Goal: Communication & Community: Answer question/provide support

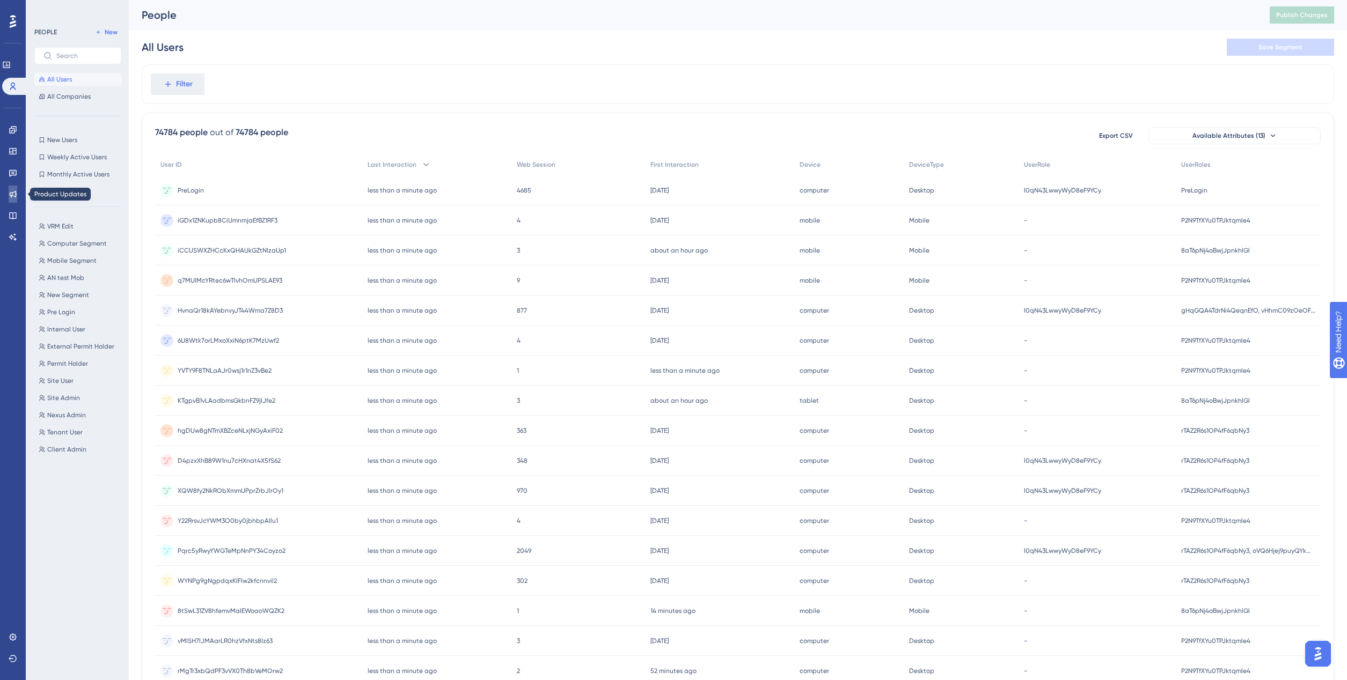
click at [16, 195] on icon at bounding box center [13, 194] width 9 height 9
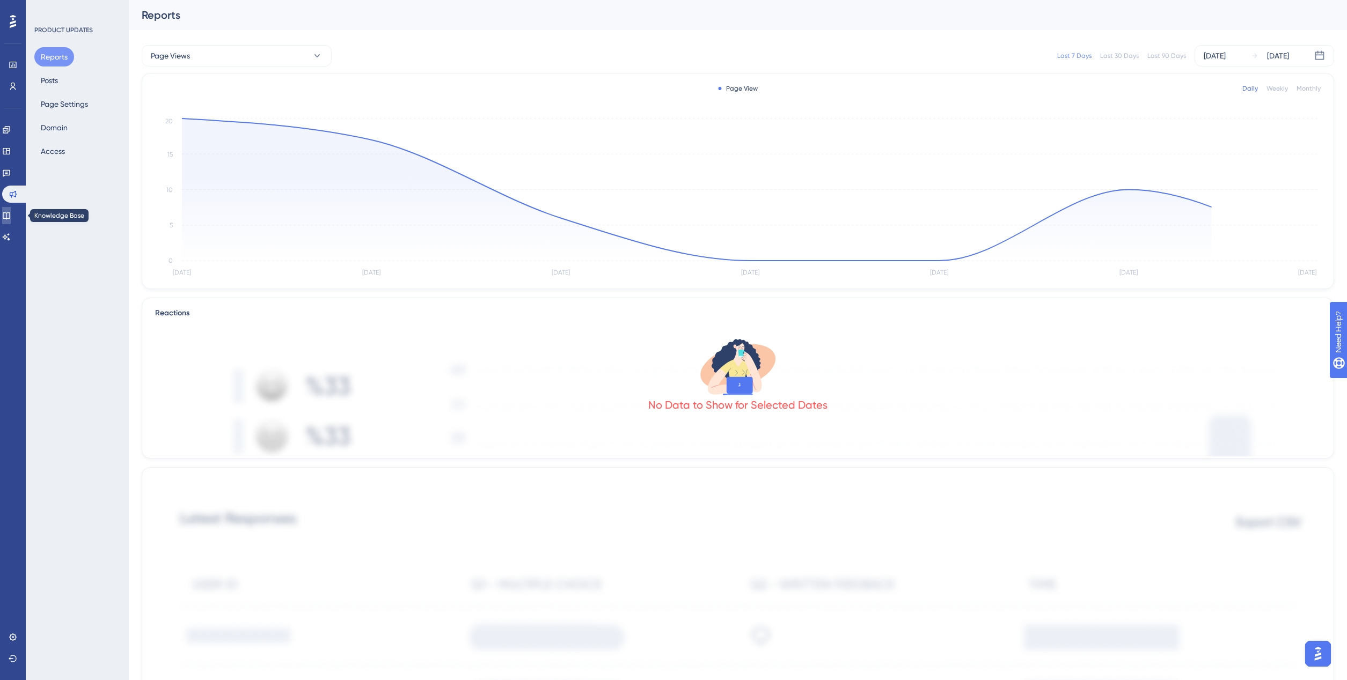
click at [8, 215] on icon at bounding box center [6, 215] width 9 height 9
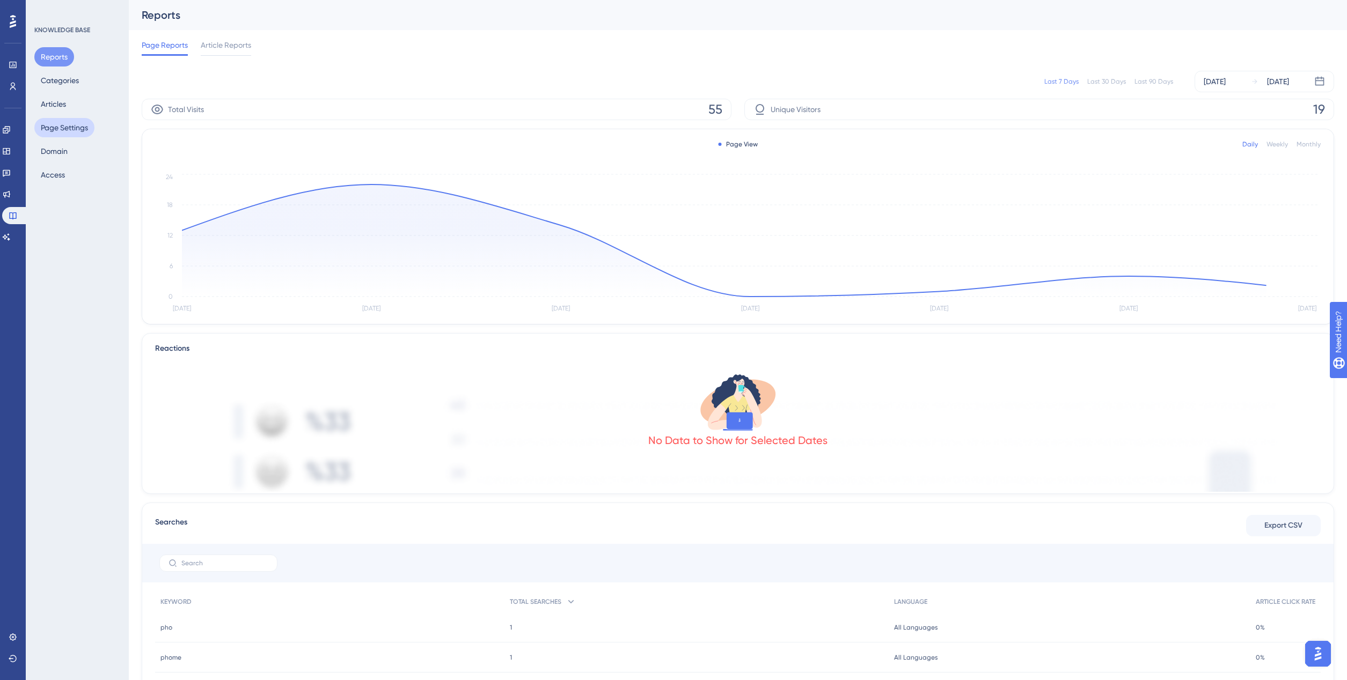
click at [57, 133] on button "Page Settings" at bounding box center [64, 127] width 60 height 19
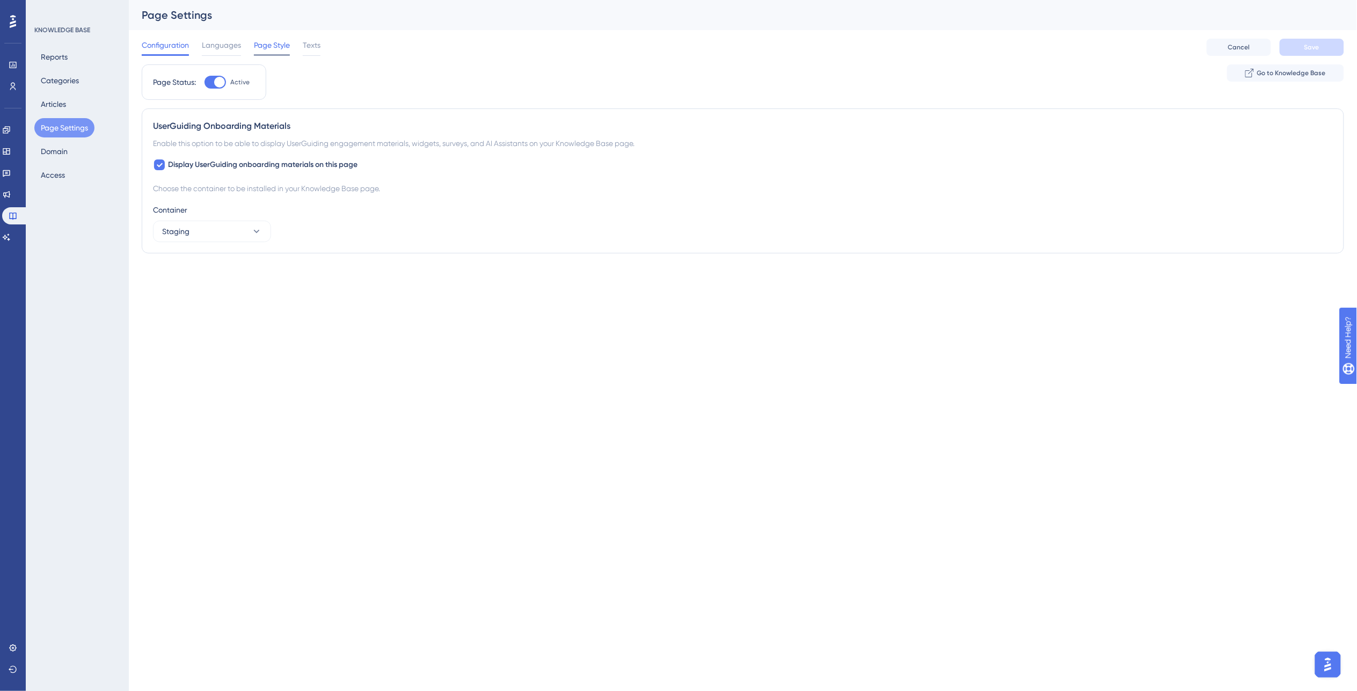
click at [257, 46] on span "Page Style" at bounding box center [272, 45] width 36 height 13
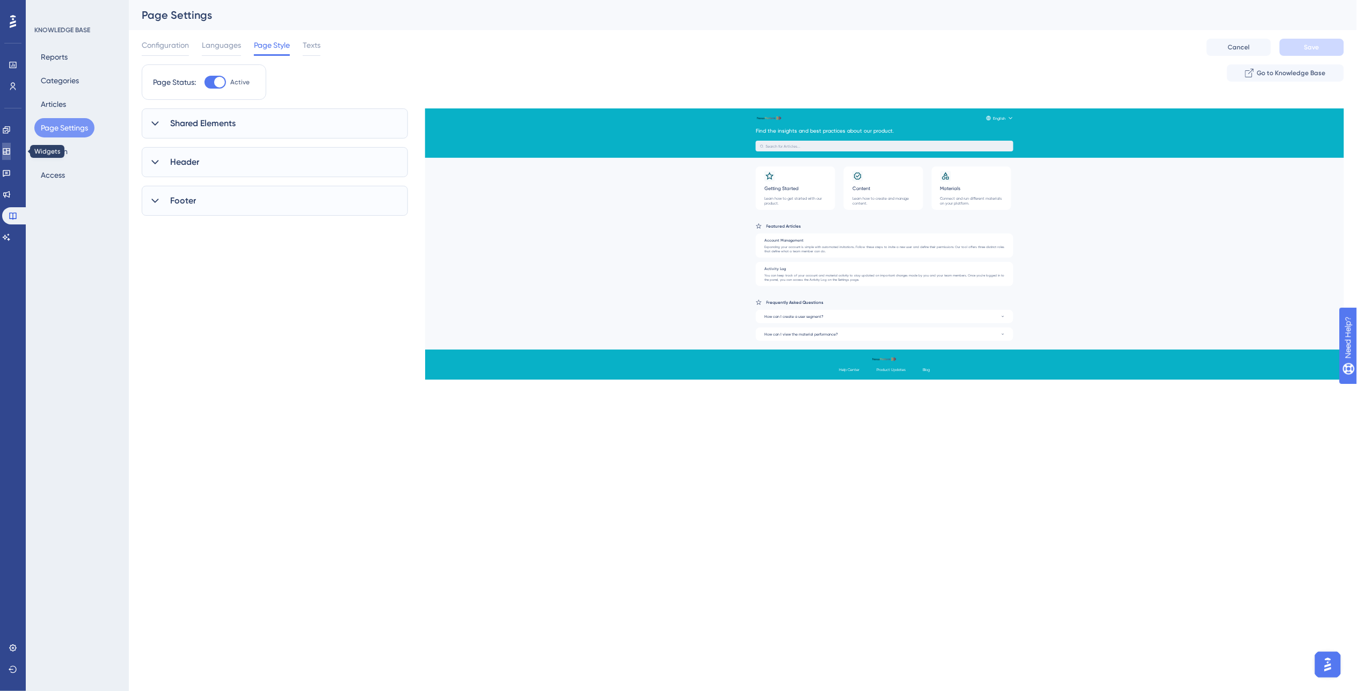
click at [11, 151] on icon at bounding box center [6, 151] width 9 height 9
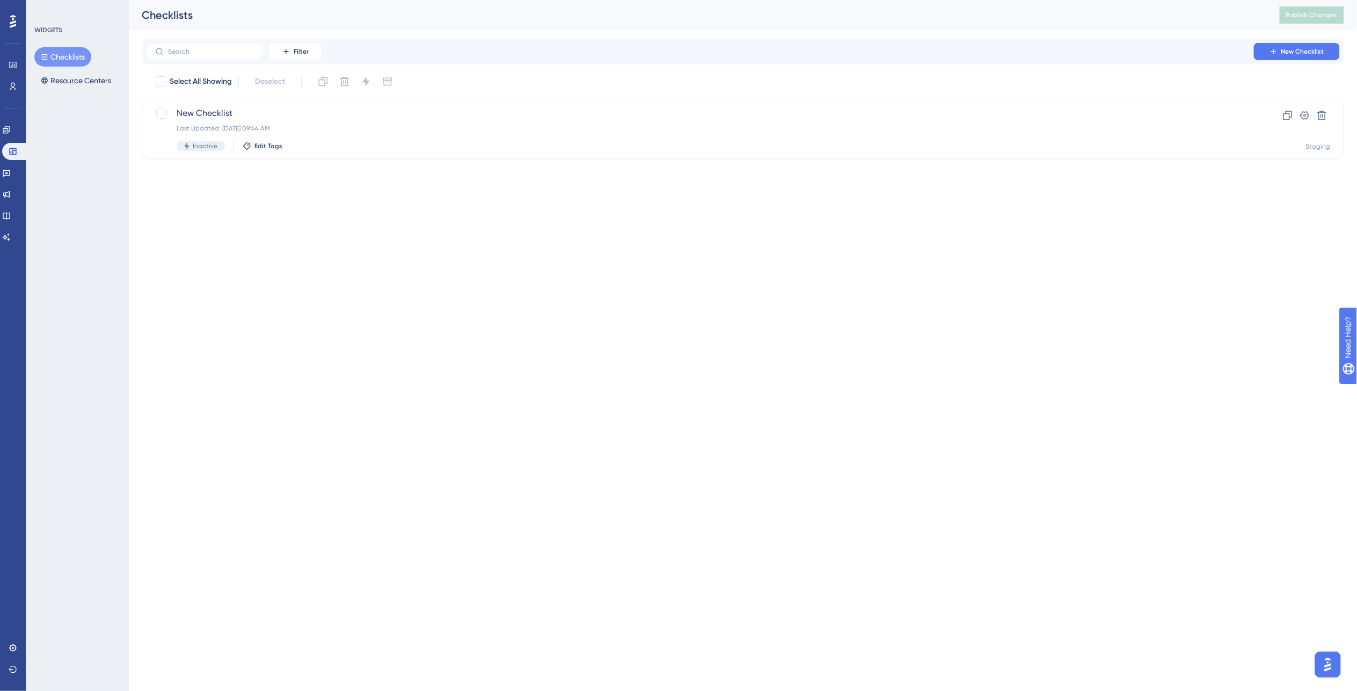
click at [82, 68] on div "Checklists Resource Centers" at bounding box center [77, 68] width 87 height 43
click at [74, 75] on button "Resource Centers" at bounding box center [75, 80] width 83 height 19
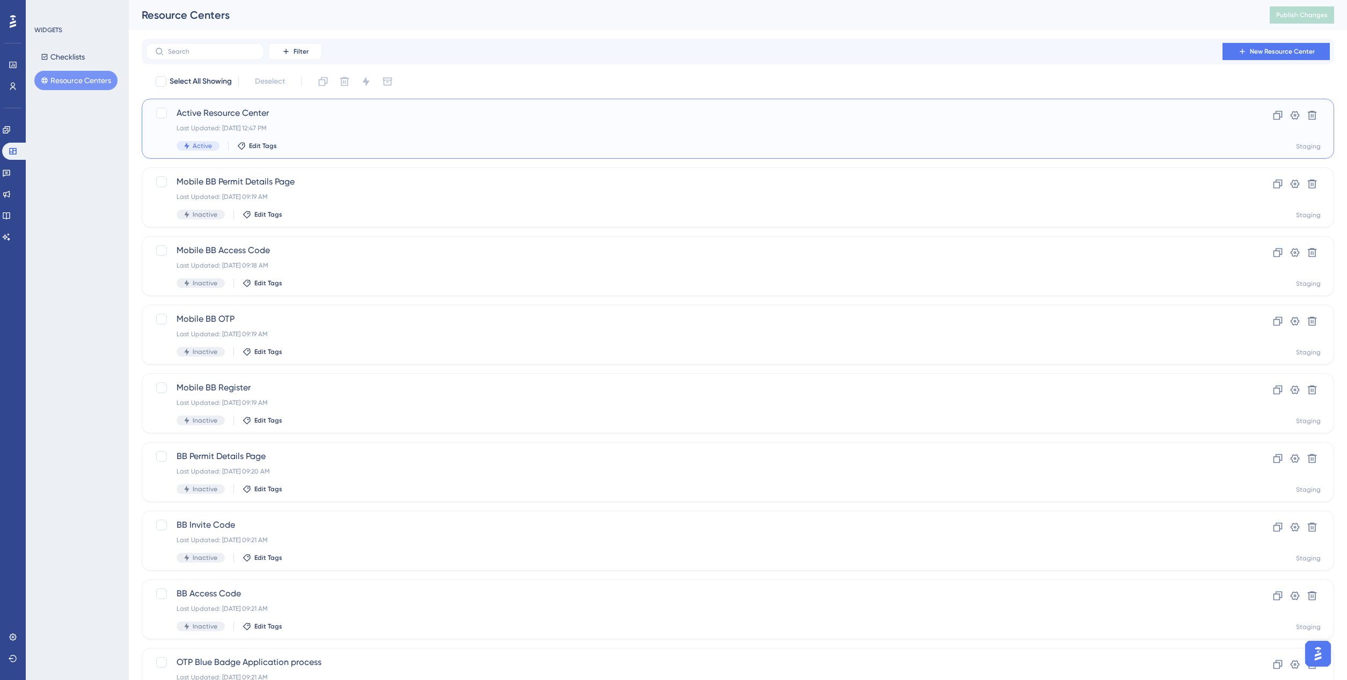
click at [365, 125] on div "Last Updated: Sep 16 2025, 12:47 PM" at bounding box center [695, 128] width 1037 height 9
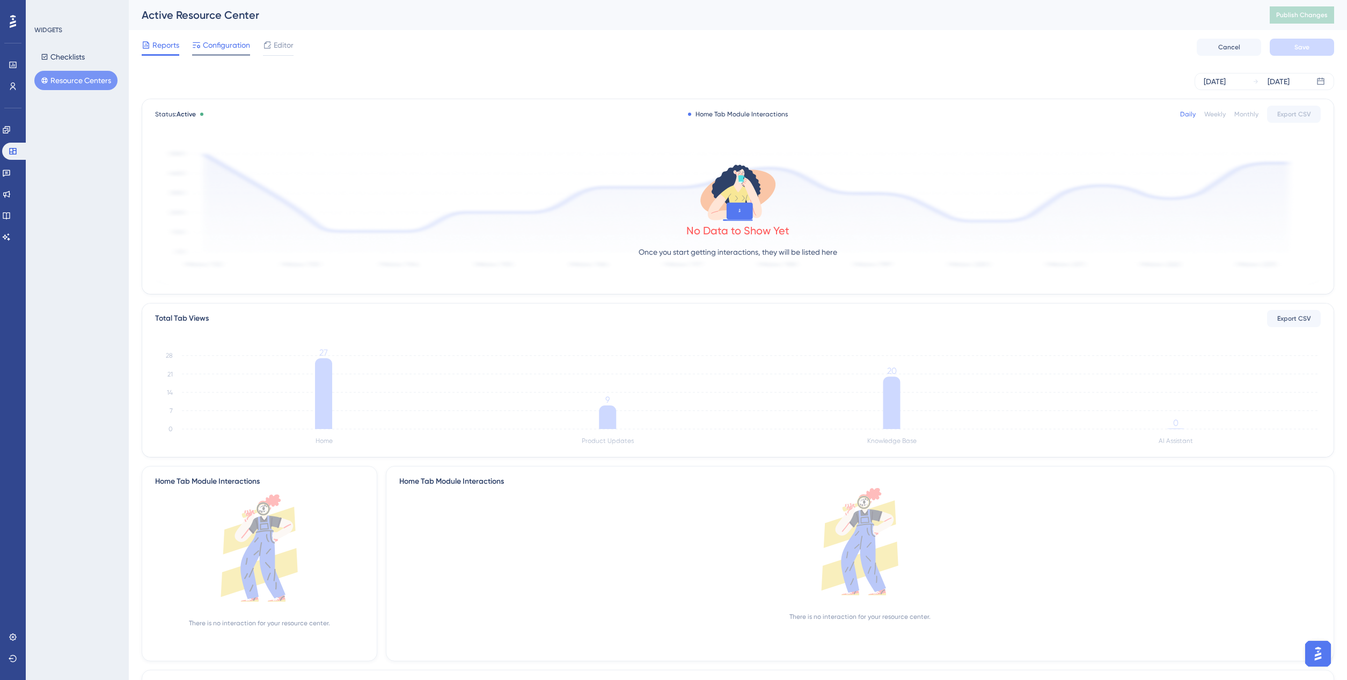
click at [230, 49] on span "Configuration" at bounding box center [226, 45] width 47 height 13
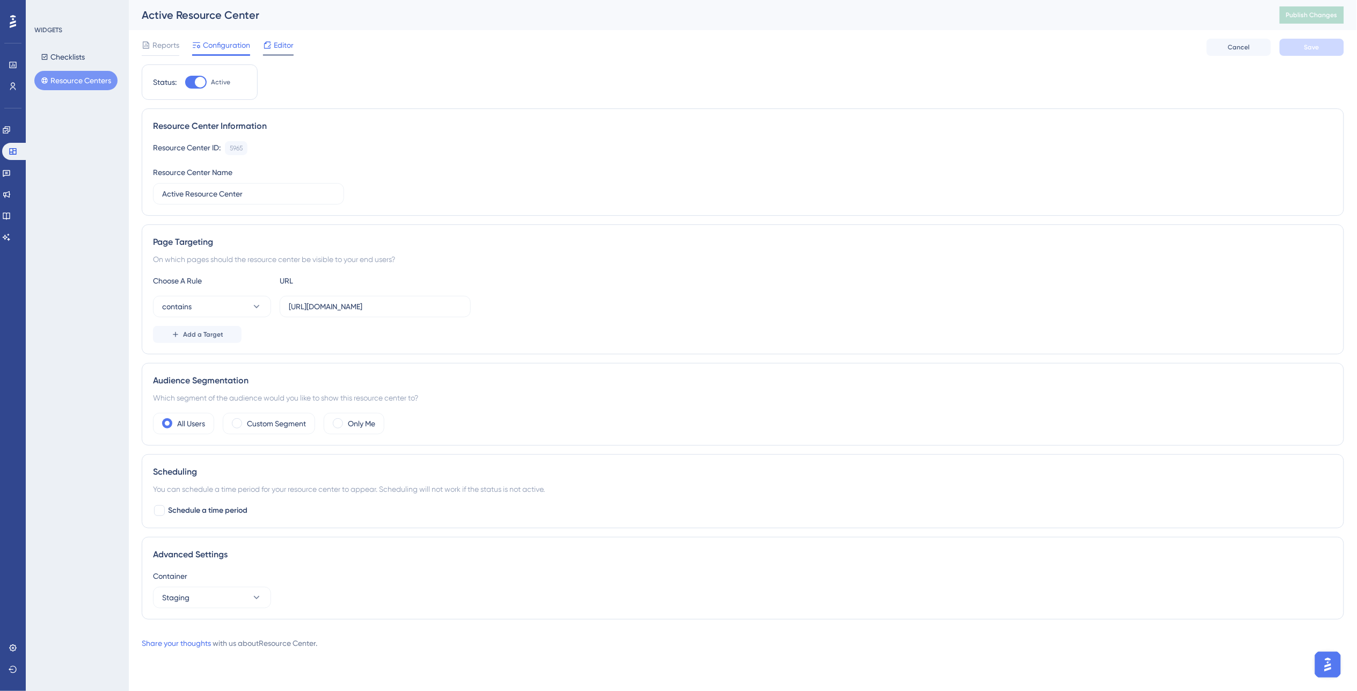
click at [280, 45] on span "Editor" at bounding box center [284, 45] width 20 height 13
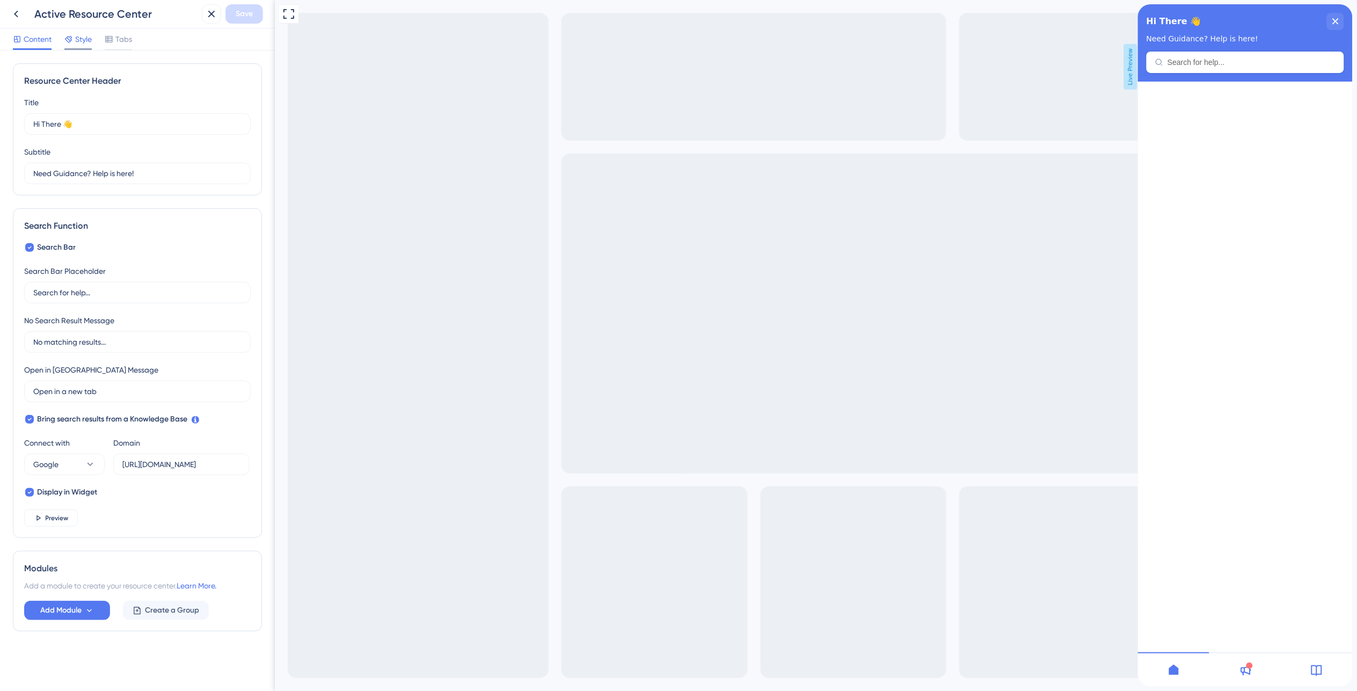
click at [79, 46] on div "Style" at bounding box center [77, 41] width 27 height 17
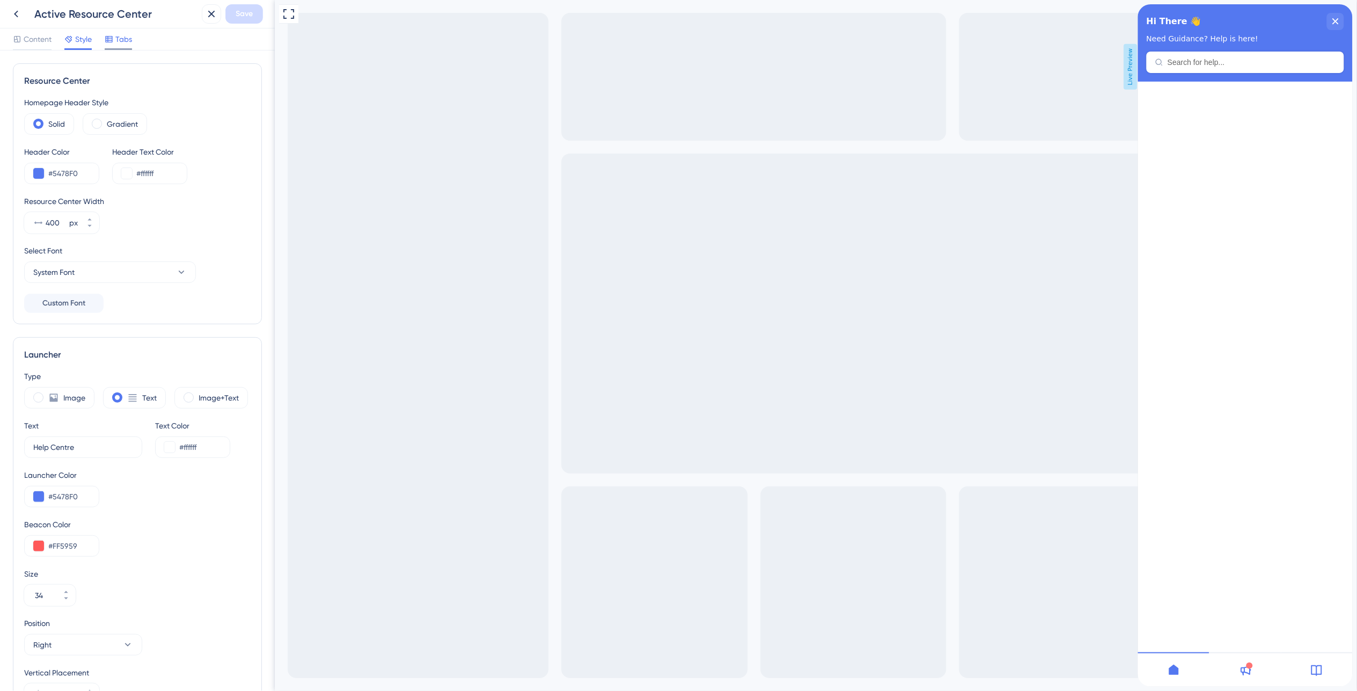
click at [125, 39] on span "Tabs" at bounding box center [123, 39] width 17 height 13
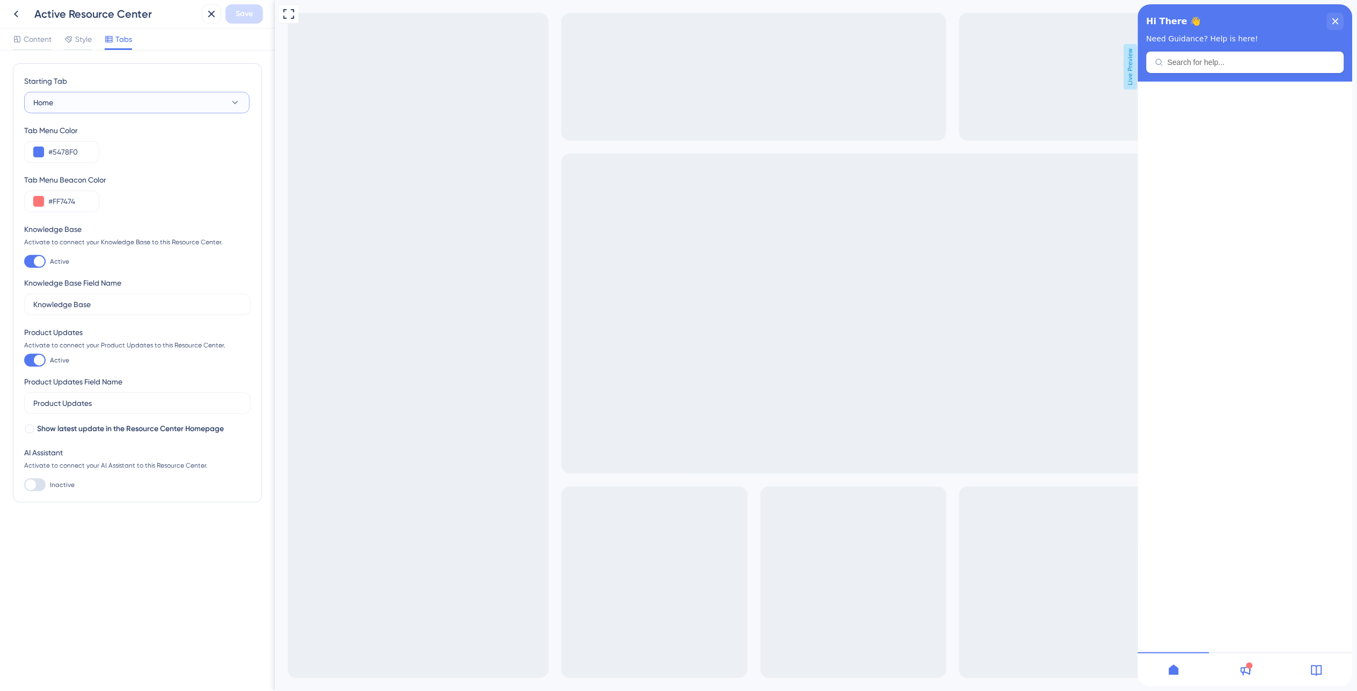
click at [140, 104] on button "Home" at bounding box center [136, 102] width 225 height 21
click at [97, 161] on span "Knowledge Base" at bounding box center [68, 156] width 57 height 13
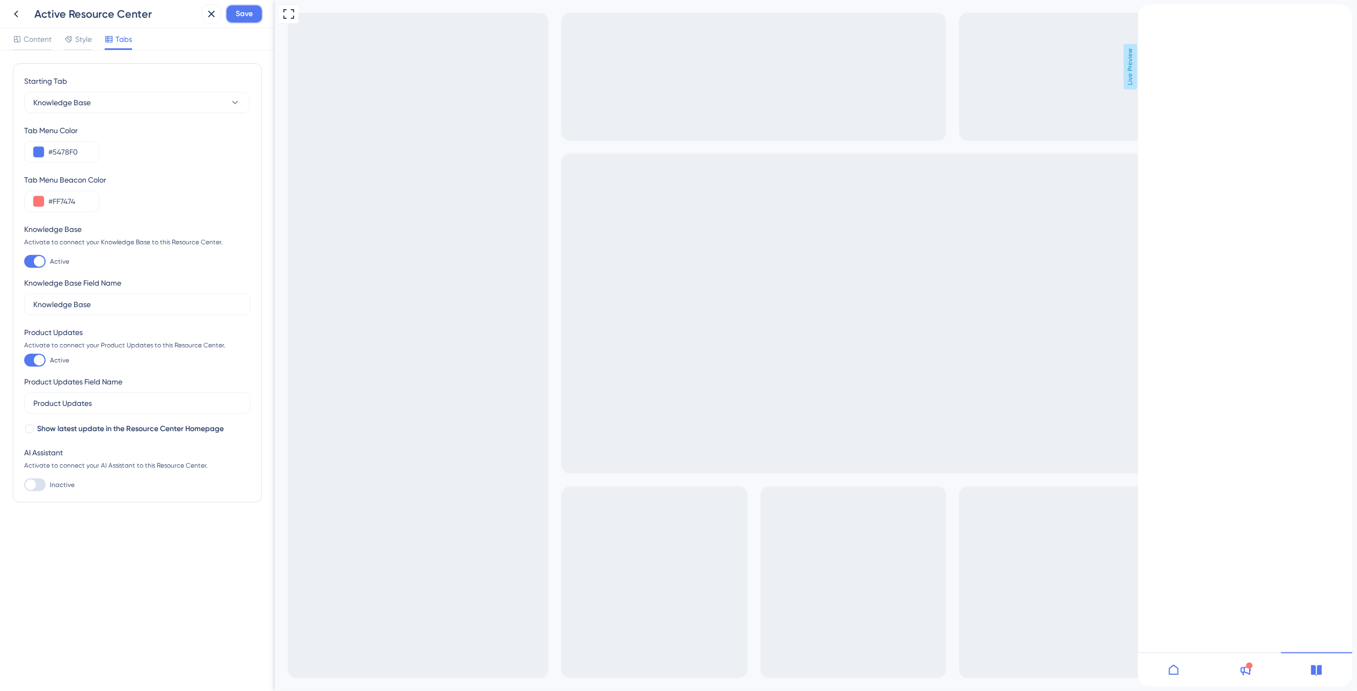
click at [248, 9] on span "Save" at bounding box center [244, 14] width 17 height 13
click at [1149, 41] on icon "close resource center" at bounding box center [1146, 44] width 6 height 6
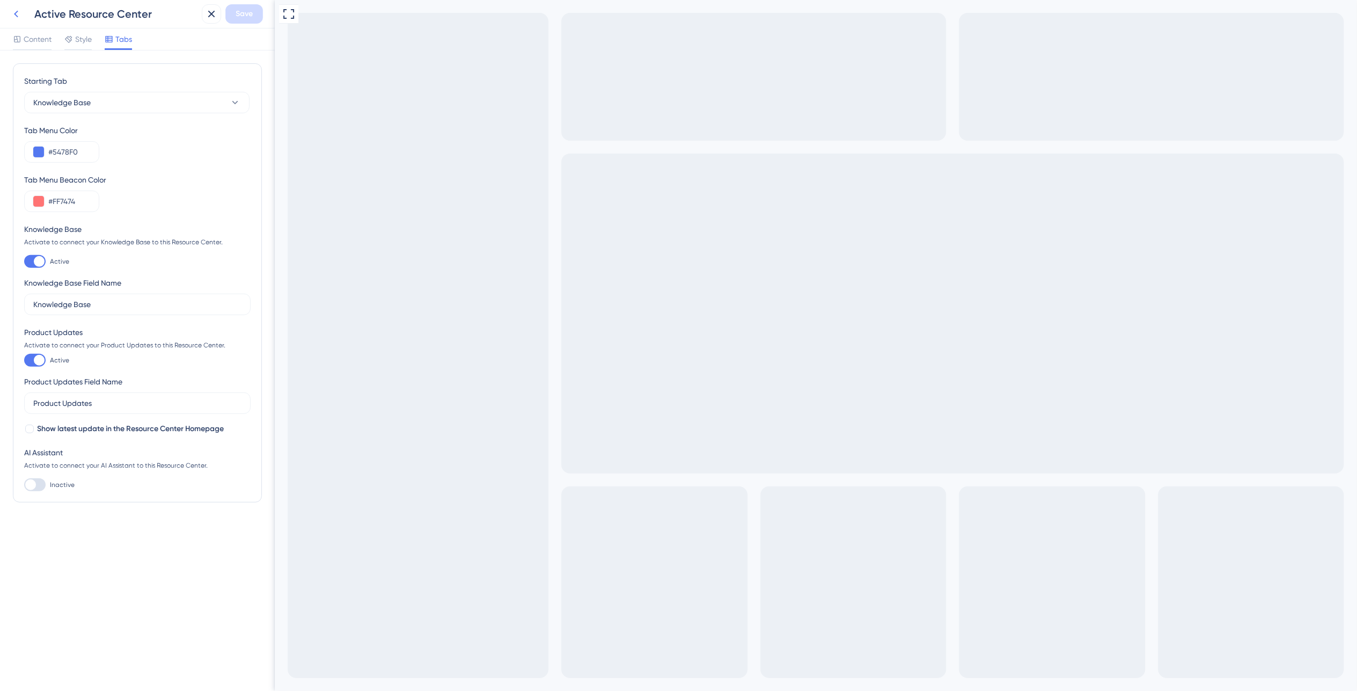
click at [13, 14] on icon at bounding box center [16, 14] width 13 height 13
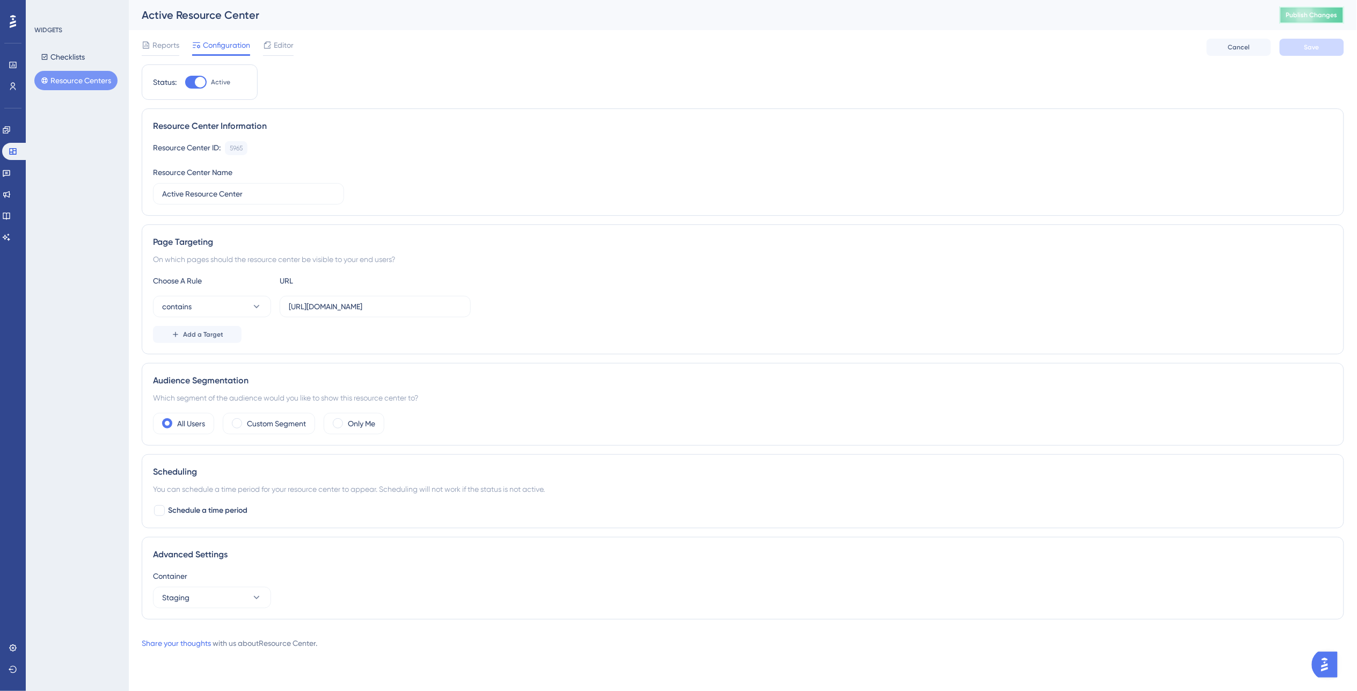
click at [1300, 20] on button "Publish Changes" at bounding box center [1311, 14] width 64 height 17
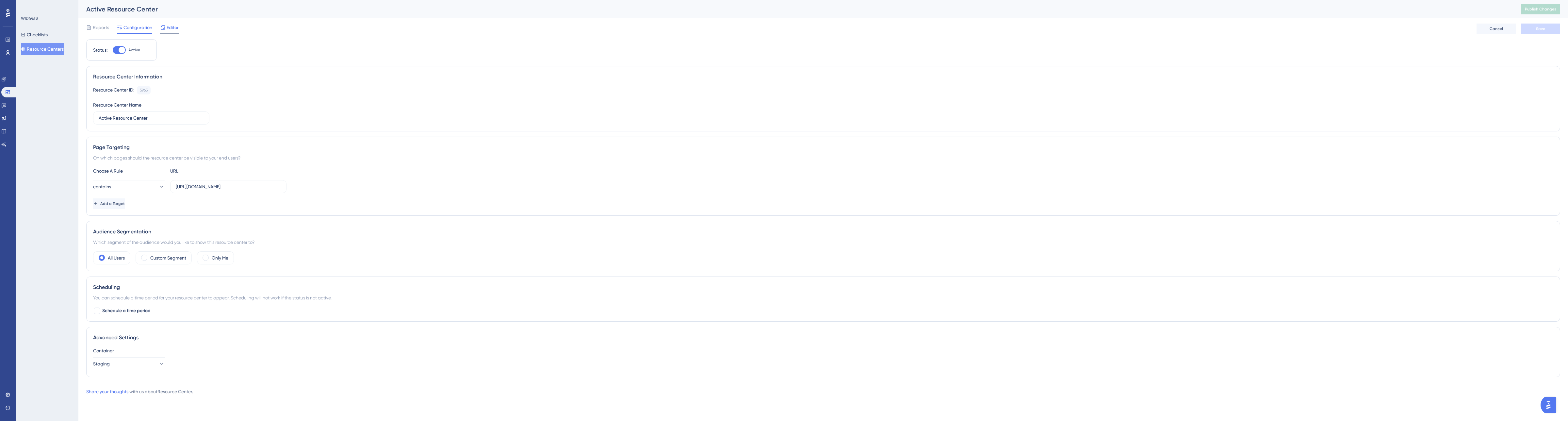
click at [170, 27] on span "Editor" at bounding box center [173, 27] width 12 height 8
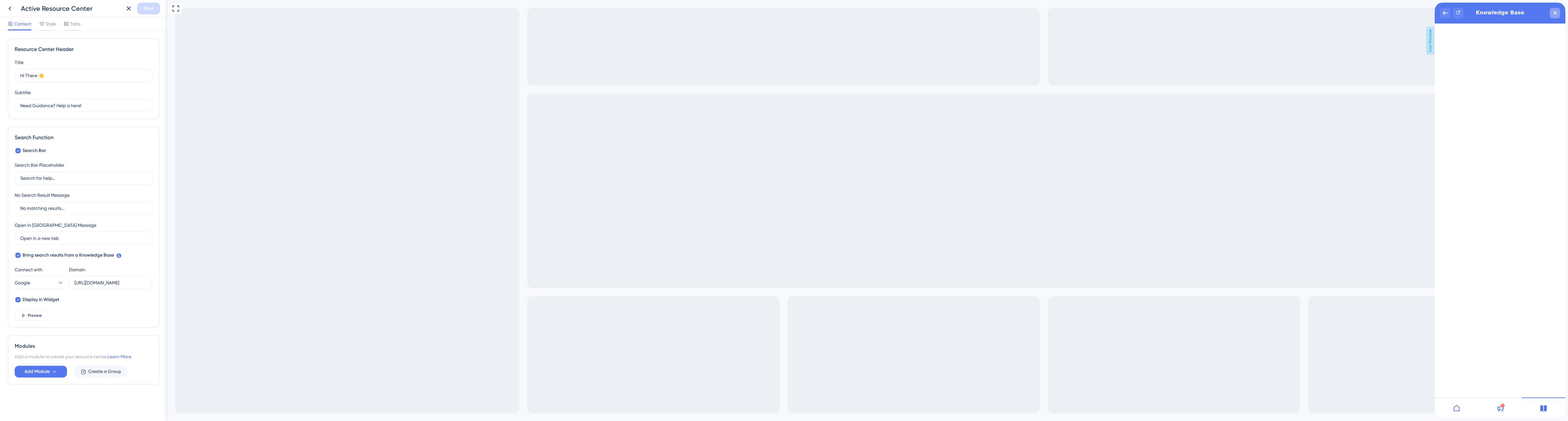
click at [1557, 13] on div "close resource center" at bounding box center [1555, 13] width 10 height 10
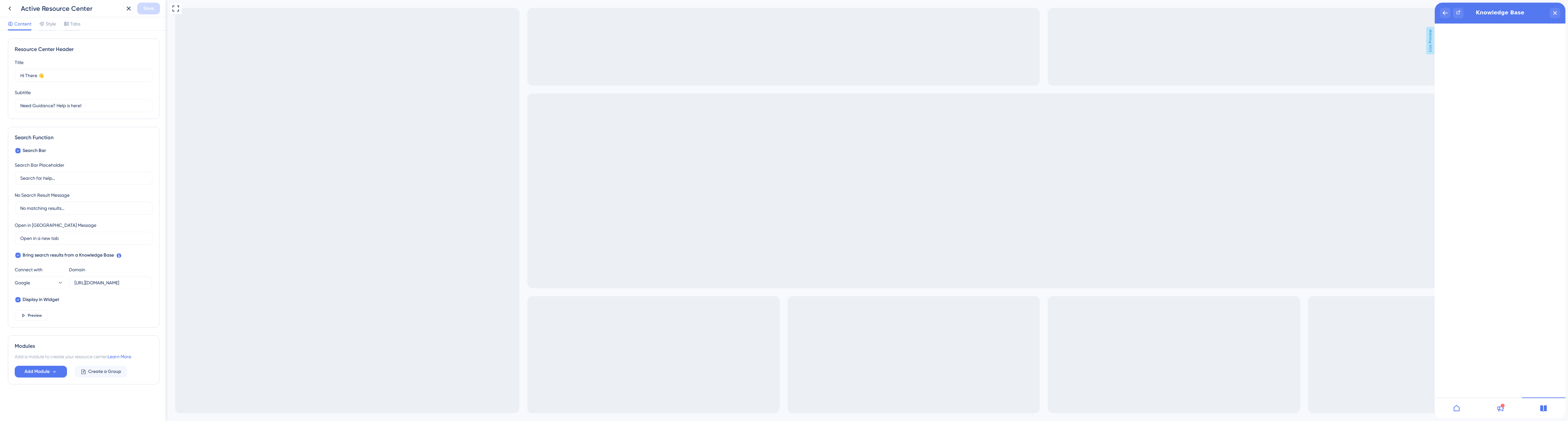
click at [1455, 412] on div at bounding box center [1456, 408] width 43 height 21
click at [1445, 9] on div "close resource center" at bounding box center [1440, 13] width 10 height 10
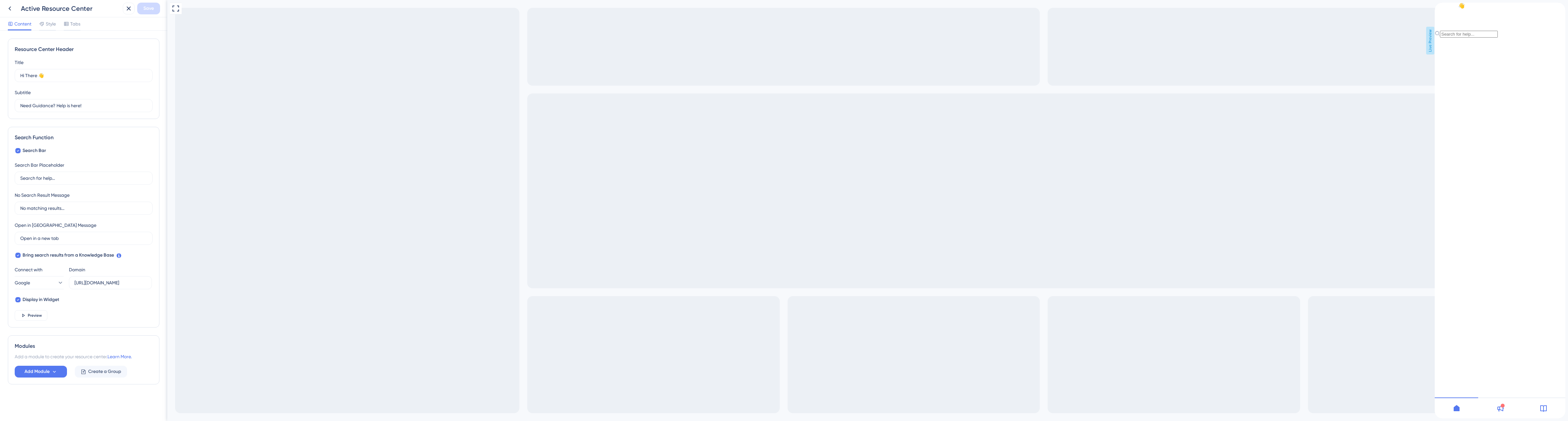
click at [1534, 408] on div at bounding box center [1543, 408] width 43 height 21
click at [1552, 12] on div "close resource center" at bounding box center [1555, 13] width 10 height 10
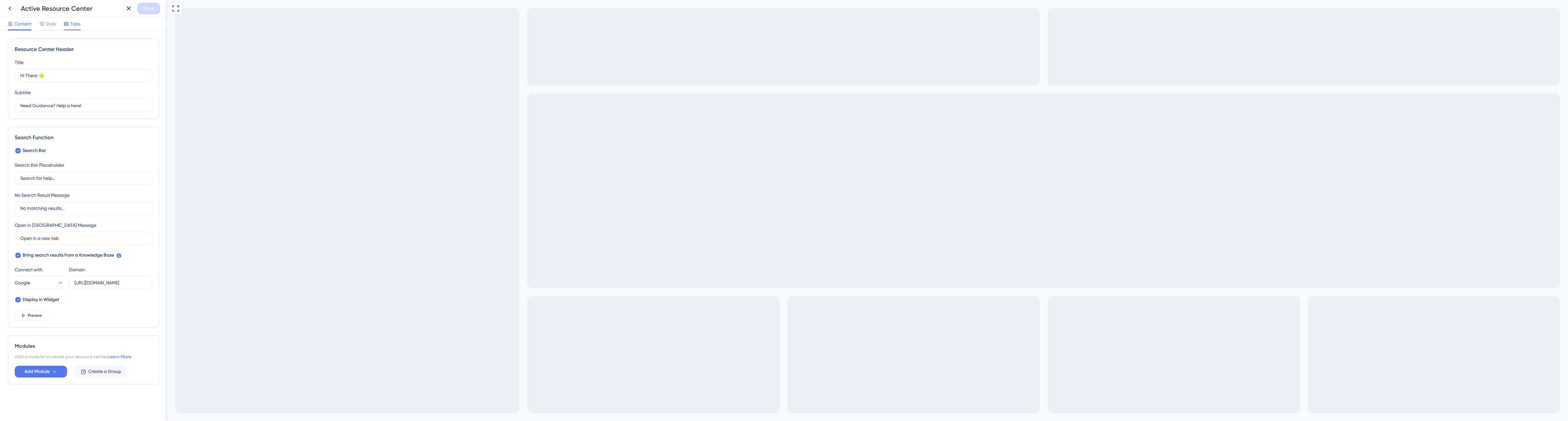
click at [71, 21] on span "Tabs" at bounding box center [75, 24] width 10 height 8
click at [26, 25] on span "Content" at bounding box center [23, 24] width 17 height 8
click at [29, 313] on span "Preview" at bounding box center [35, 316] width 14 height 5
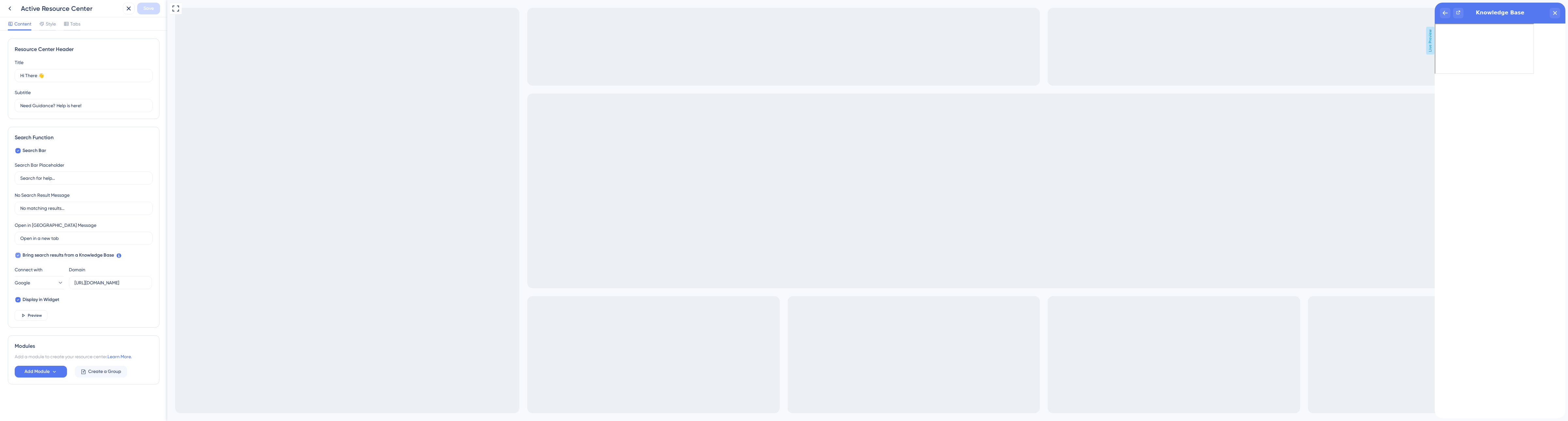
click at [19, 254] on icon at bounding box center [18, 255] width 2 height 5
checkbox input "false"
click at [152, 5] on span "Save" at bounding box center [149, 9] width 10 height 8
click at [9, 11] on icon at bounding box center [10, 9] width 8 height 8
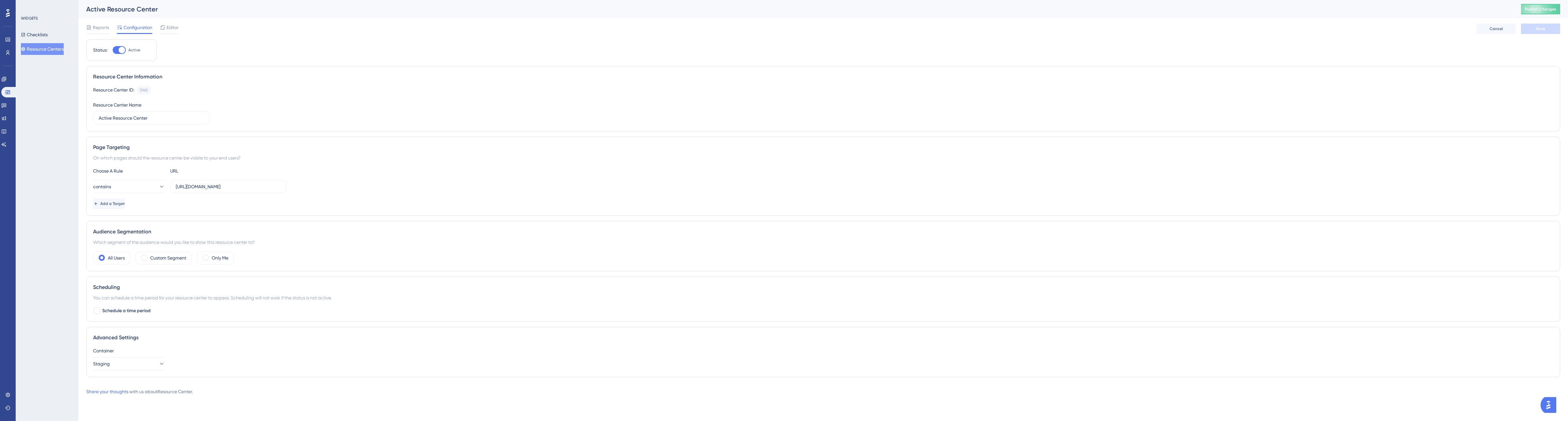
click at [1527, 16] on div "Active Resource Center Publish Changes" at bounding box center [823, 9] width 1489 height 18
click at [1531, 11] on span "Publish Changes" at bounding box center [1541, 9] width 32 height 5
click at [5, 134] on link at bounding box center [4, 131] width 5 height 10
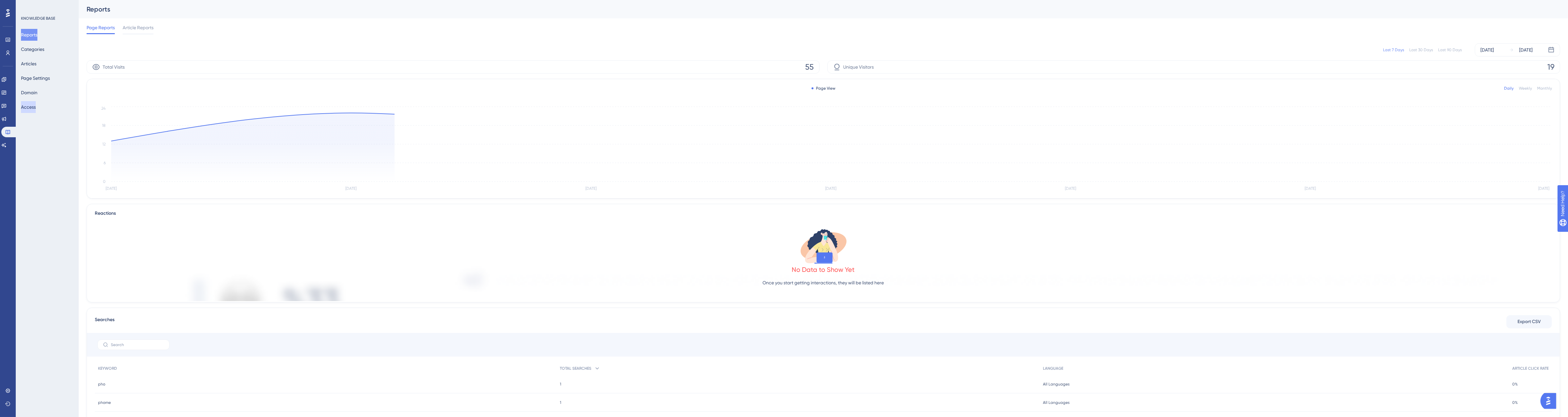
click at [33, 105] on button "Access" at bounding box center [28, 106] width 15 height 12
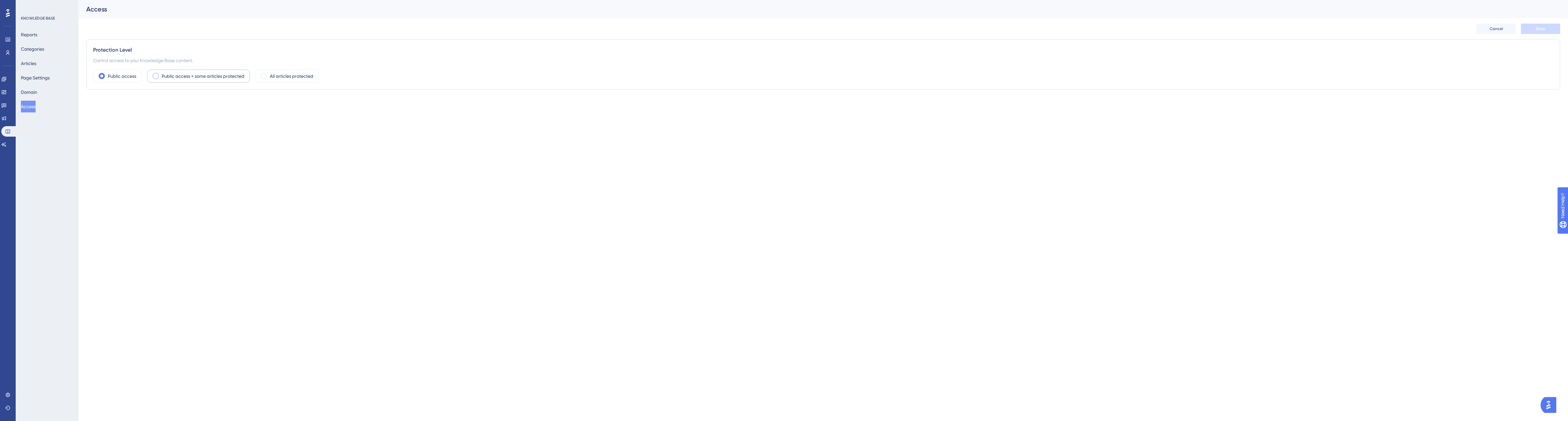
click at [156, 74] on span at bounding box center [156, 76] width 6 height 6
click at [161, 74] on input "radio" at bounding box center [161, 74] width 0 height 0
click at [141, 110] on span "Selected Articles (0)" at bounding box center [142, 108] width 38 height 5
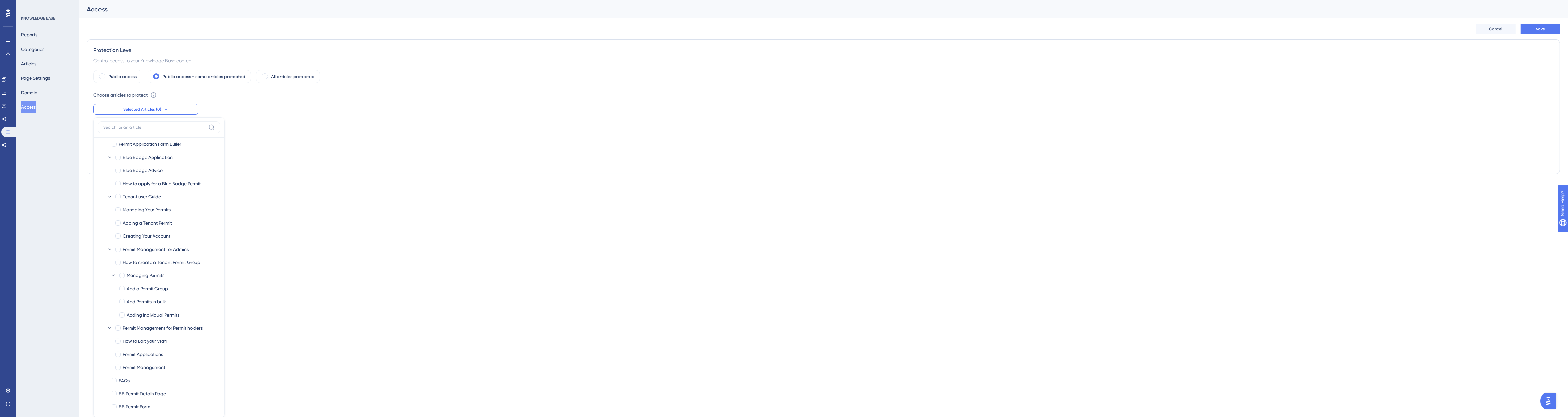
scroll to position [30, 0]
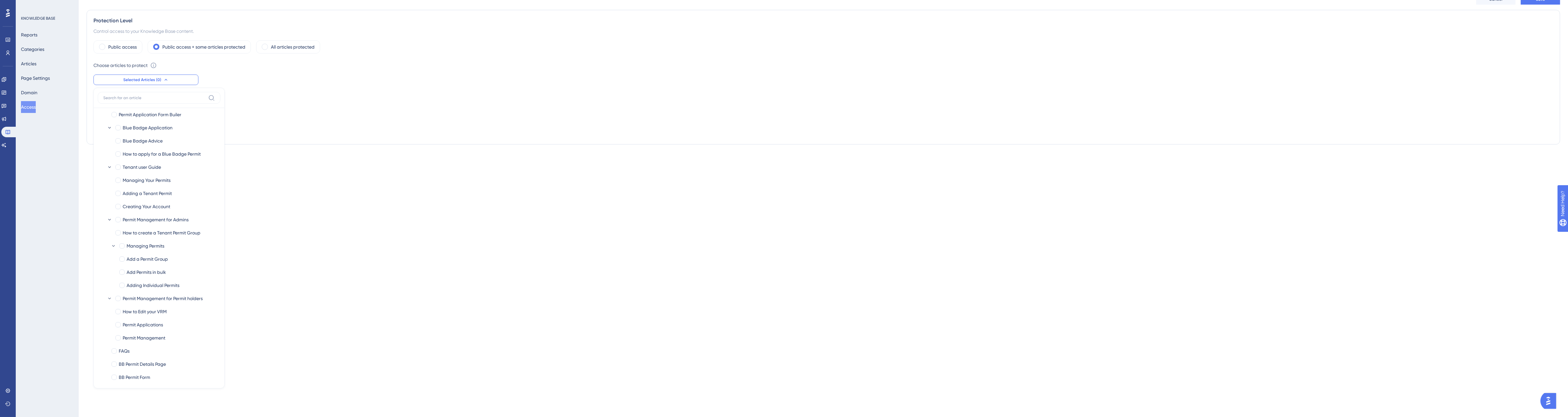
click at [343, 127] on div "User Identity Verification Email/password login wall" at bounding box center [823, 128] width 1460 height 18
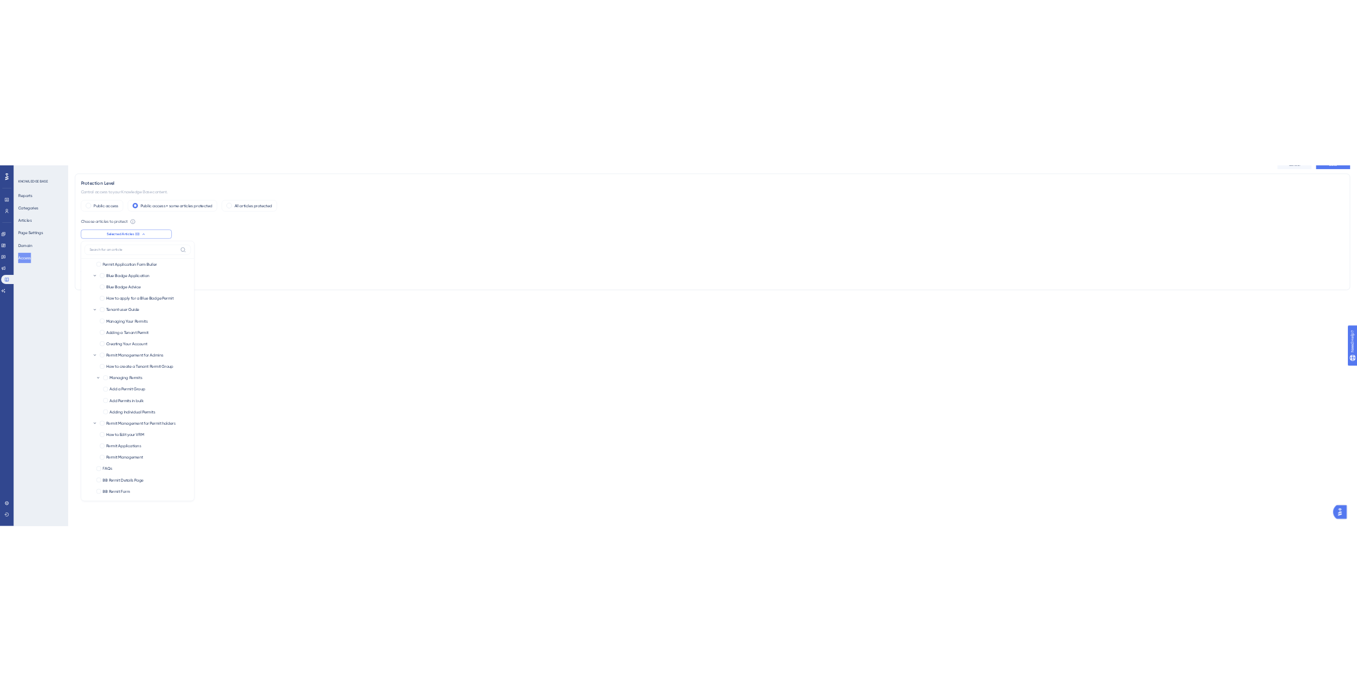
scroll to position [0, 0]
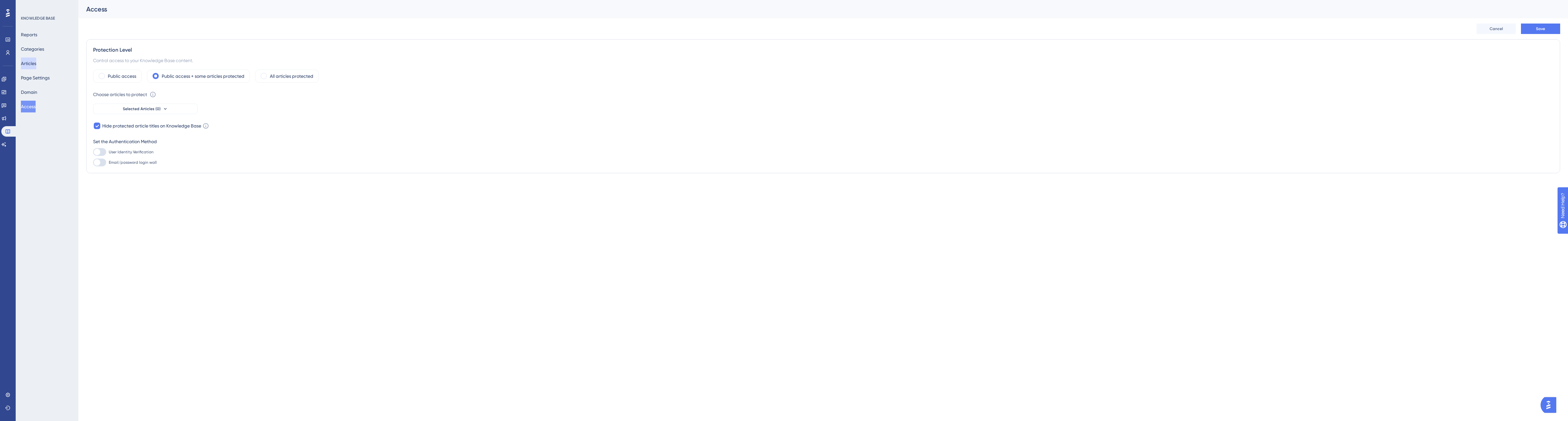
click at [35, 68] on button "Articles" at bounding box center [28, 63] width 15 height 12
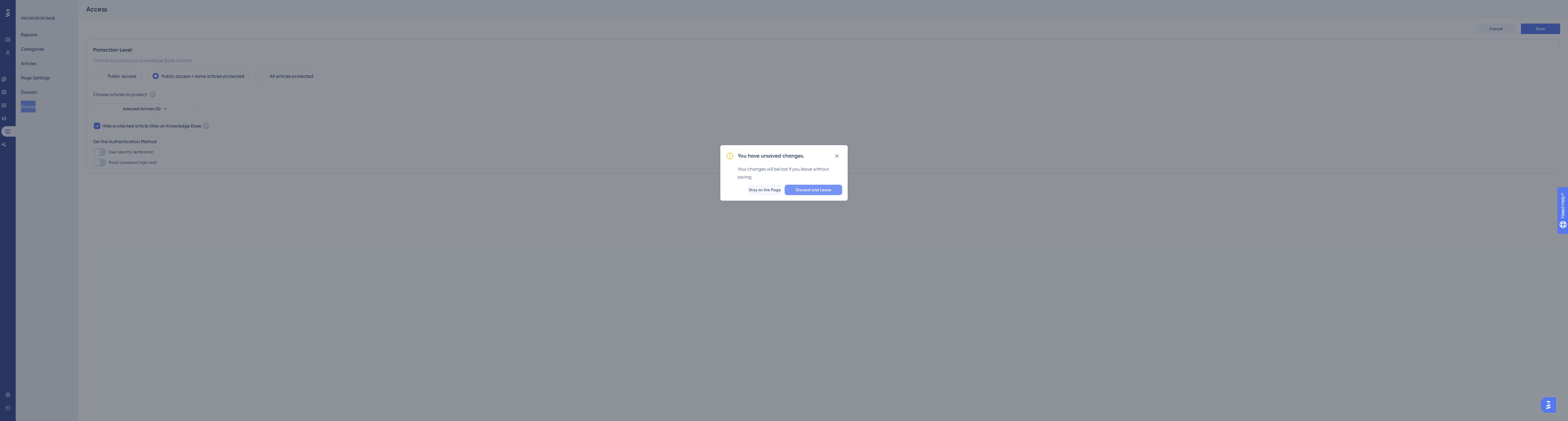
click at [815, 185] on div "You have unsaved changes. Your changes will be lost if you leave without saving…" at bounding box center [783, 172] width 127 height 55
click at [822, 188] on span "Discard and Leave" at bounding box center [813, 190] width 35 height 5
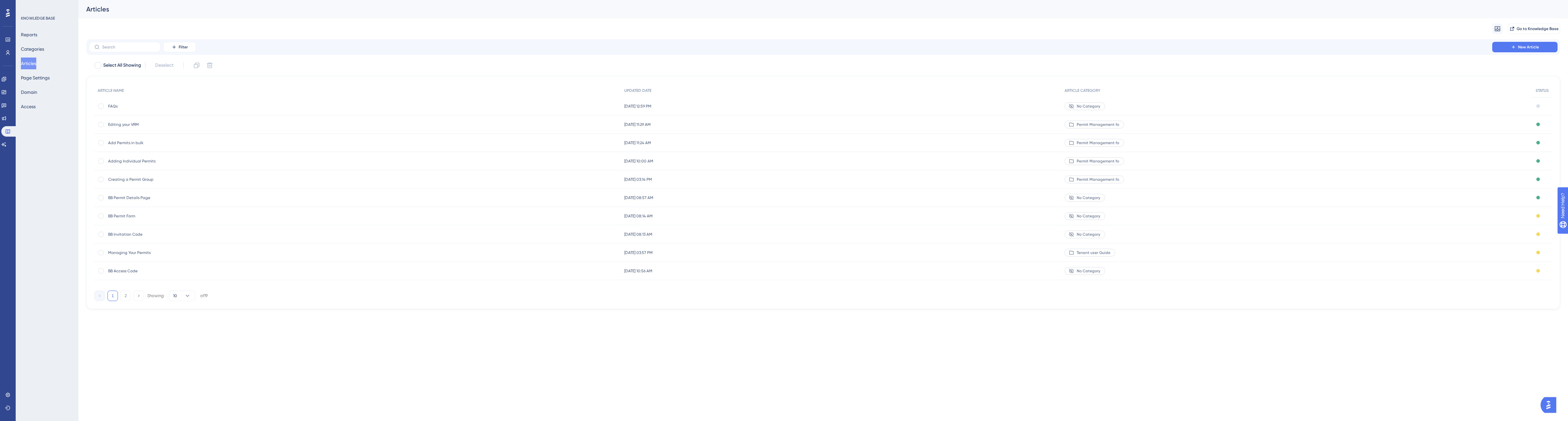
click at [143, 201] on div "BB Permit Details Page BB Permit Details Page" at bounding box center [161, 198] width 105 height 18
click at [124, 297] on button "2" at bounding box center [125, 295] width 10 height 10
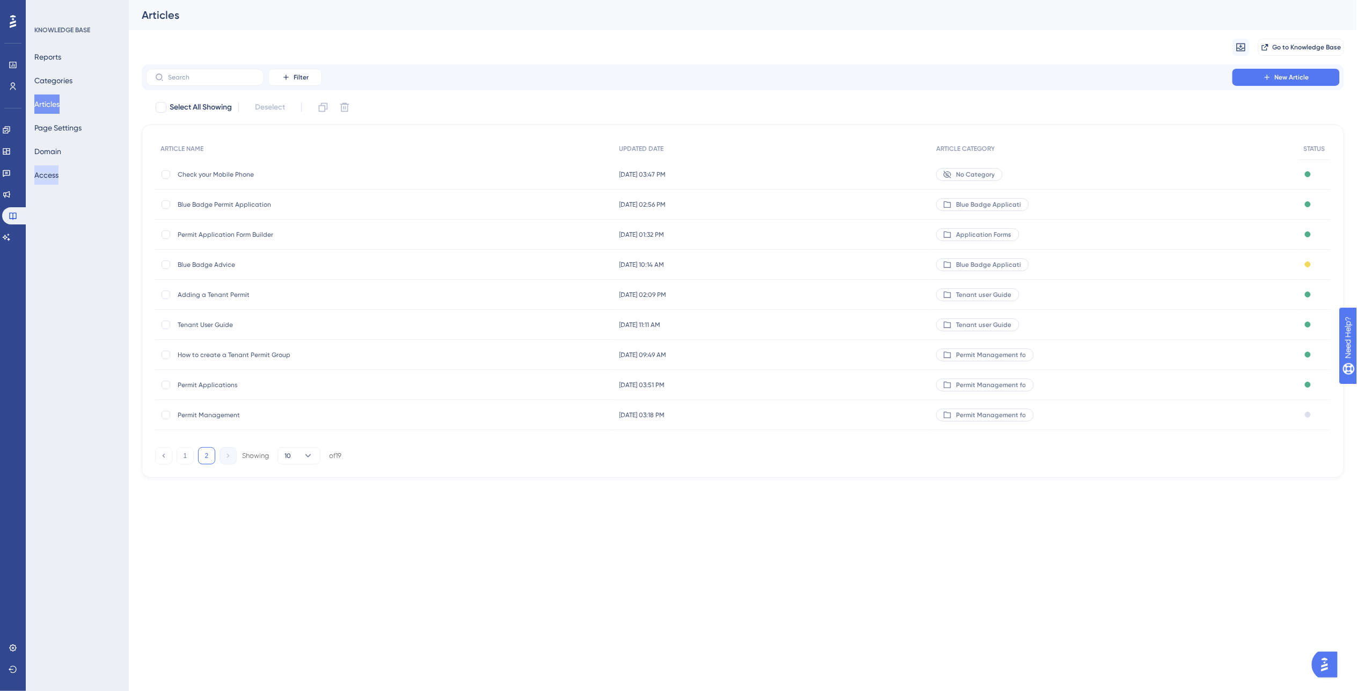
click at [46, 180] on button "Access" at bounding box center [46, 174] width 24 height 19
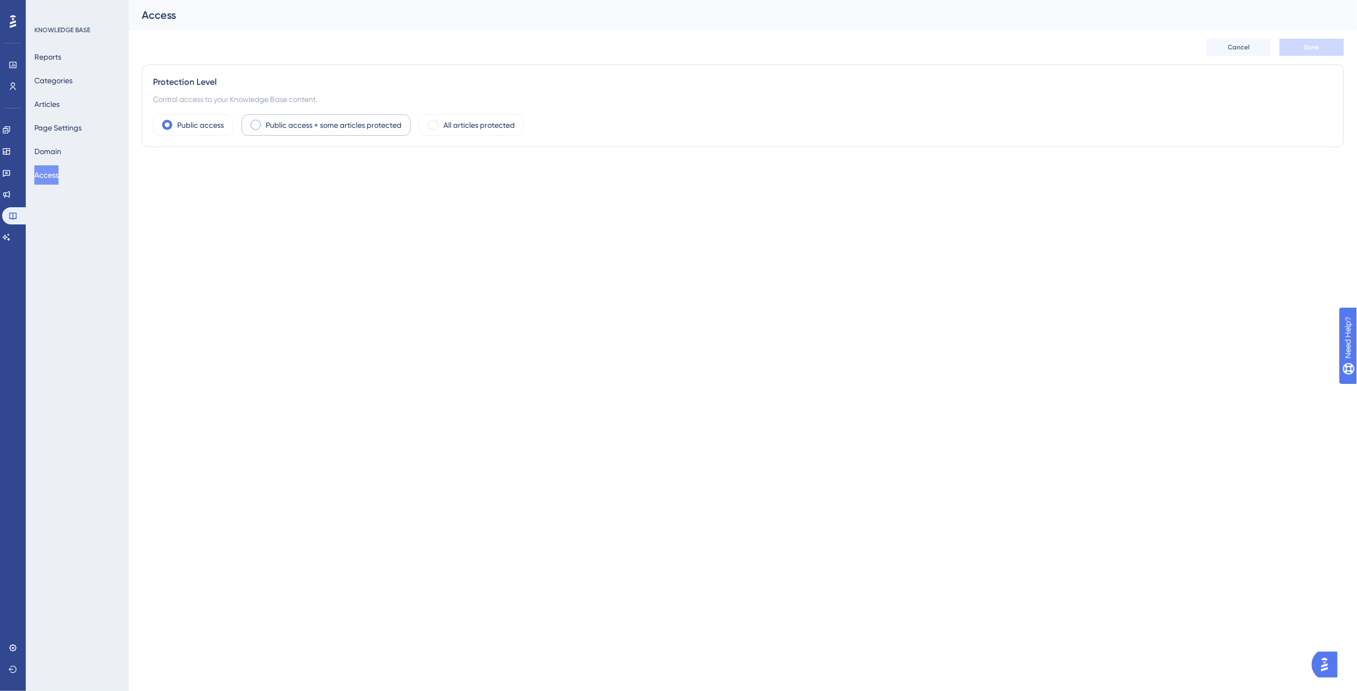
click at [251, 122] on div "Public access + some articles protected" at bounding box center [325, 124] width 169 height 21
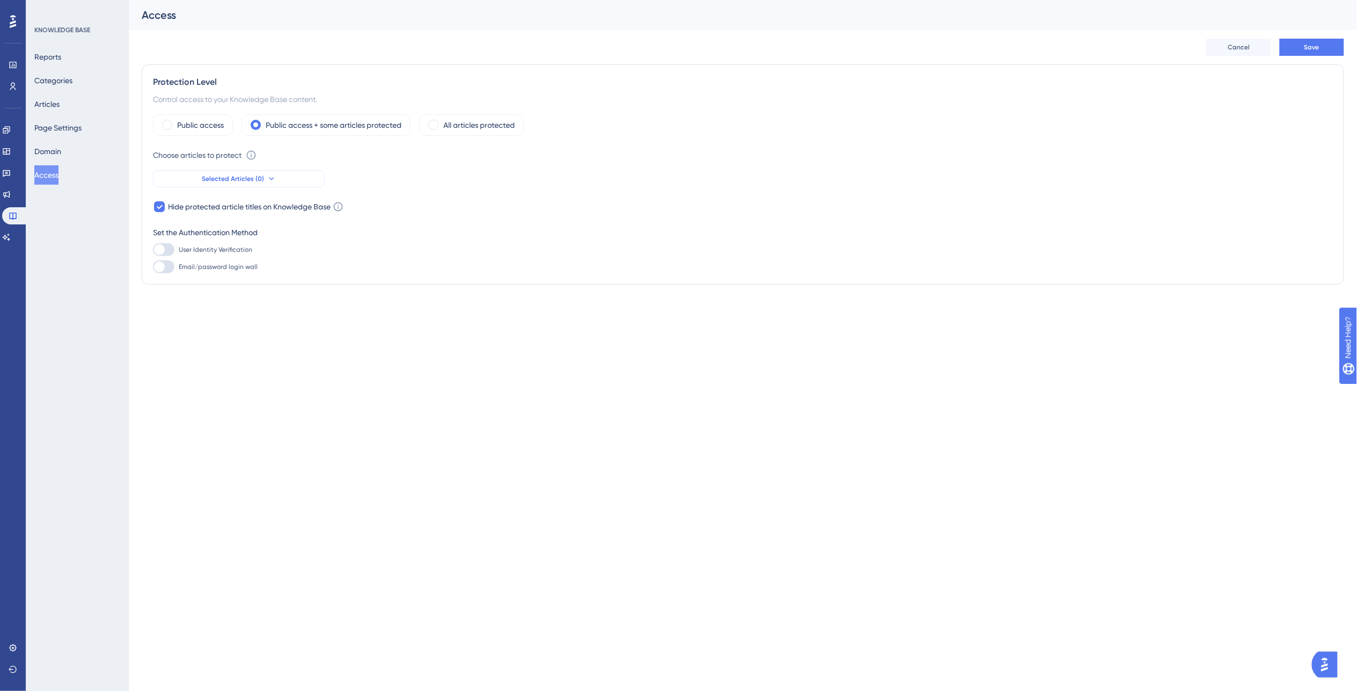
click at [215, 180] on span "Selected Articles (0)" at bounding box center [233, 178] width 62 height 9
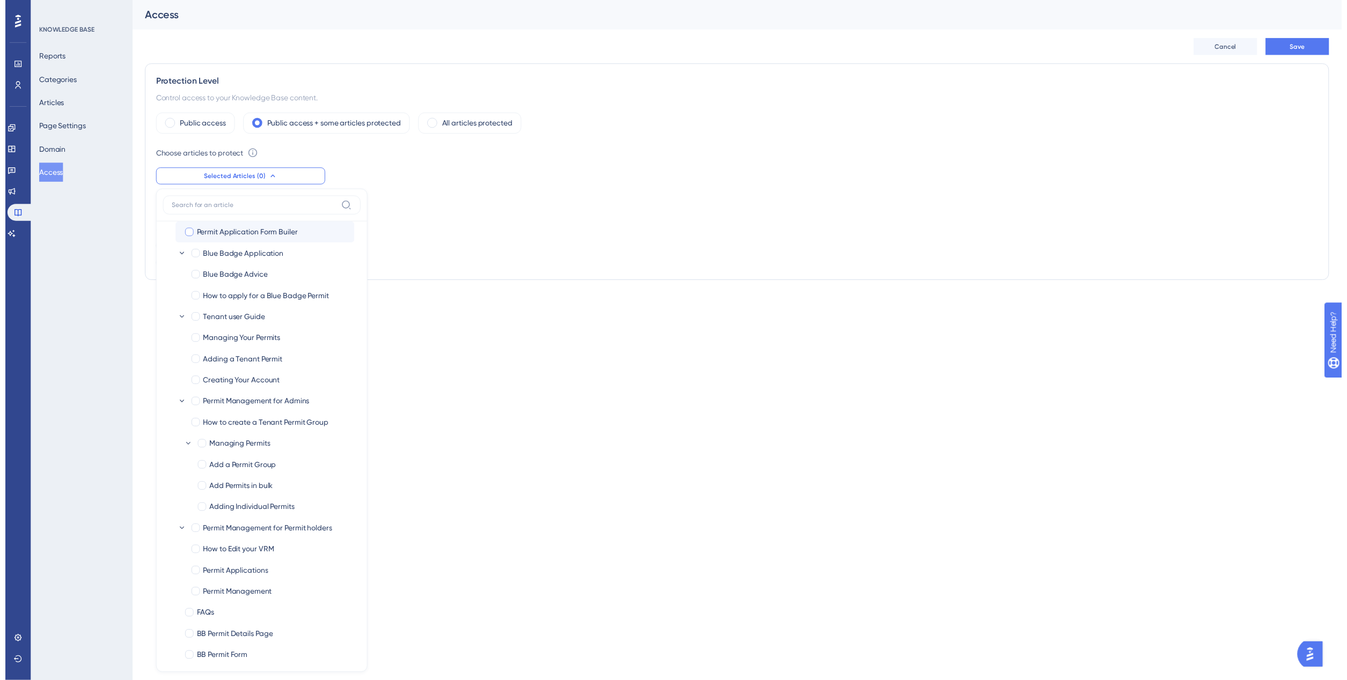
scroll to position [49, 0]
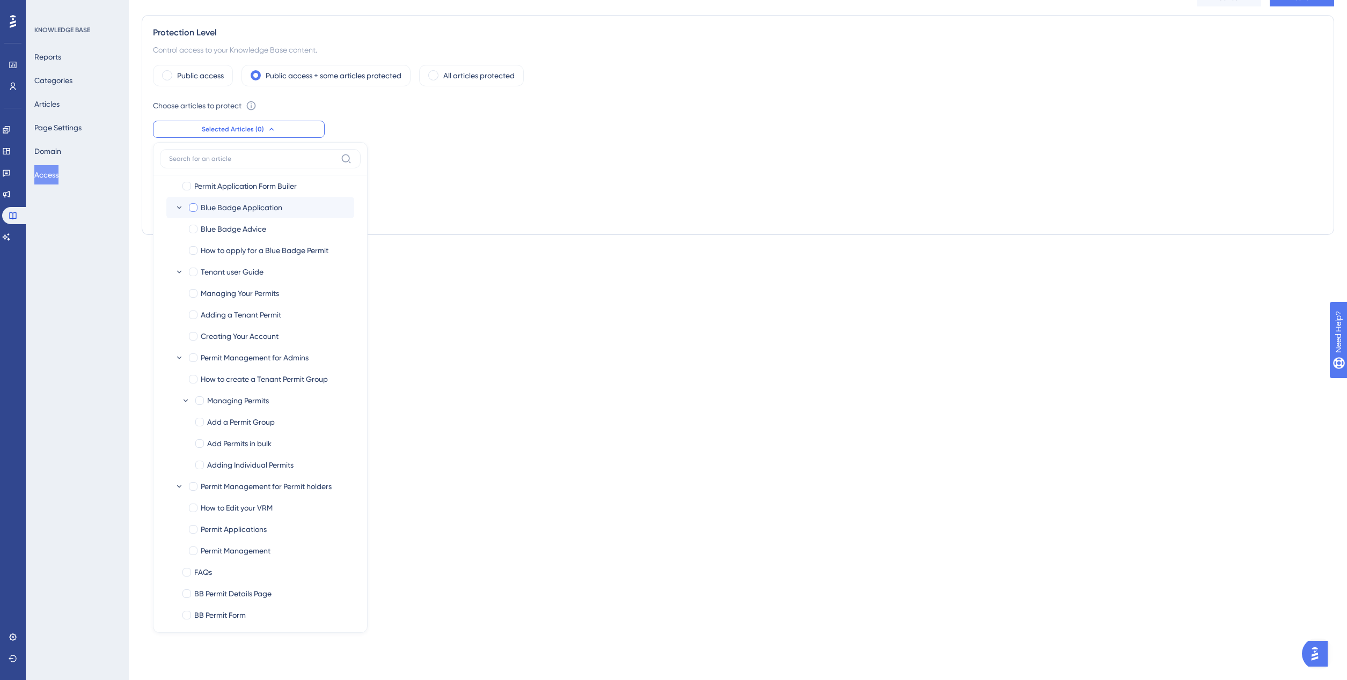
click at [192, 215] on label "Blue Badge Application Blue Badge Application" at bounding box center [260, 207] width 188 height 21
click at [193, 208] on input "Blue Badge Application" at bounding box center [193, 208] width 1 height 1
checkbox input "false"
checkbox input "true"
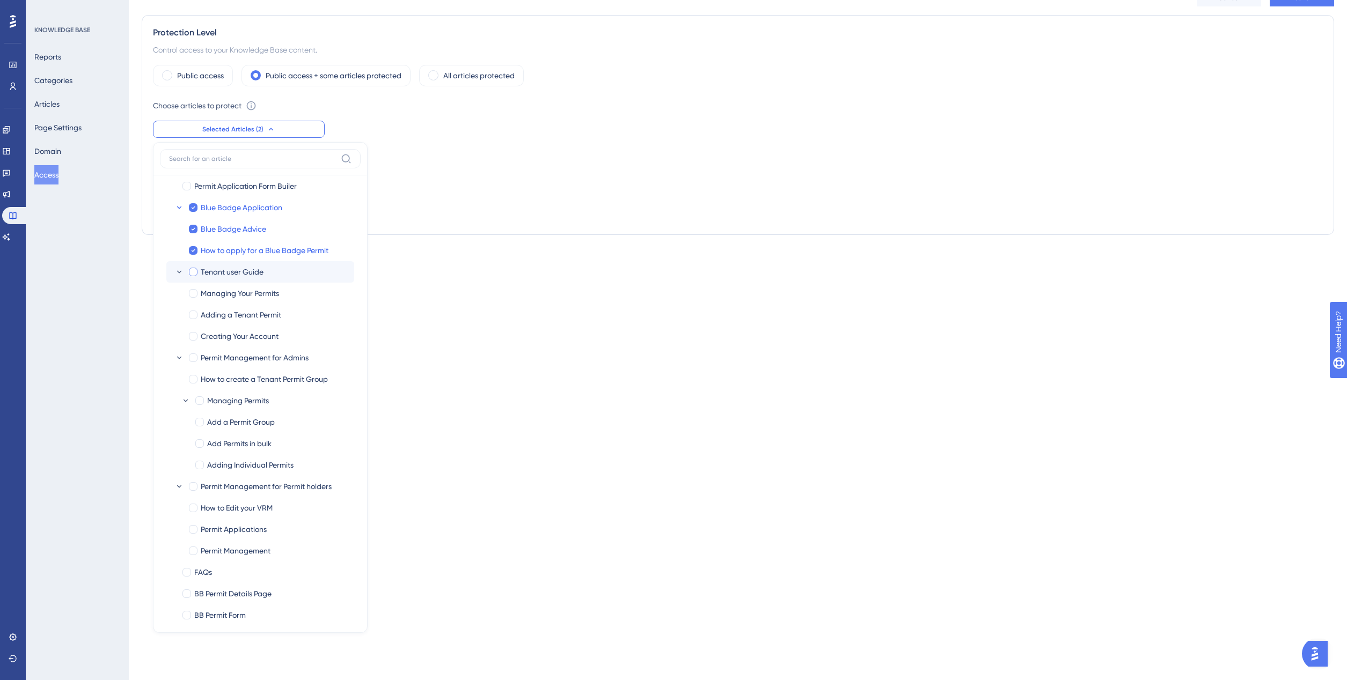
click at [196, 273] on div at bounding box center [193, 272] width 9 height 9
checkbox input "true"
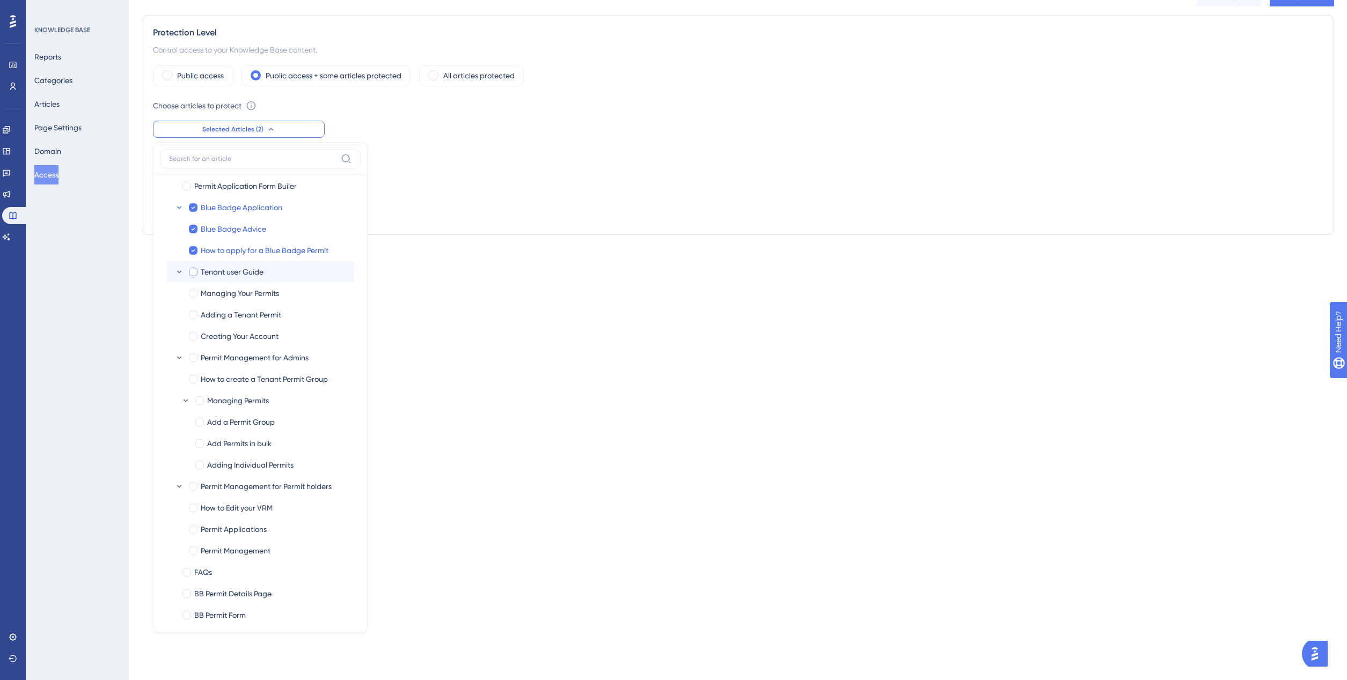
checkbox input "true"
click at [196, 273] on div at bounding box center [193, 272] width 9 height 9
checkbox input "false"
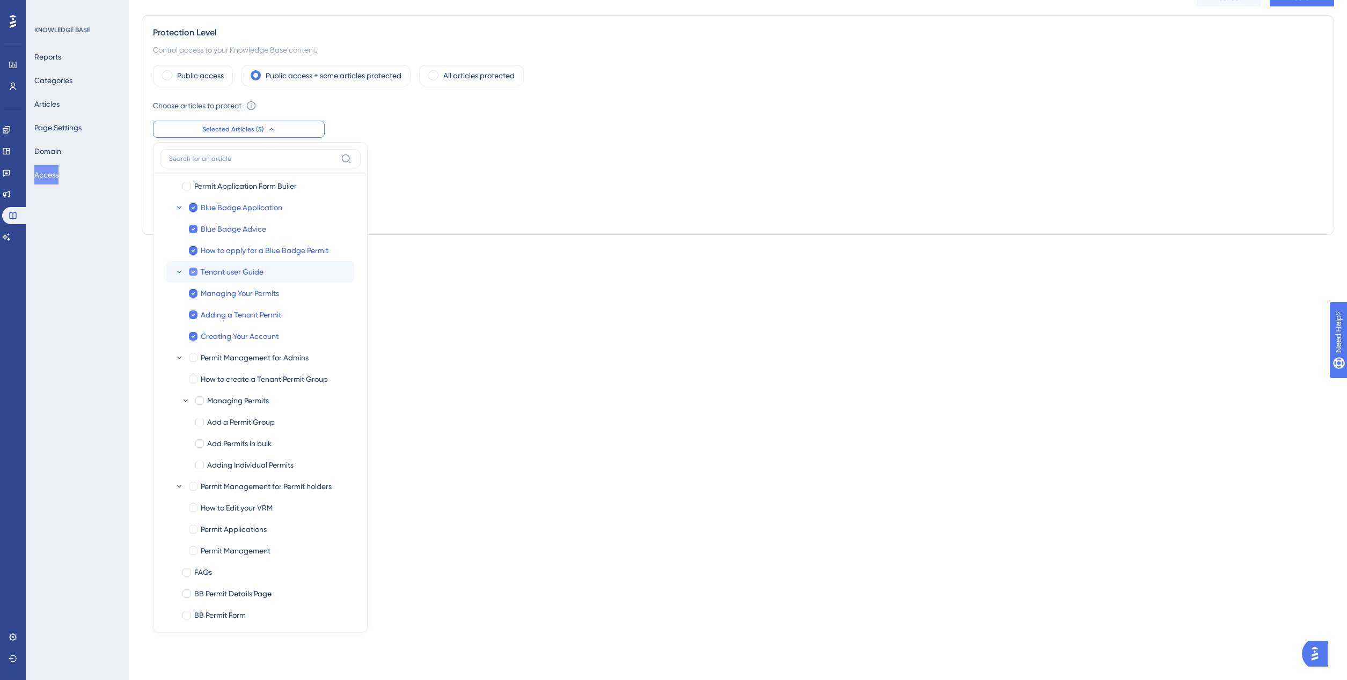
checkbox input "false"
click at [192, 215] on label "Blue Badge Application Blue Badge Application" at bounding box center [260, 207] width 188 height 21
click at [193, 208] on input "Blue Badge Application" at bounding box center [193, 208] width 1 height 1
checkbox input "true"
checkbox input "false"
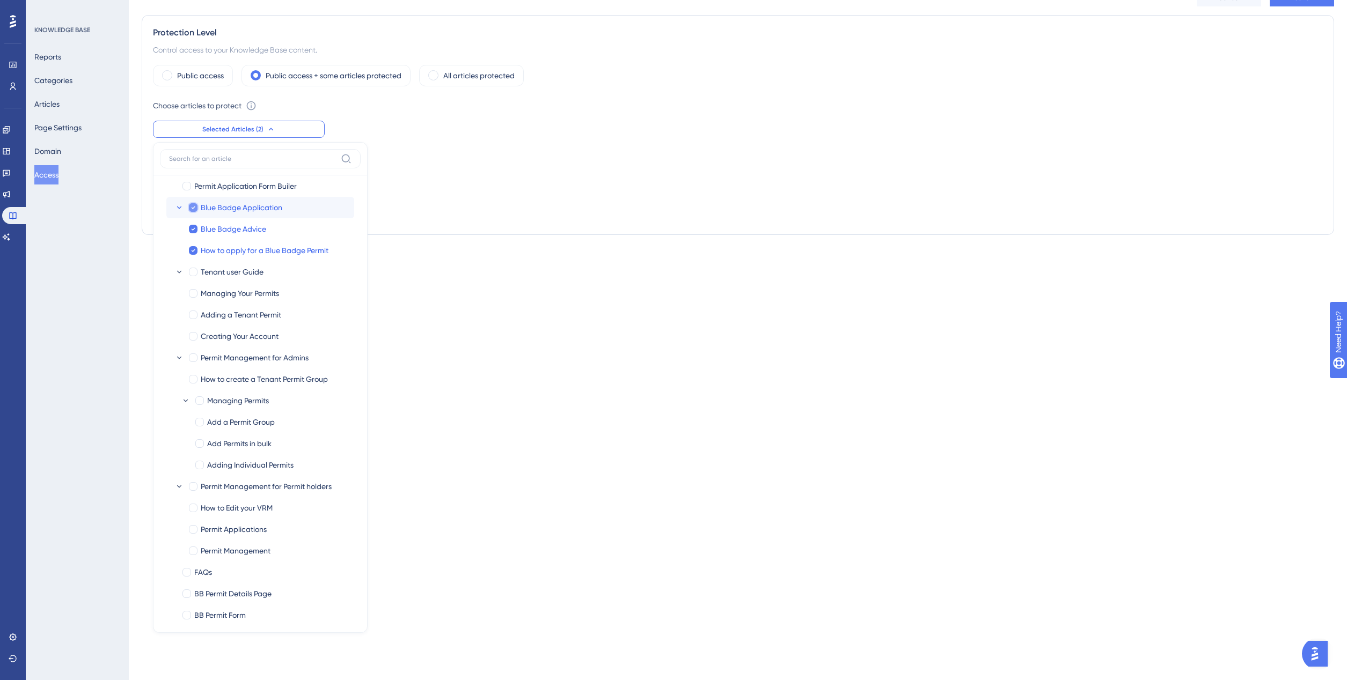
checkbox input "false"
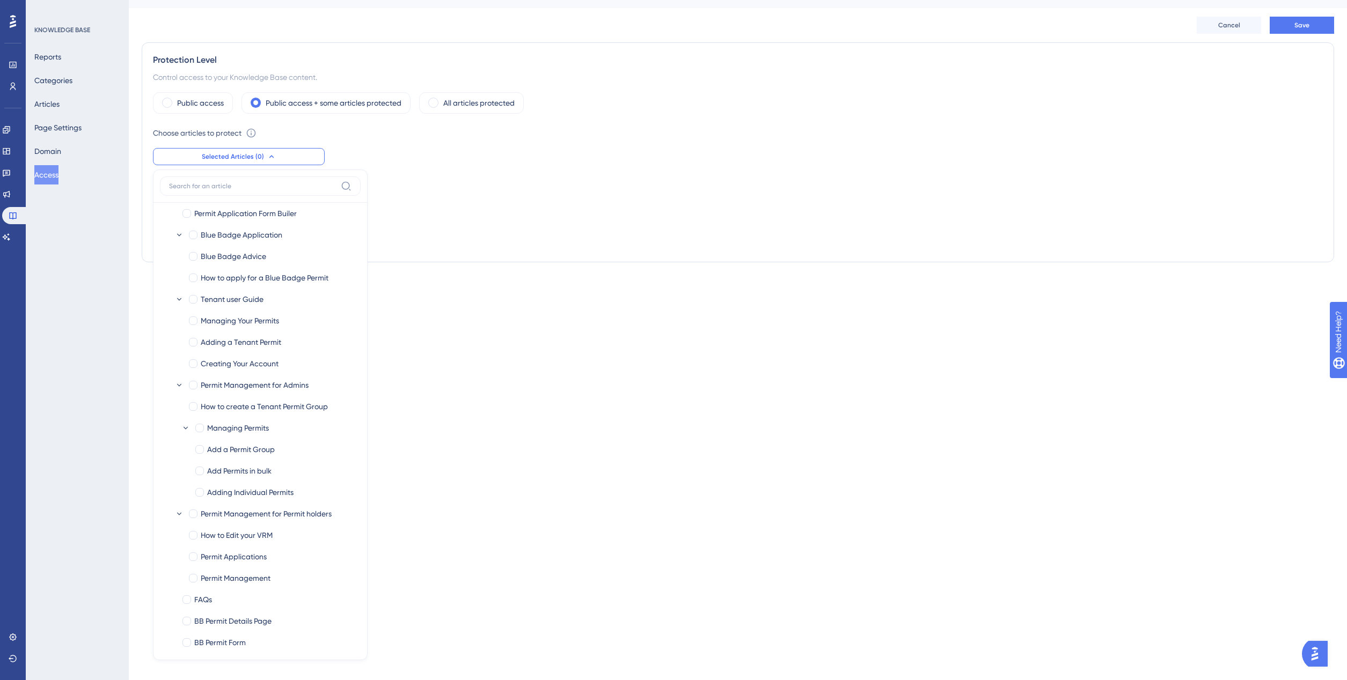
scroll to position [0, 0]
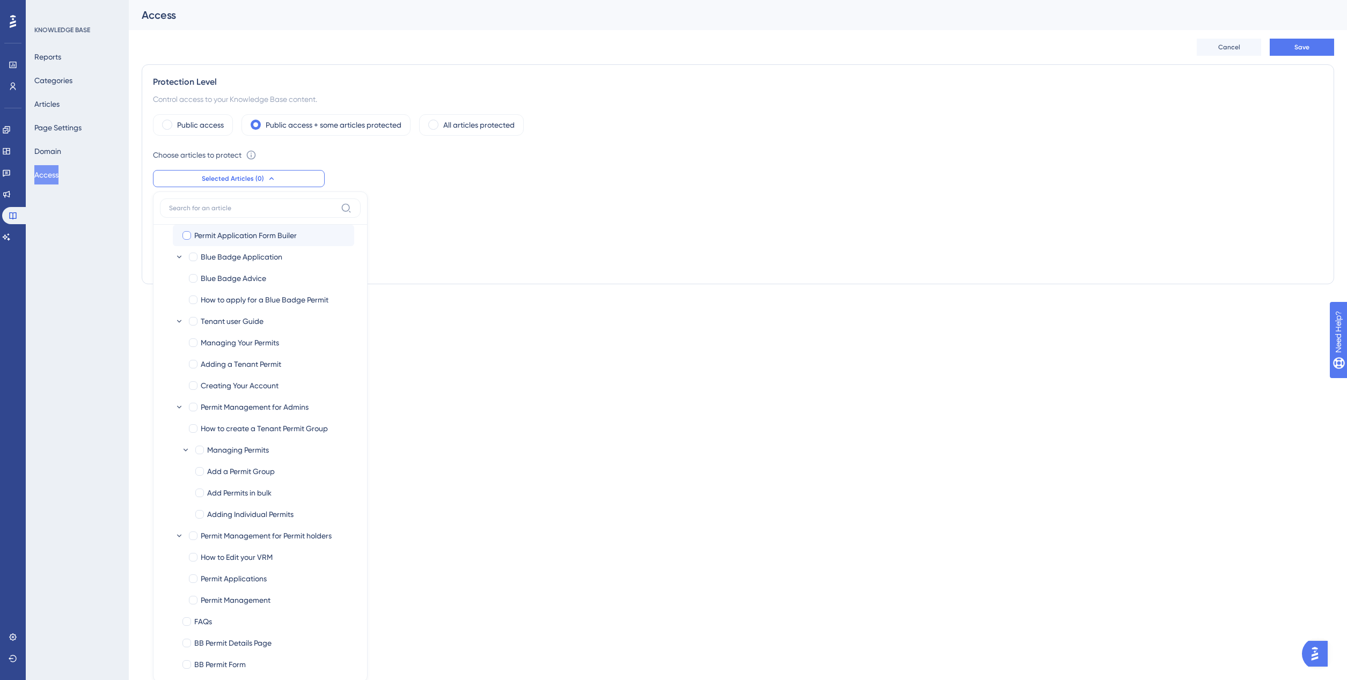
click at [188, 235] on div at bounding box center [186, 235] width 9 height 9
checkbox input "true"
checkbox input "false"
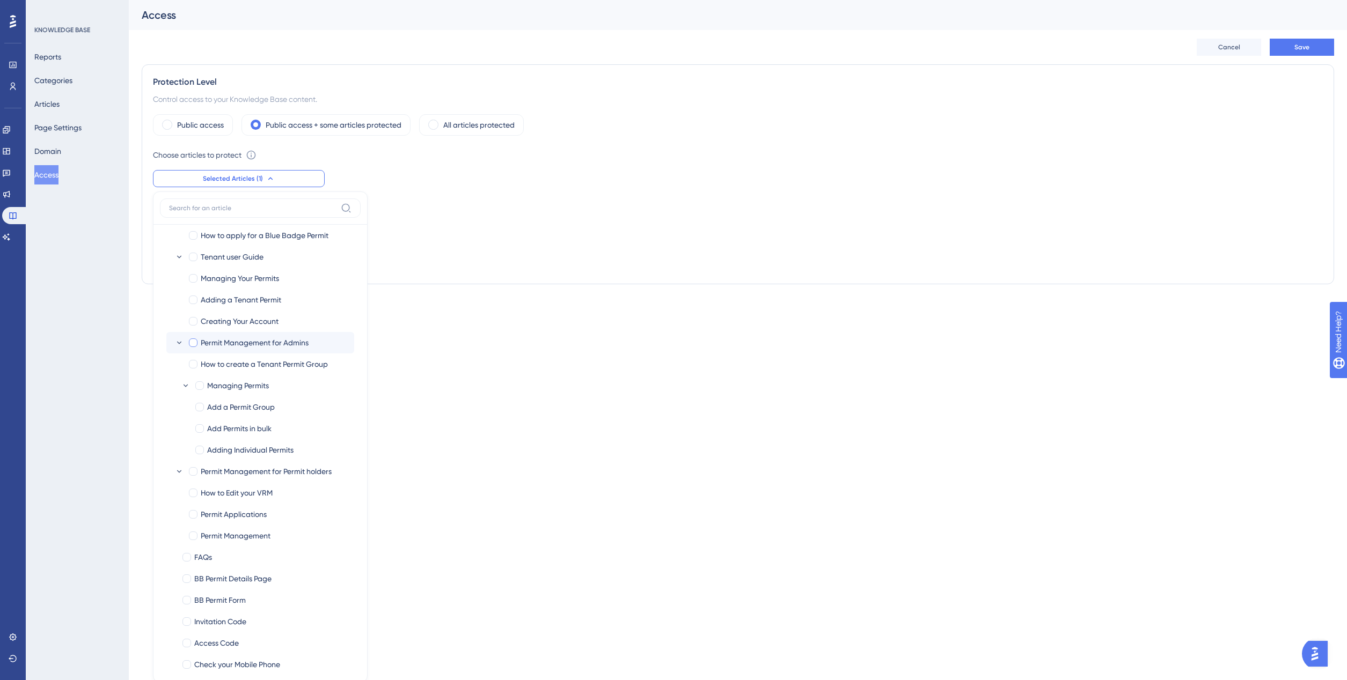
click at [196, 347] on div at bounding box center [193, 343] width 9 height 9
checkbox input "true"
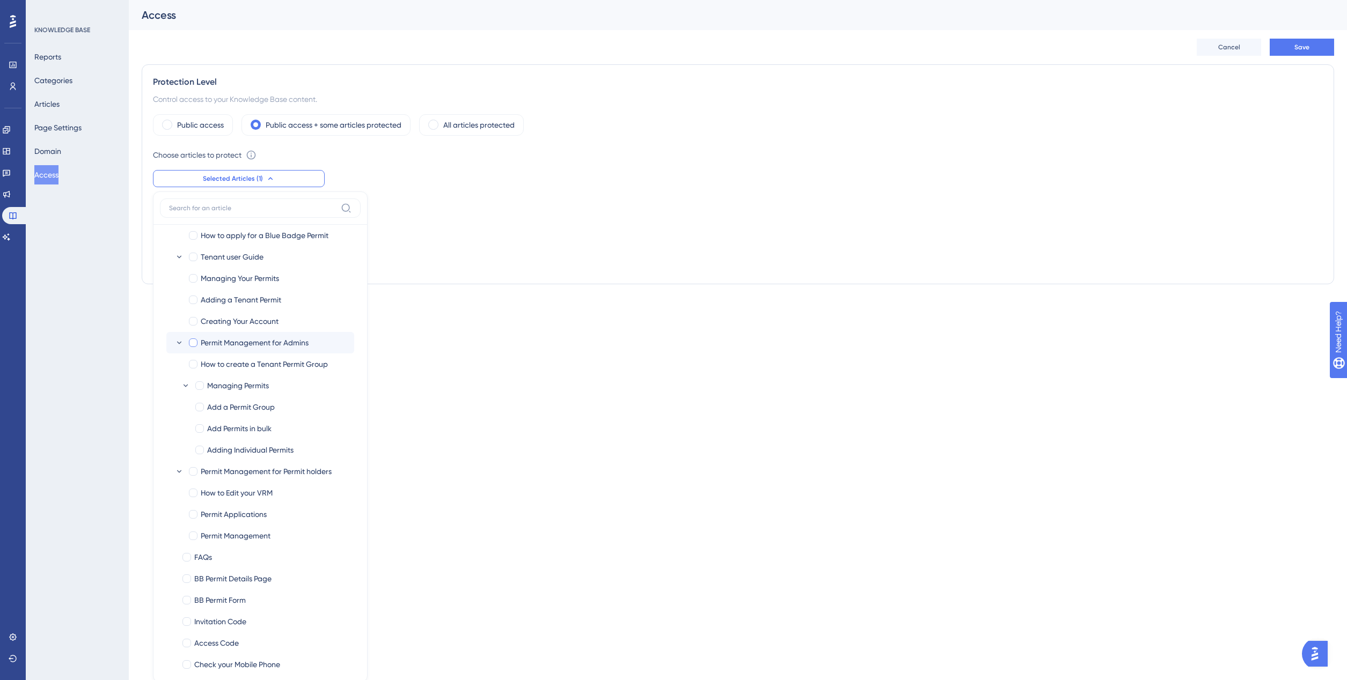
checkbox input "true"
click at [193, 470] on div at bounding box center [193, 471] width 9 height 9
checkbox input "true"
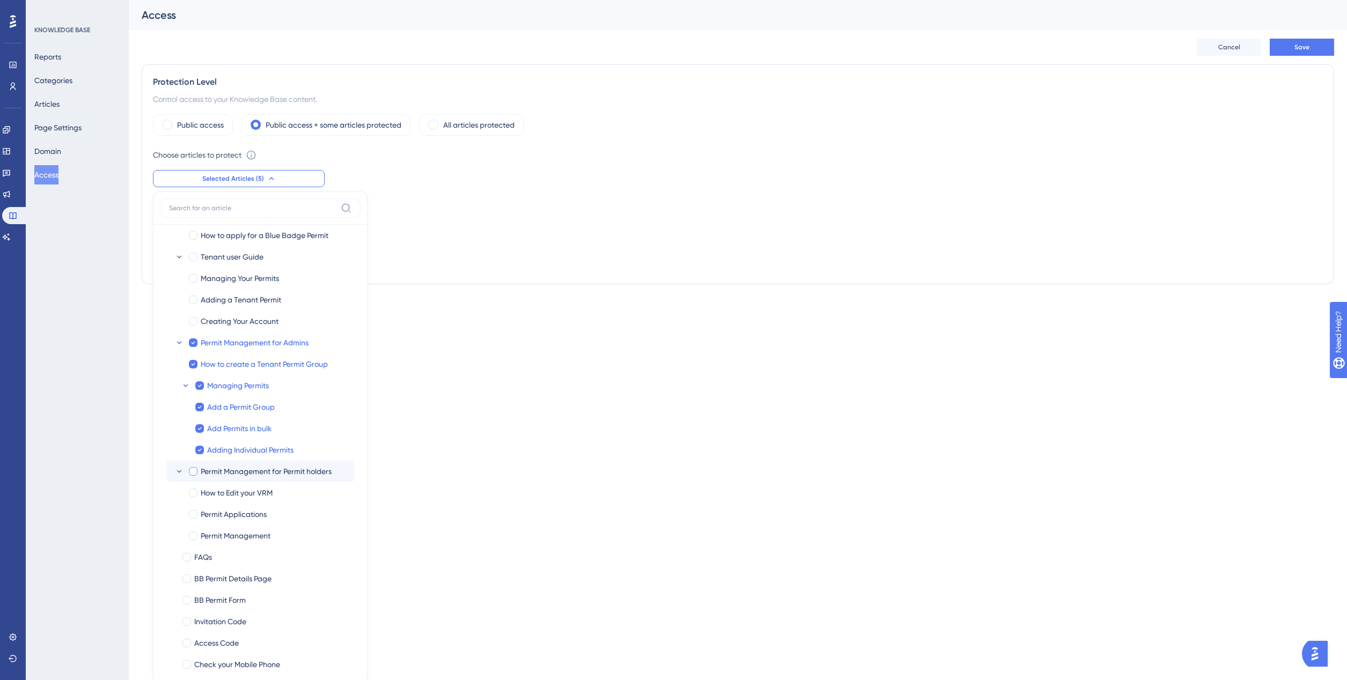
checkbox input "true"
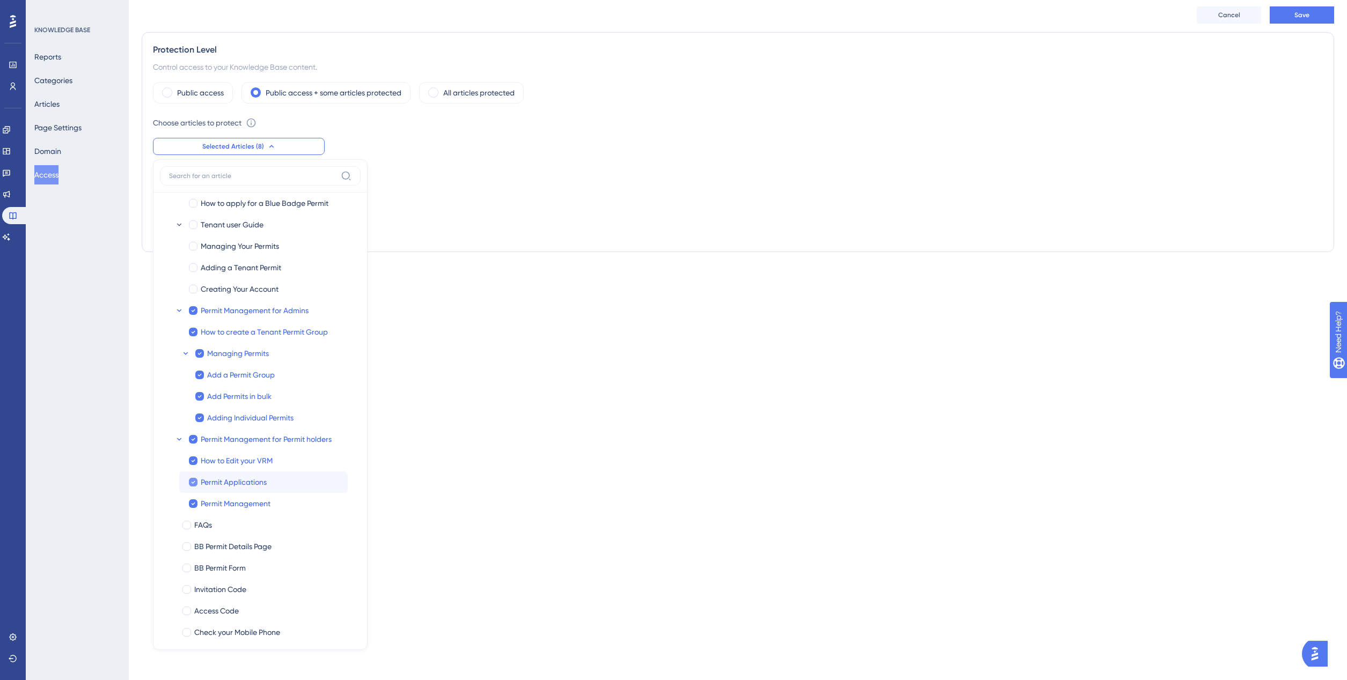
scroll to position [49, 0]
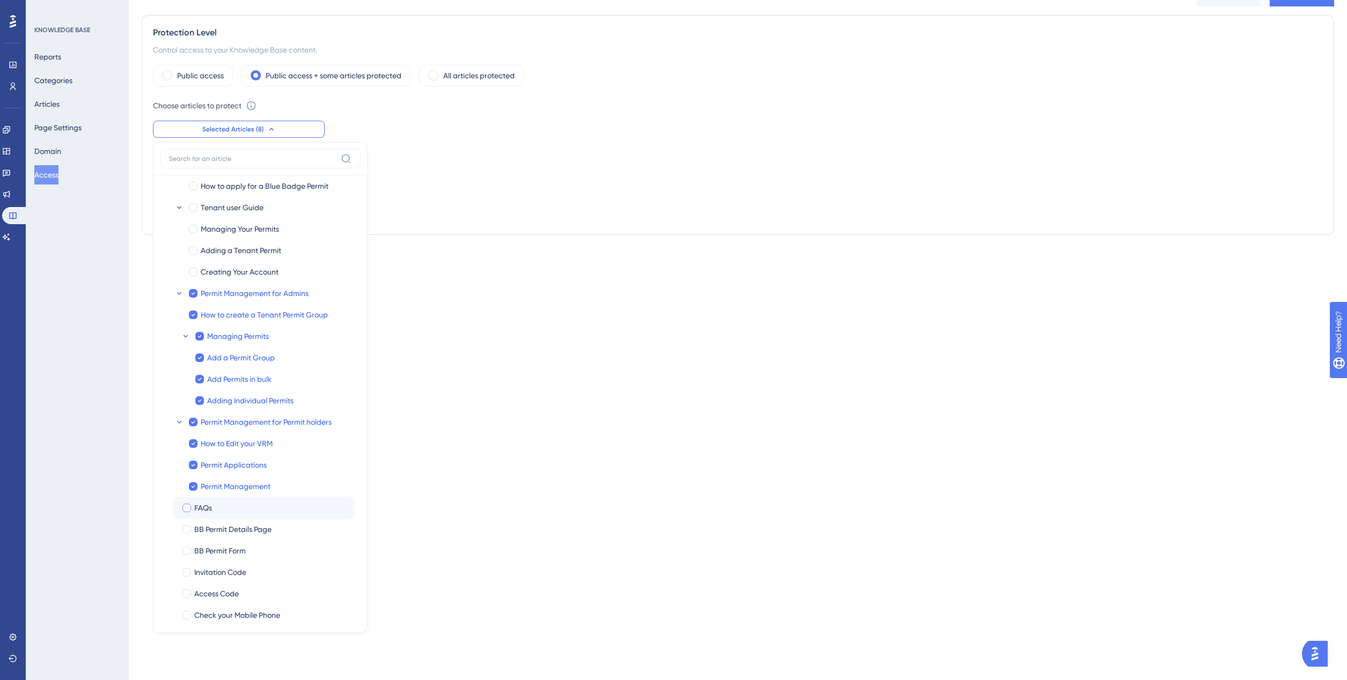
click at [186, 506] on div at bounding box center [186, 508] width 9 height 9
checkbox input "true"
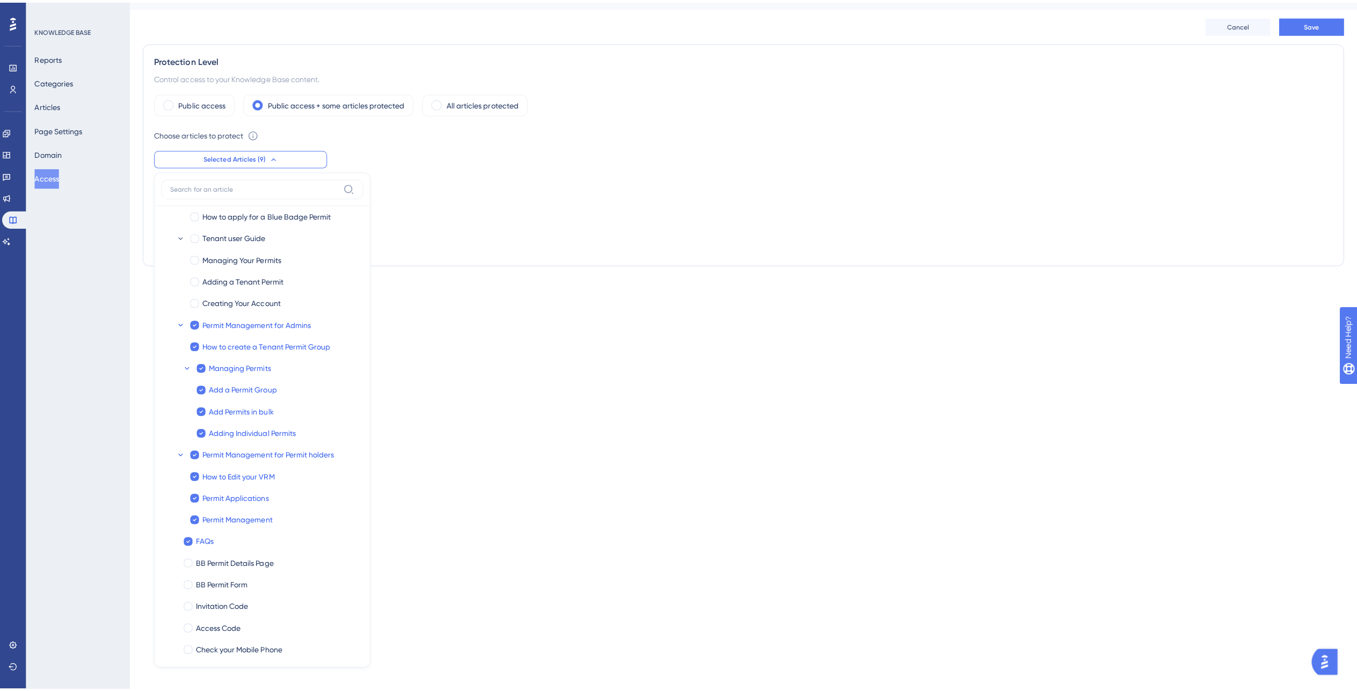
scroll to position [0, 0]
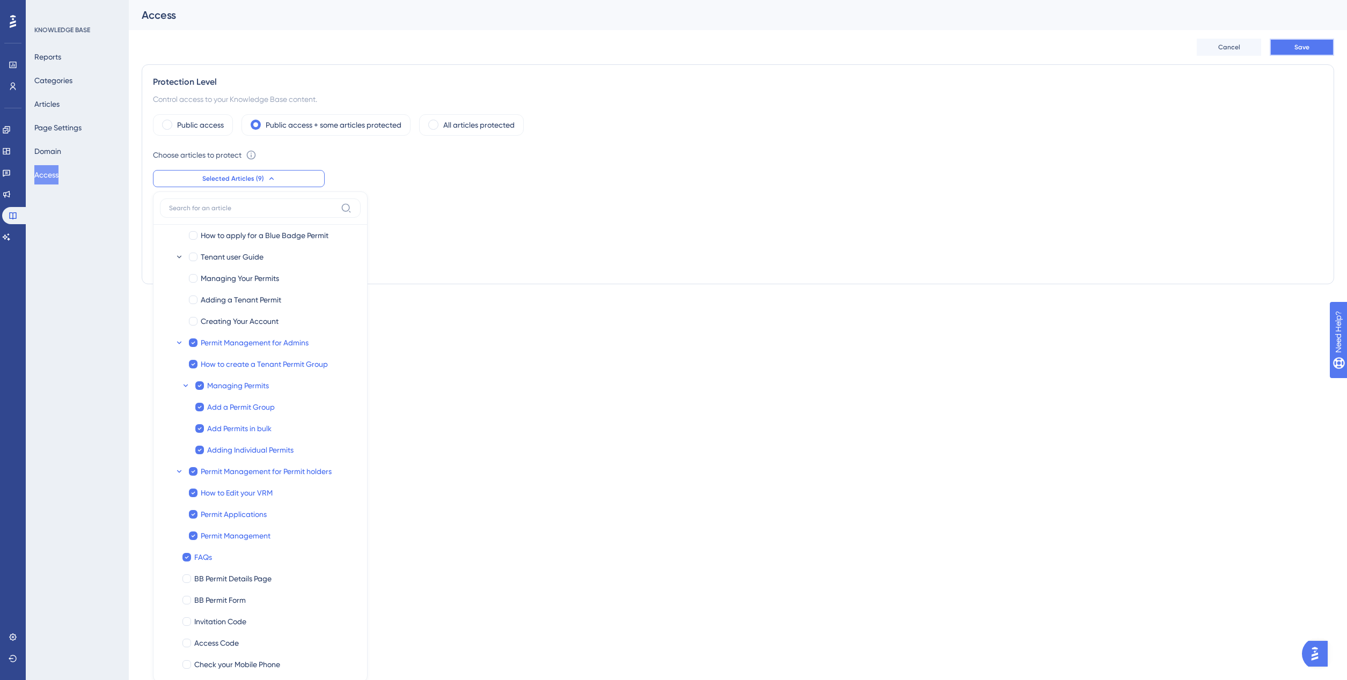
click at [1289, 53] on button "Save" at bounding box center [1302, 47] width 64 height 17
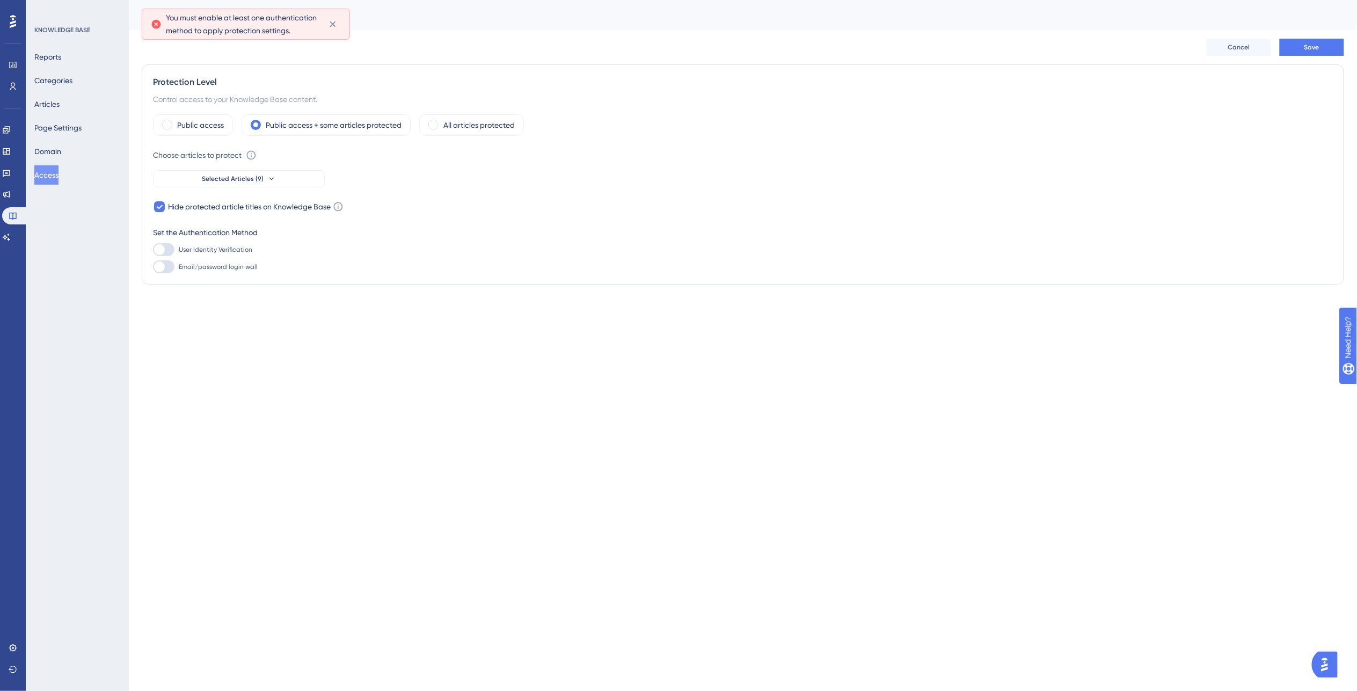
click at [167, 268] on div at bounding box center [163, 266] width 21 height 13
click at [153, 267] on input "Email/password login wall" at bounding box center [152, 267] width 1 height 1
checkbox input "true"
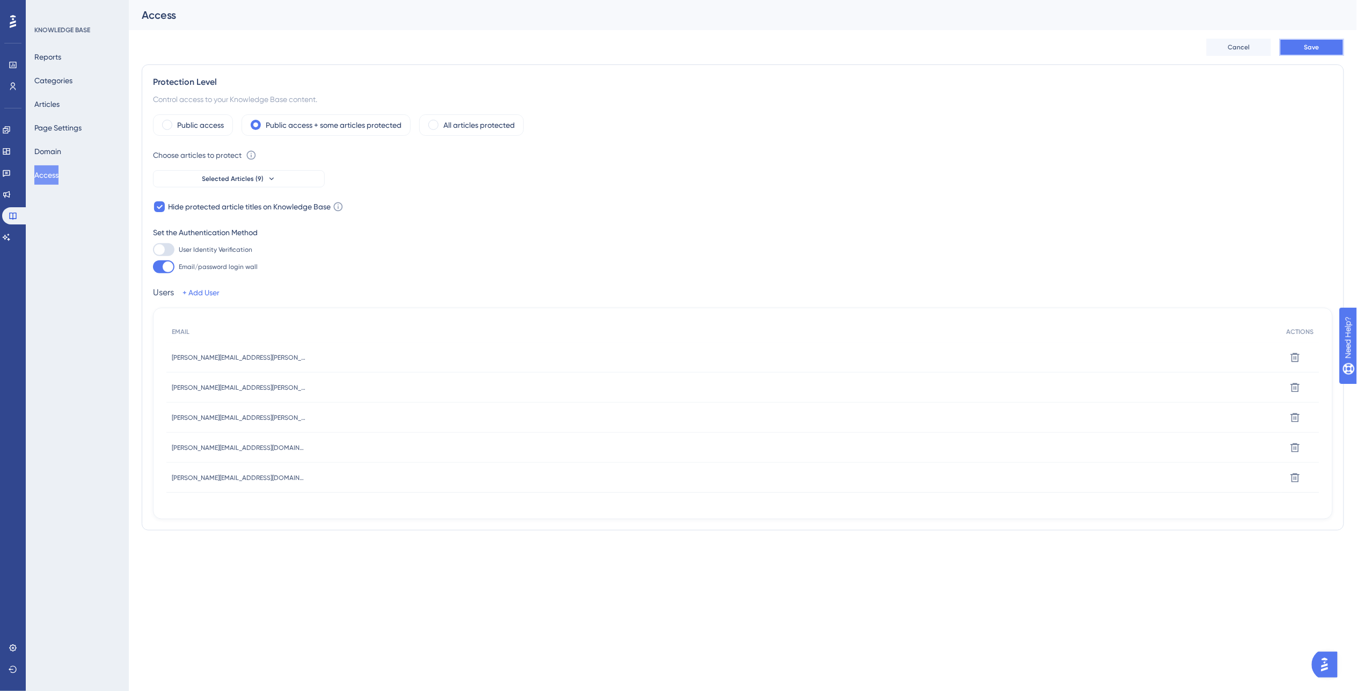
click at [1310, 47] on span "Save" at bounding box center [1311, 47] width 15 height 9
click at [289, 179] on button "Selected Articles (9)" at bounding box center [239, 178] width 172 height 17
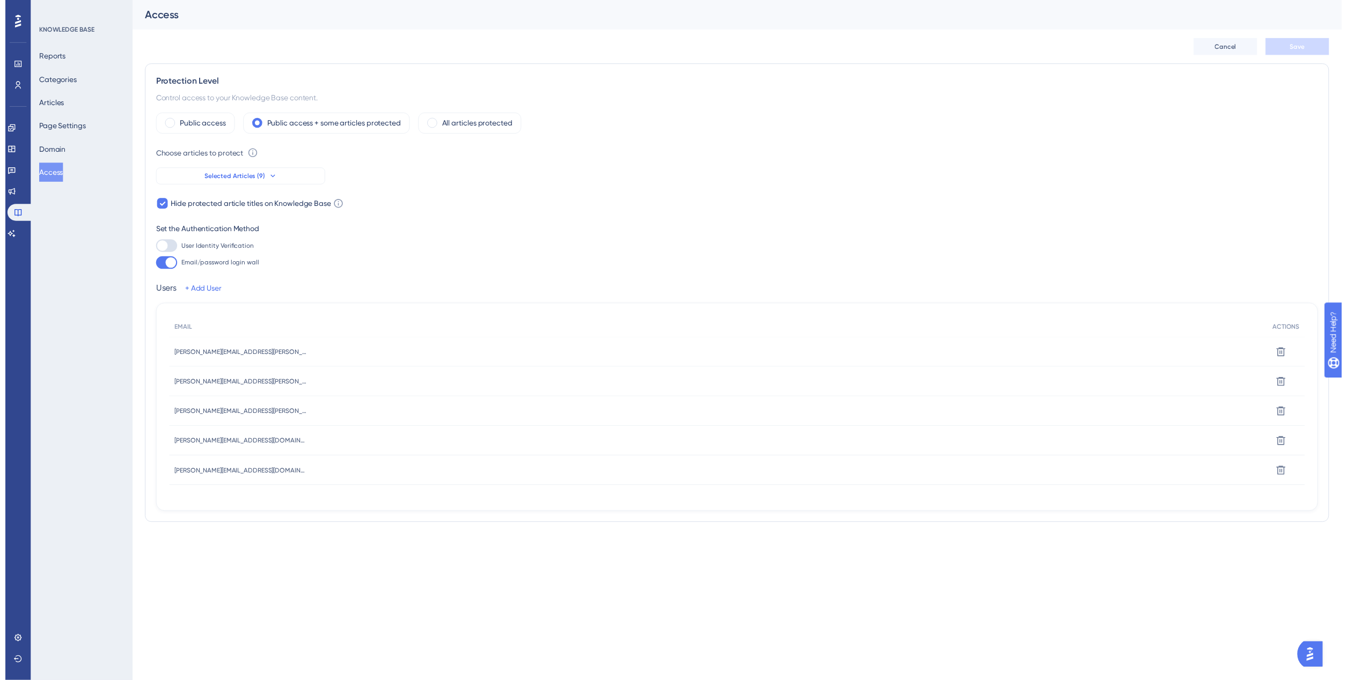
scroll to position [49, 0]
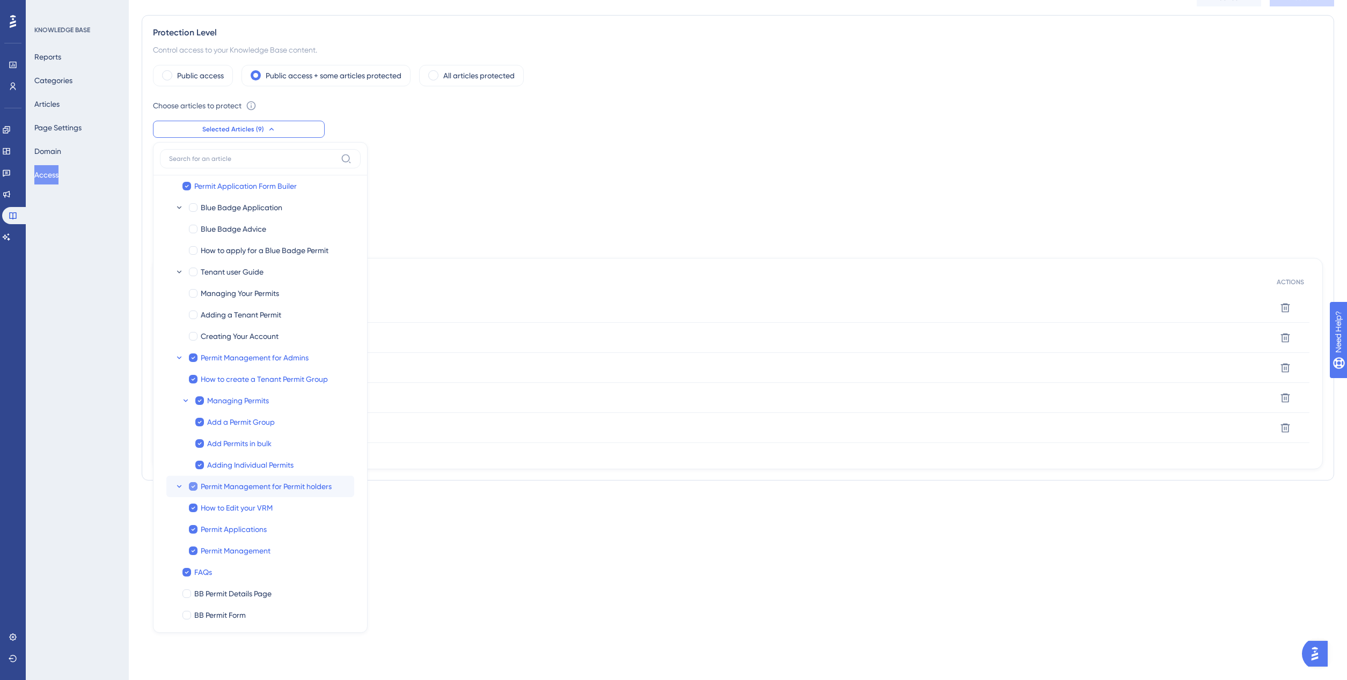
click at [194, 488] on icon at bounding box center [193, 487] width 4 height 8
checkbox input "false"
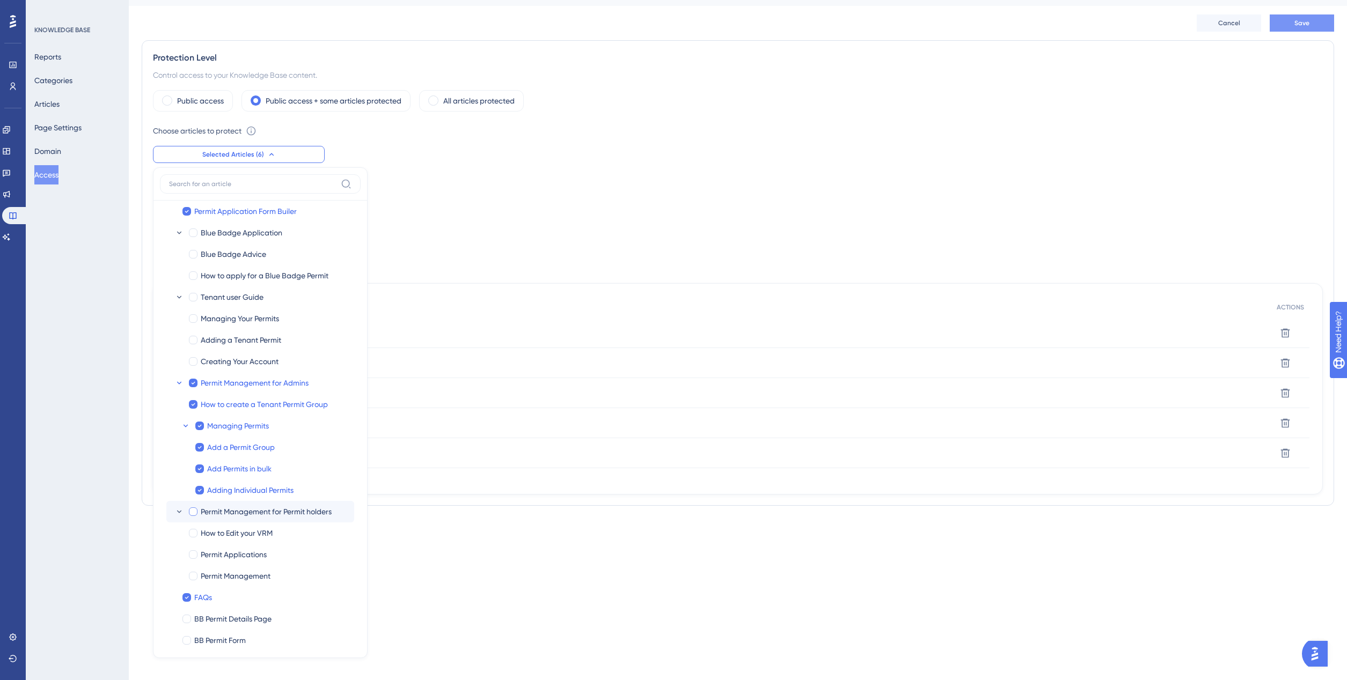
scroll to position [0, 0]
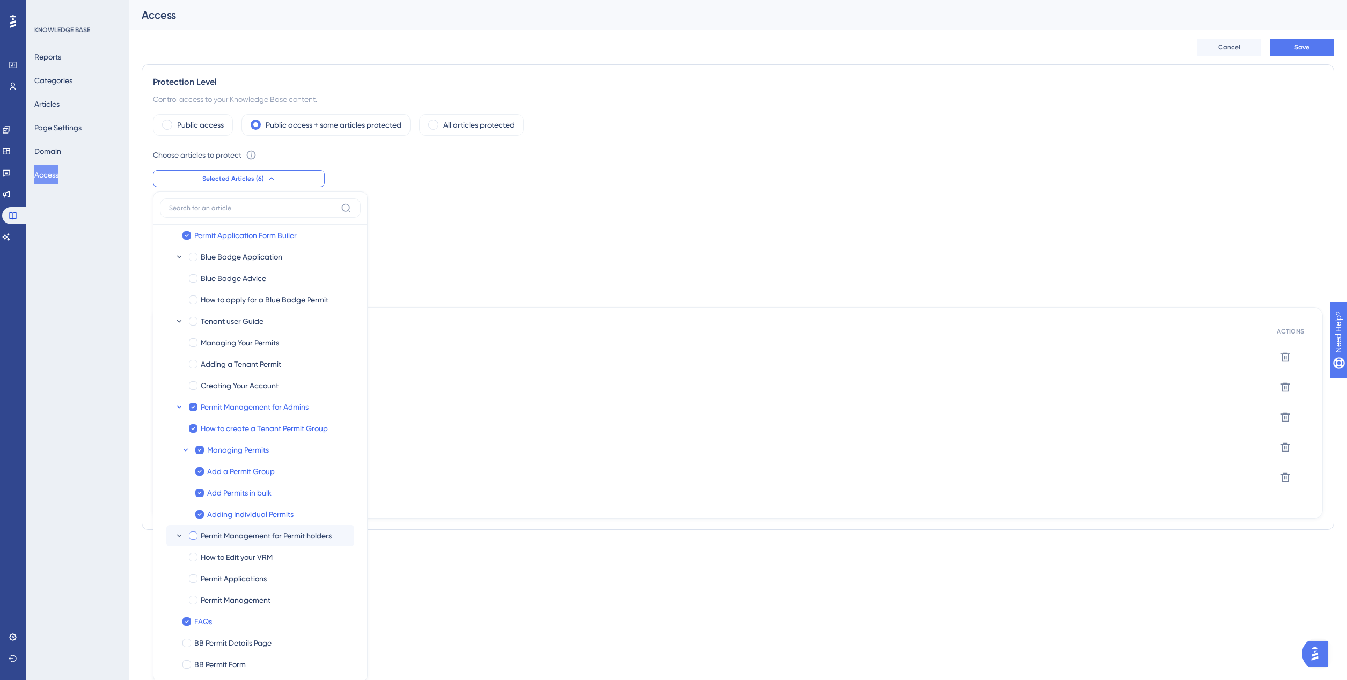
click at [1306, 31] on div "Cancel Save" at bounding box center [738, 47] width 1192 height 34
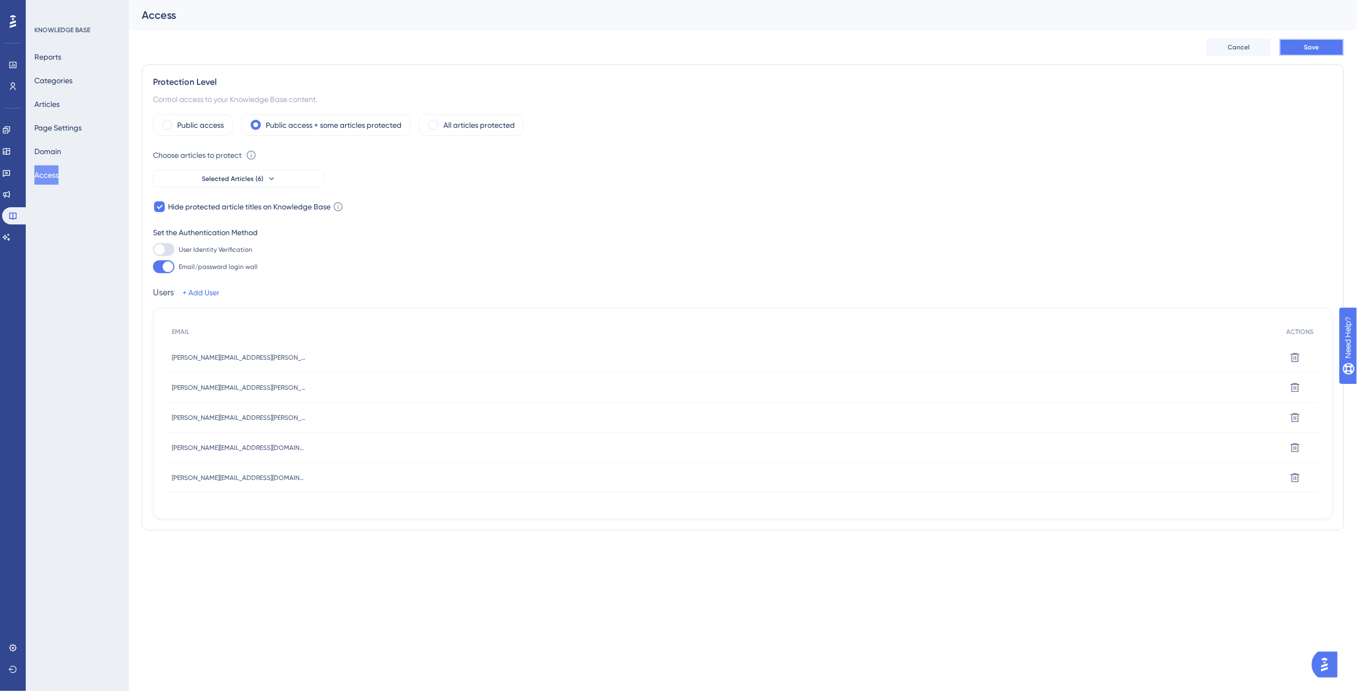
click at [1302, 44] on button "Save" at bounding box center [1311, 47] width 64 height 17
click at [252, 177] on span "Selected Articles (6)" at bounding box center [233, 178] width 62 height 9
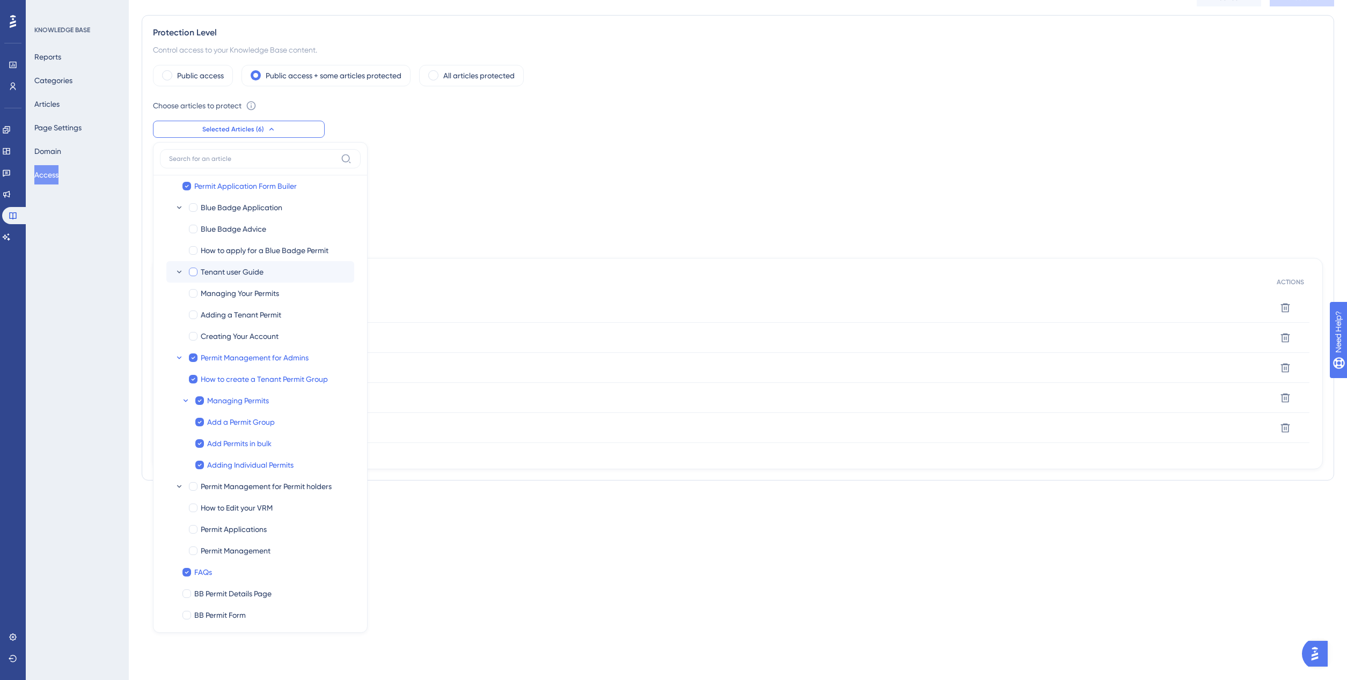
click at [195, 273] on div at bounding box center [193, 272] width 9 height 9
checkbox input "true"
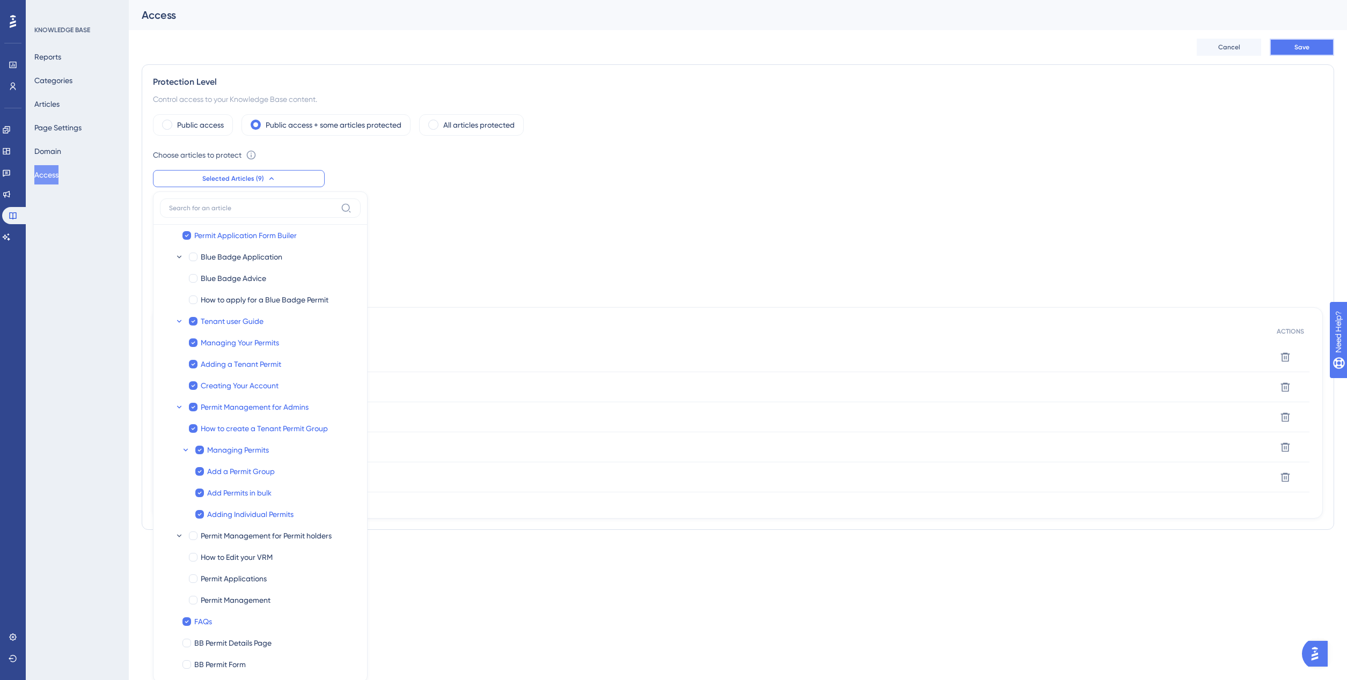
click at [1300, 46] on span "Save" at bounding box center [1301, 47] width 15 height 9
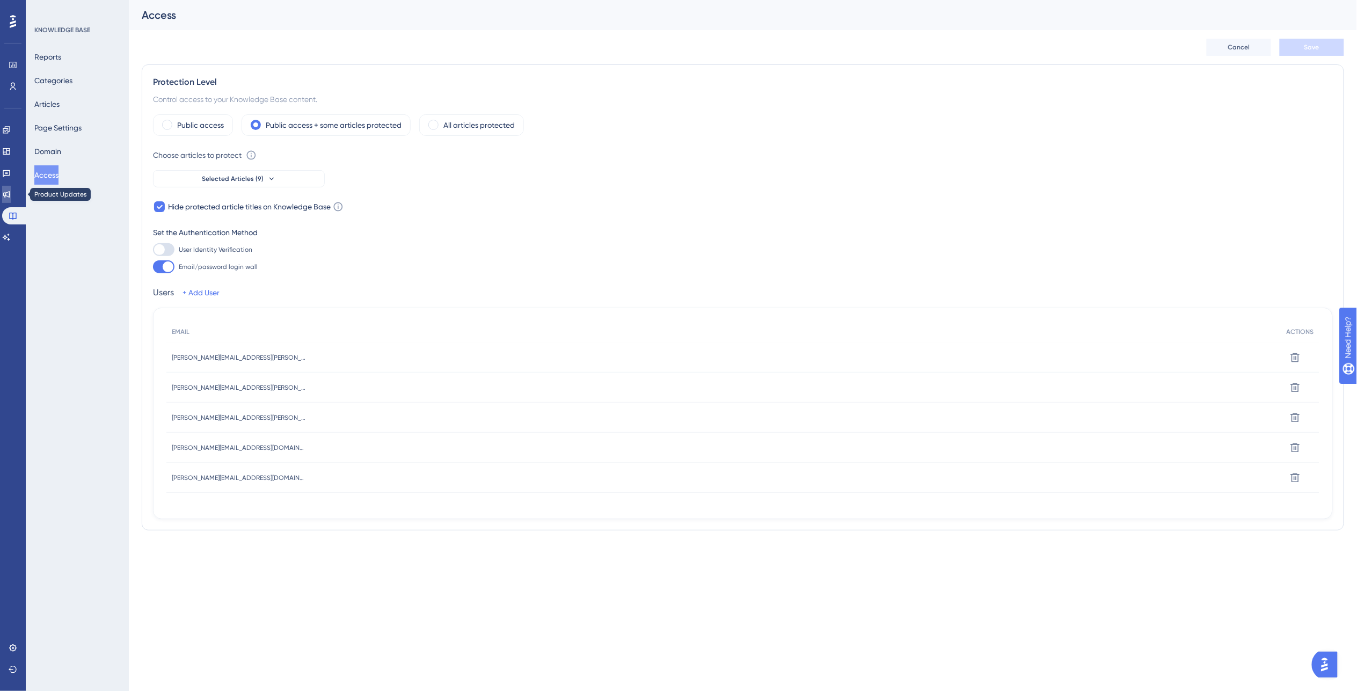
click at [11, 191] on icon at bounding box center [6, 194] width 9 height 9
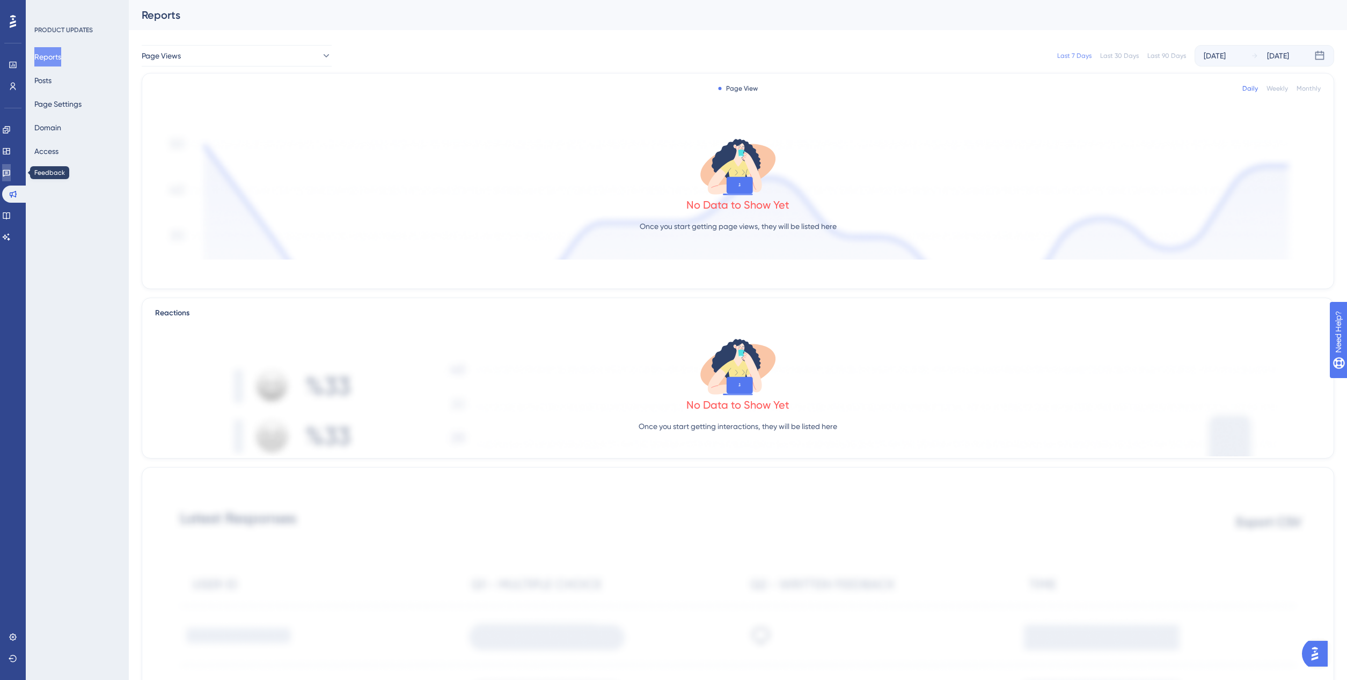
click at [10, 173] on icon at bounding box center [7, 173] width 8 height 7
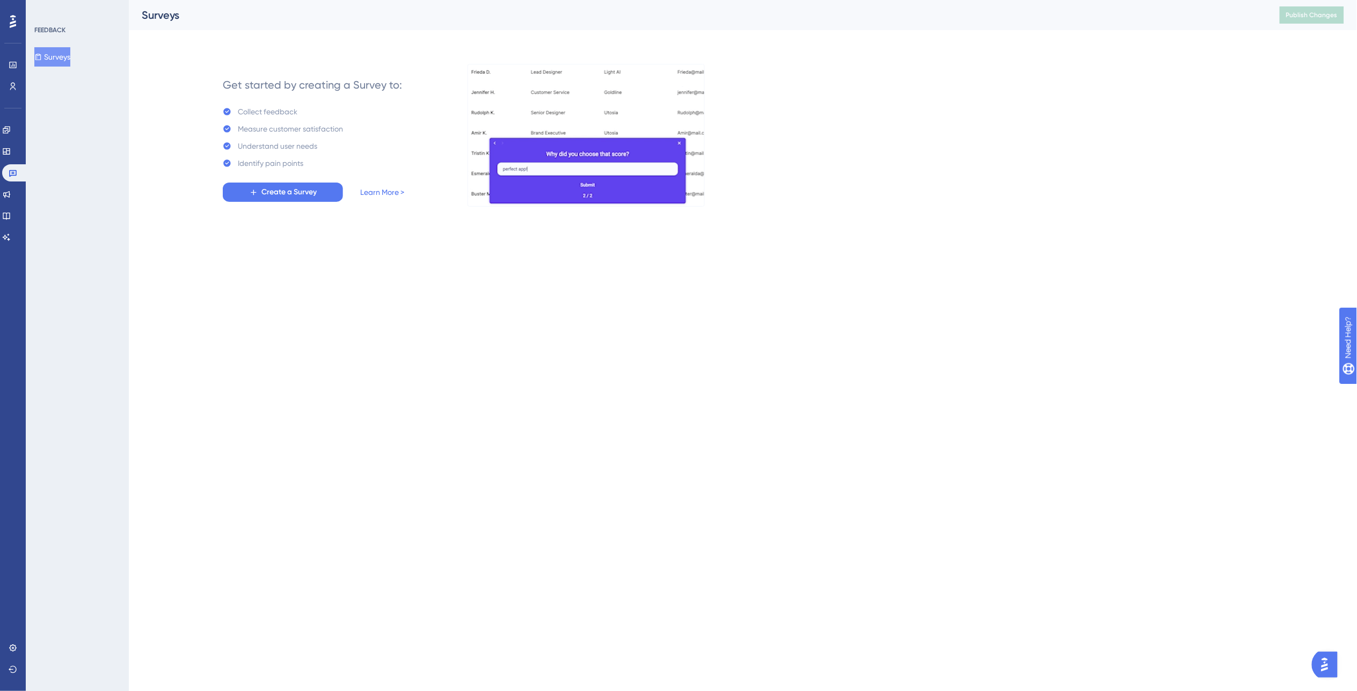
click at [9, 162] on div "Engagement Widgets Feedback Product Updates Knowledge Base AI Assistant" at bounding box center [12, 183] width 21 height 125
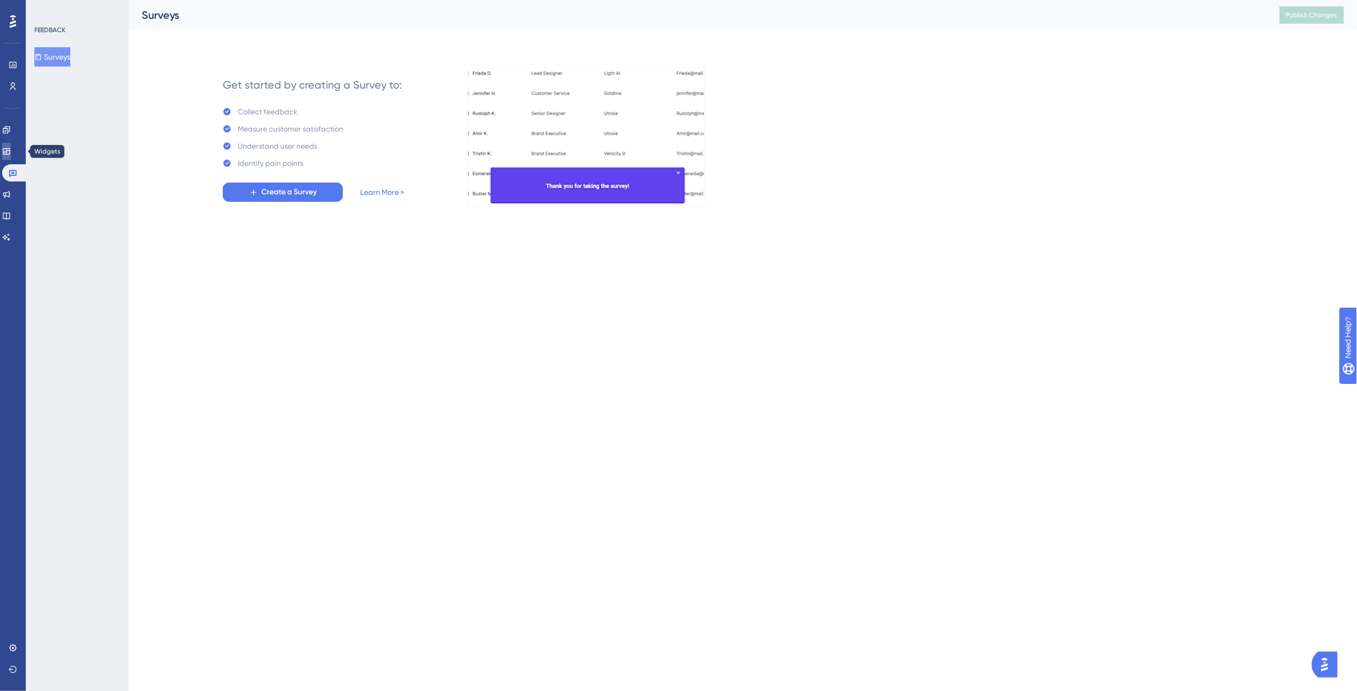
click at [9, 149] on icon at bounding box center [6, 151] width 7 height 6
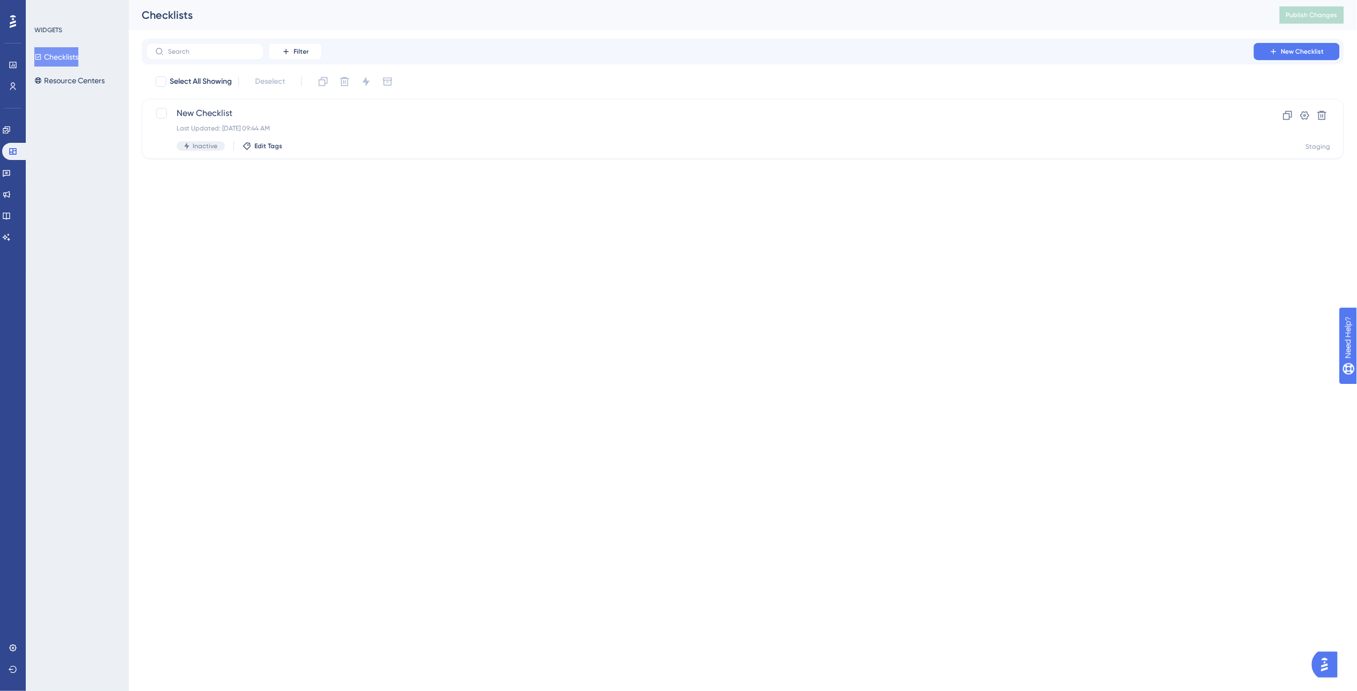
click at [89, 68] on div "Checklists Resource Centers" at bounding box center [77, 68] width 87 height 43
click at [80, 78] on button "Resource Centers" at bounding box center [69, 80] width 70 height 19
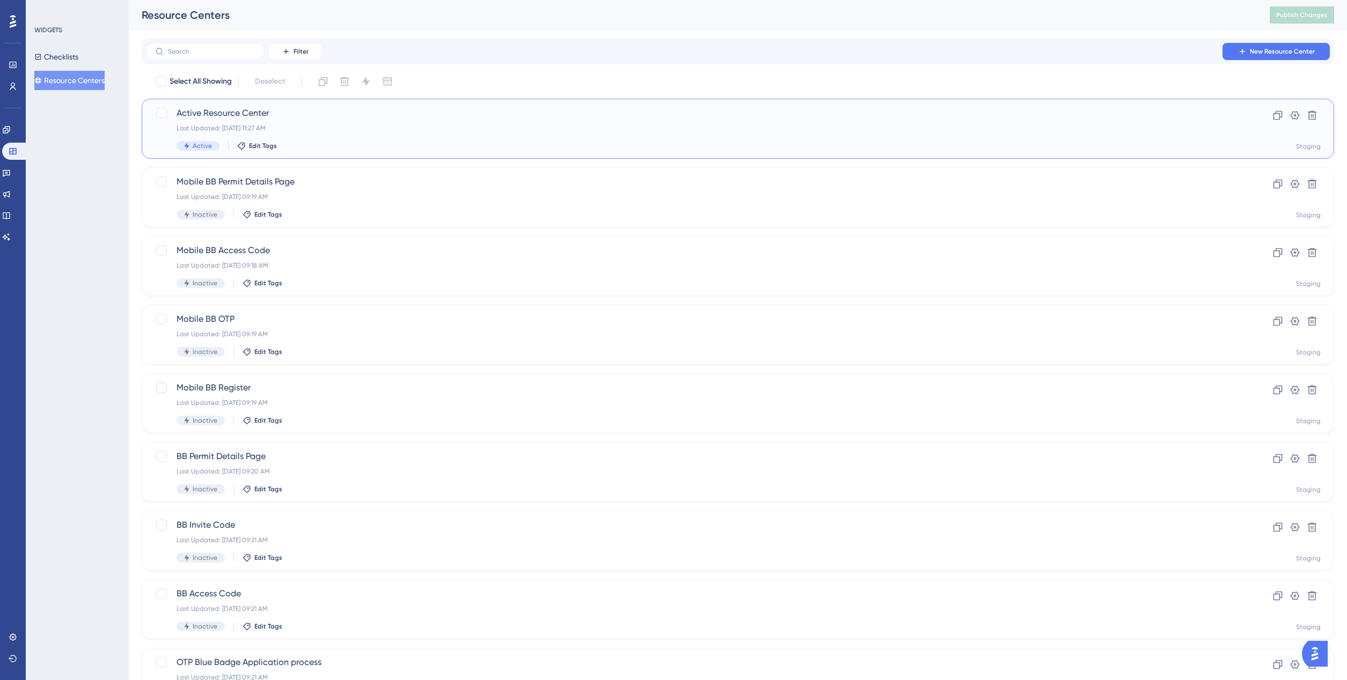
click at [346, 116] on span "Active Resource Center" at bounding box center [695, 113] width 1037 height 13
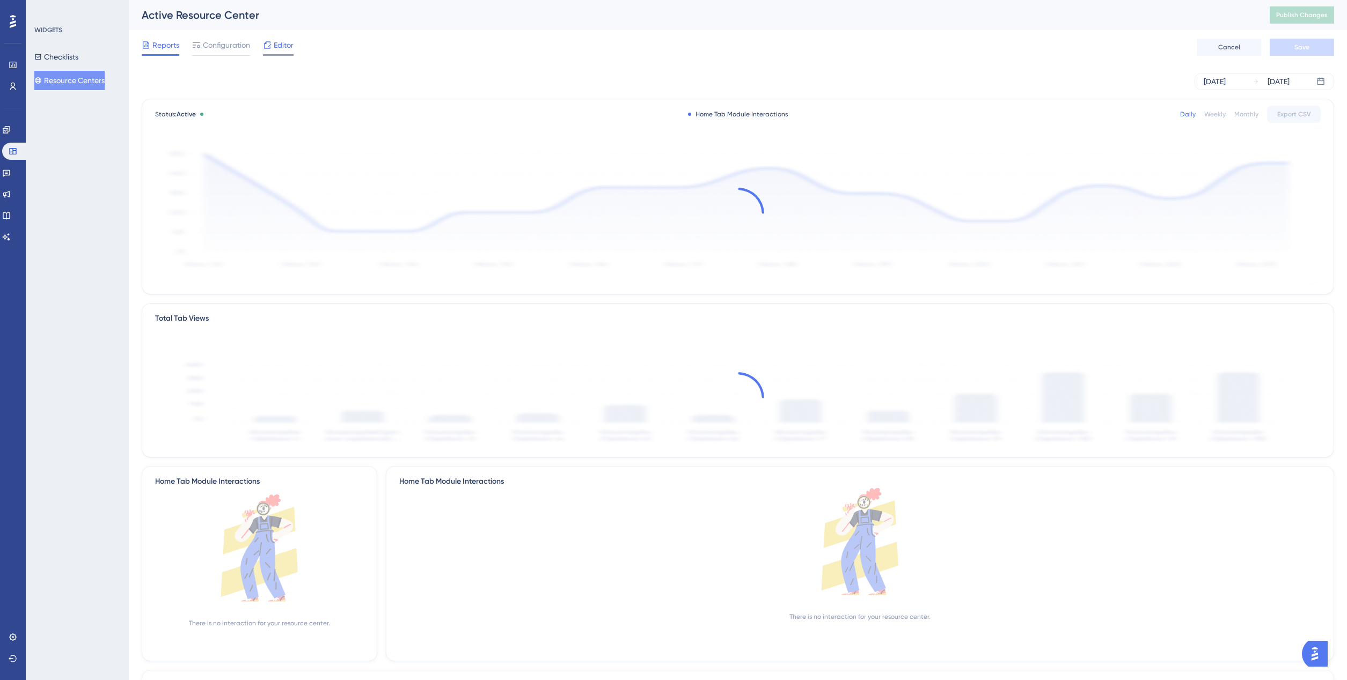
click at [286, 46] on span "Editor" at bounding box center [284, 45] width 20 height 13
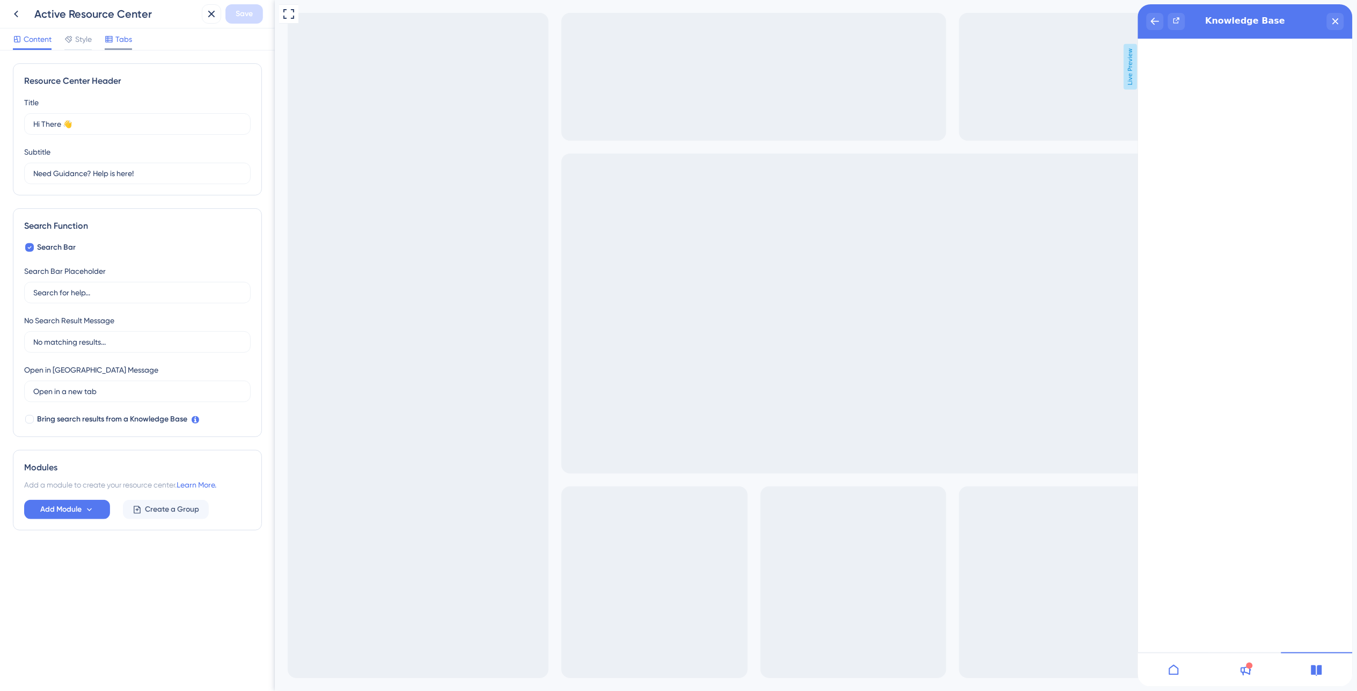
click at [122, 46] on span "Tabs" at bounding box center [123, 39] width 17 height 13
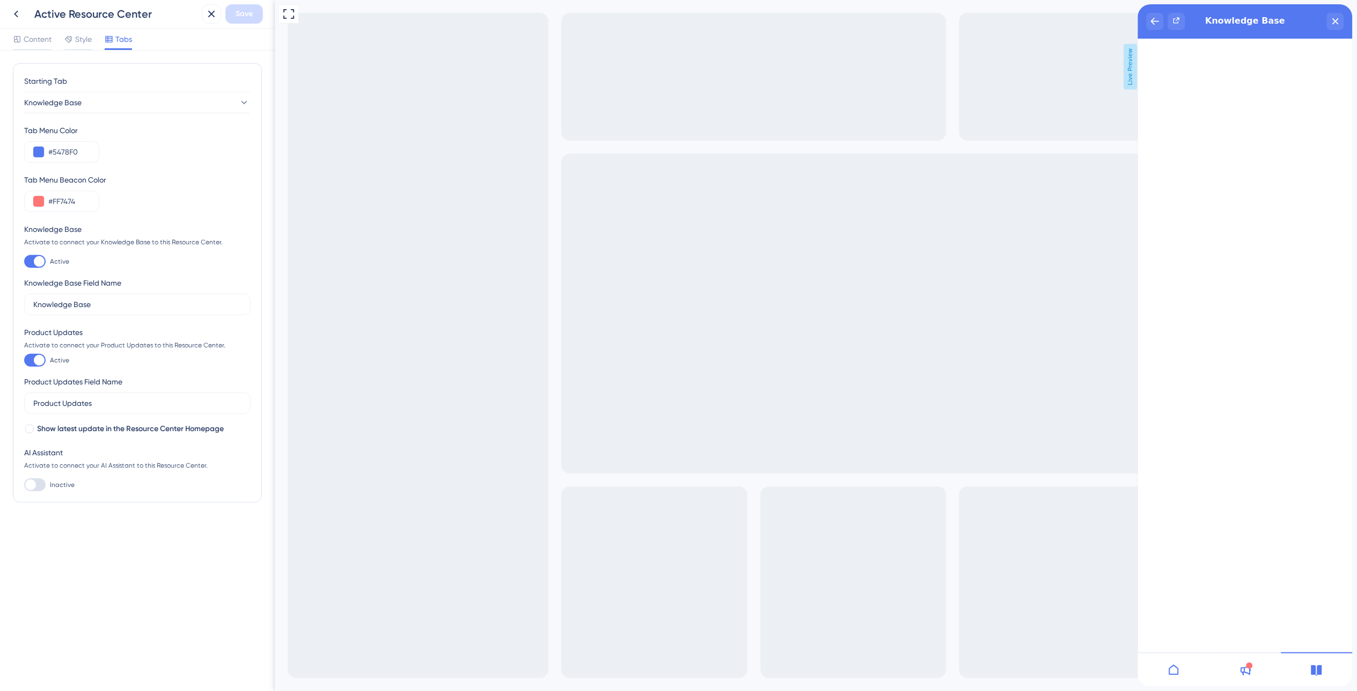
click at [36, 365] on div at bounding box center [39, 360] width 11 height 11
click at [24, 361] on input "Active" at bounding box center [24, 360] width 1 height 1
checkbox input "false"
click at [27, 33] on span "Content" at bounding box center [38, 39] width 28 height 13
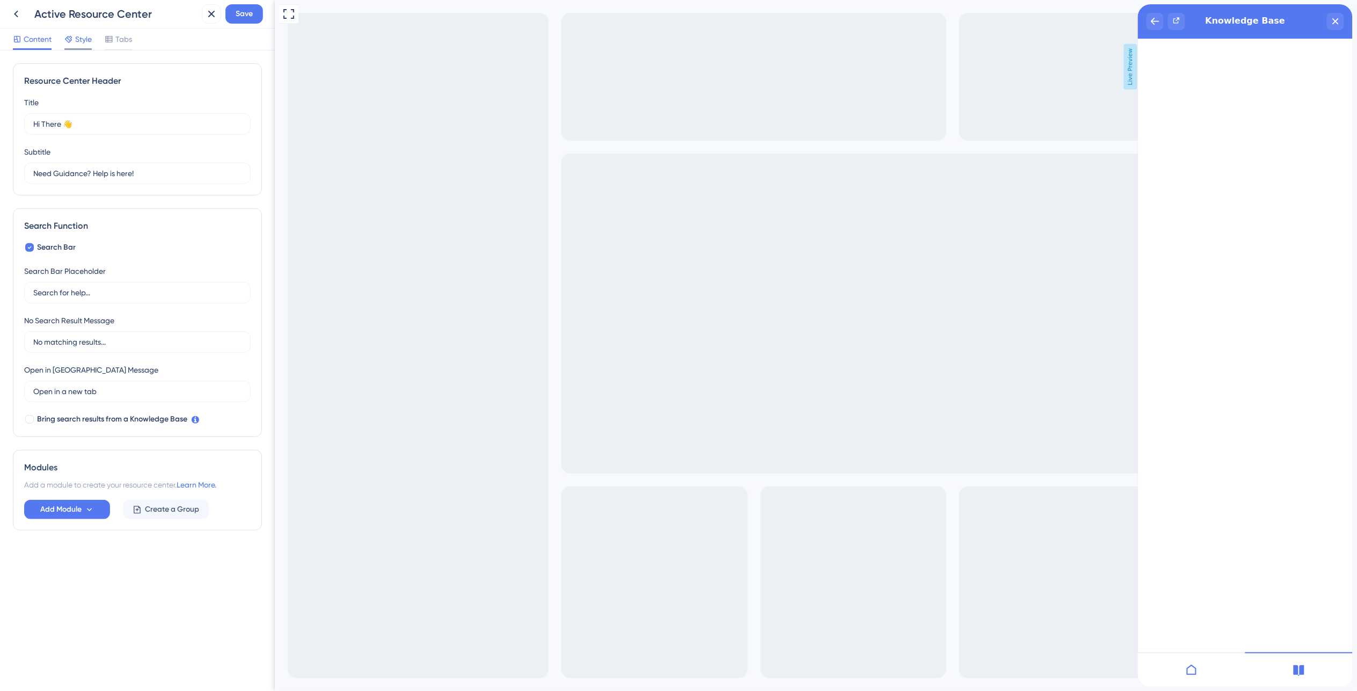
click at [78, 39] on span "Style" at bounding box center [83, 39] width 17 height 13
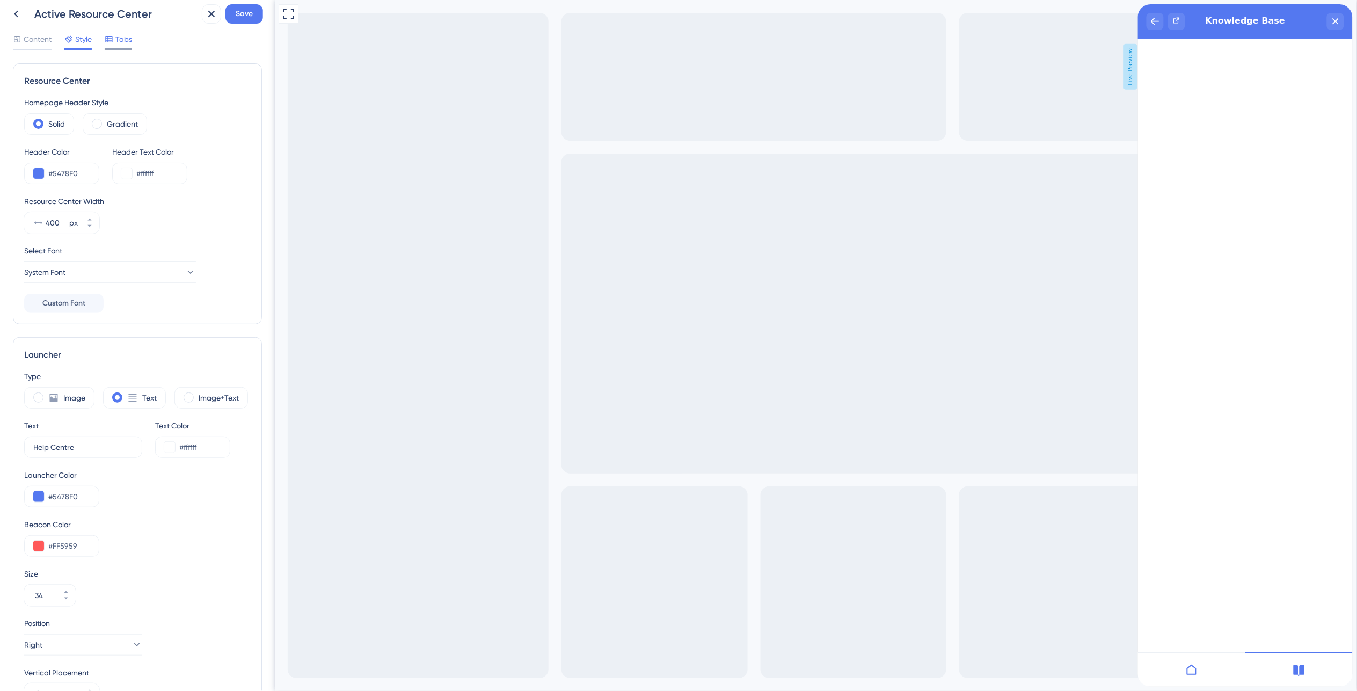
click at [127, 36] on span "Tabs" at bounding box center [123, 39] width 17 height 13
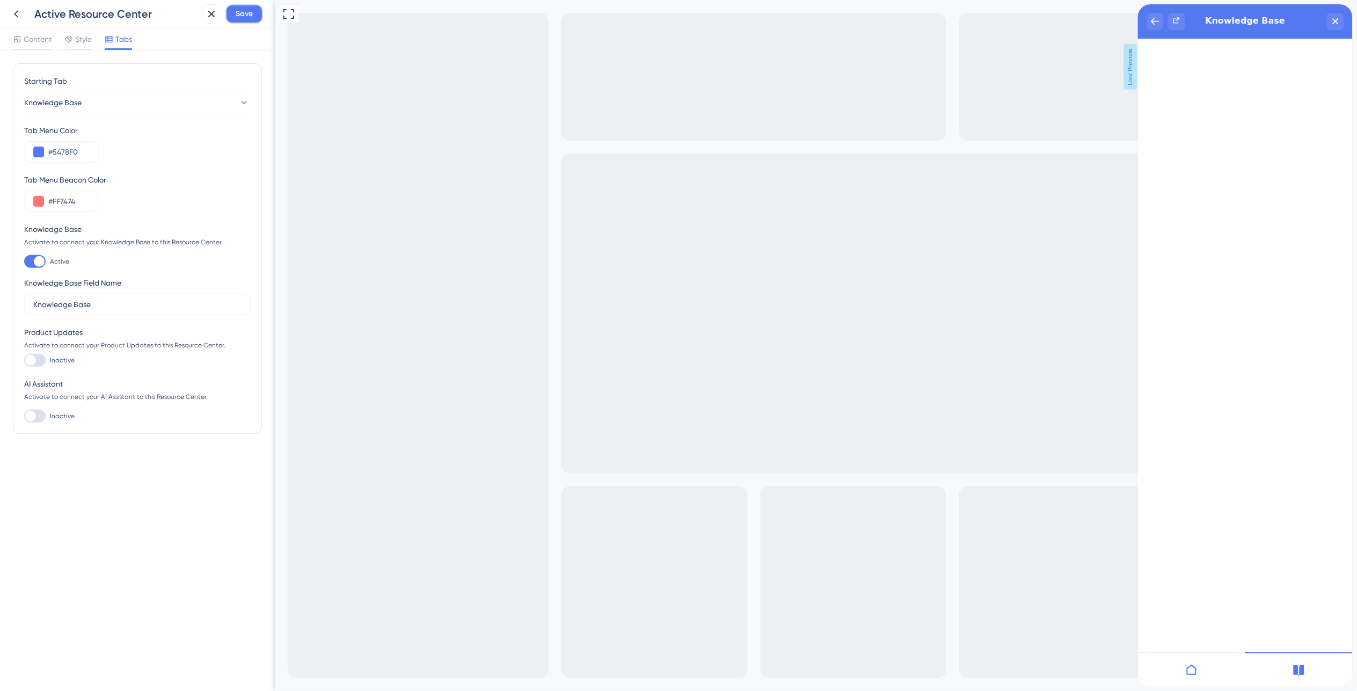
click at [237, 11] on span "Save" at bounding box center [244, 14] width 17 height 13
click at [1334, 27] on div "close resource center" at bounding box center [1334, 21] width 17 height 17
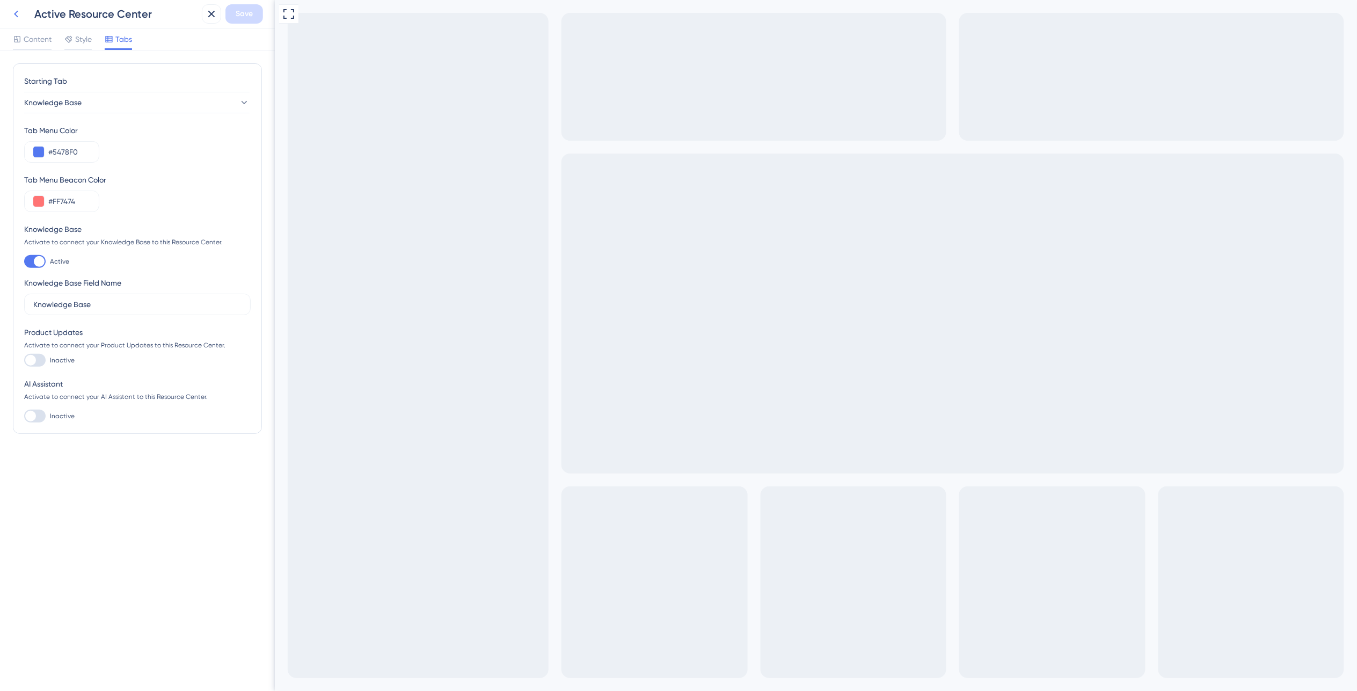
click at [14, 20] on icon at bounding box center [16, 14] width 13 height 13
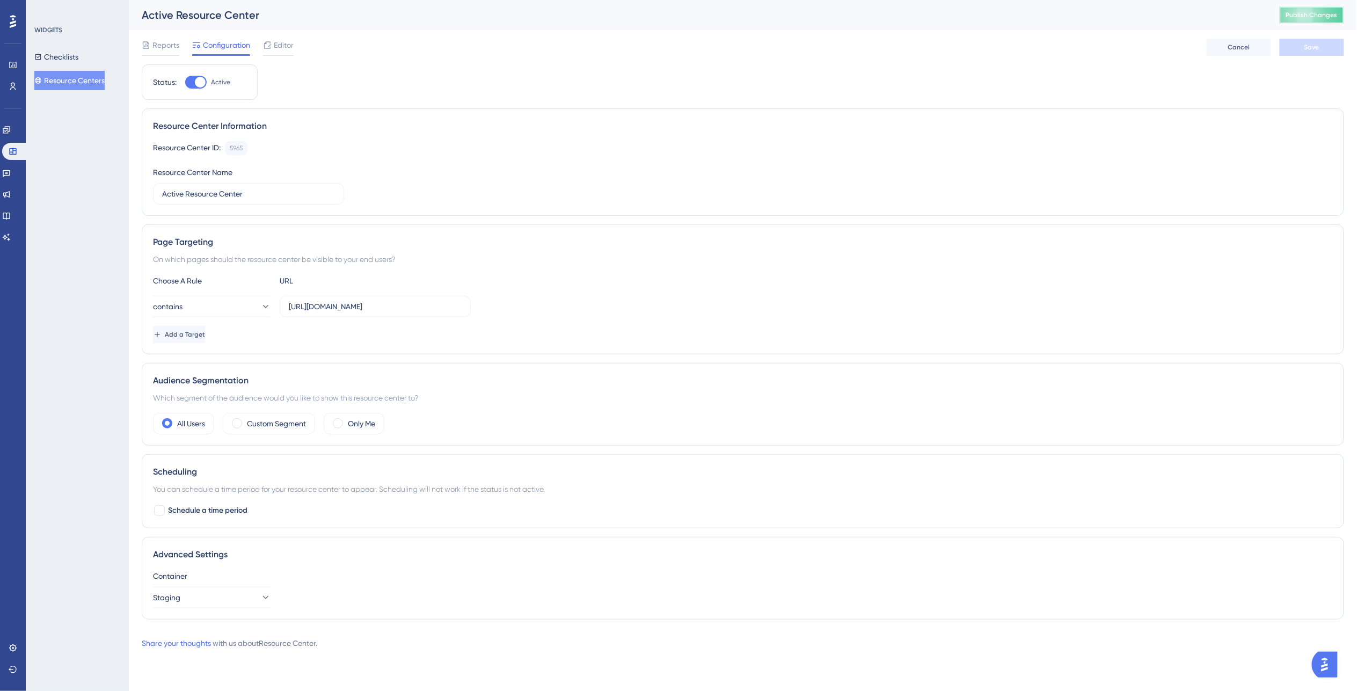
click at [1307, 13] on span "Publish Changes" at bounding box center [1312, 15] width 52 height 9
click at [6, 156] on link at bounding box center [15, 151] width 26 height 17
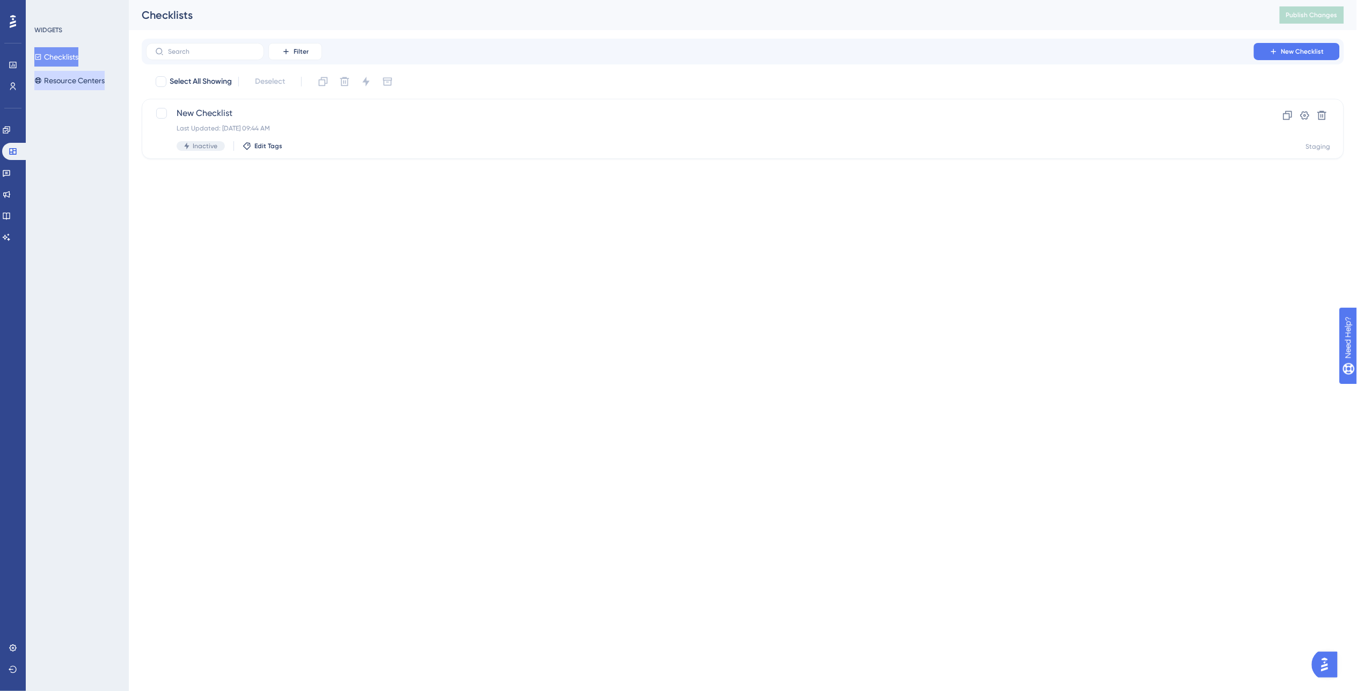
click at [79, 82] on button "Resource Centers" at bounding box center [69, 80] width 70 height 19
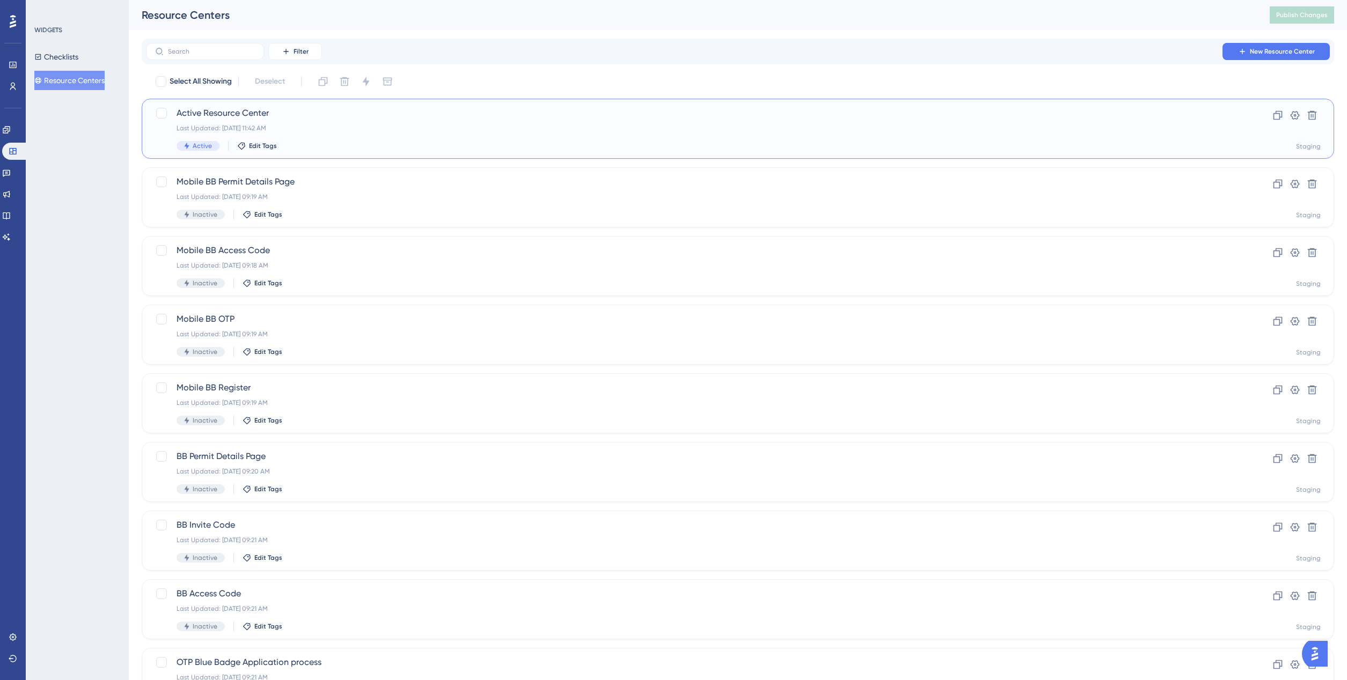
click at [365, 122] on div "Active Resource Center Last Updated: Sep 23 2025, 11:42 AM Active Edit Tags" at bounding box center [695, 129] width 1037 height 44
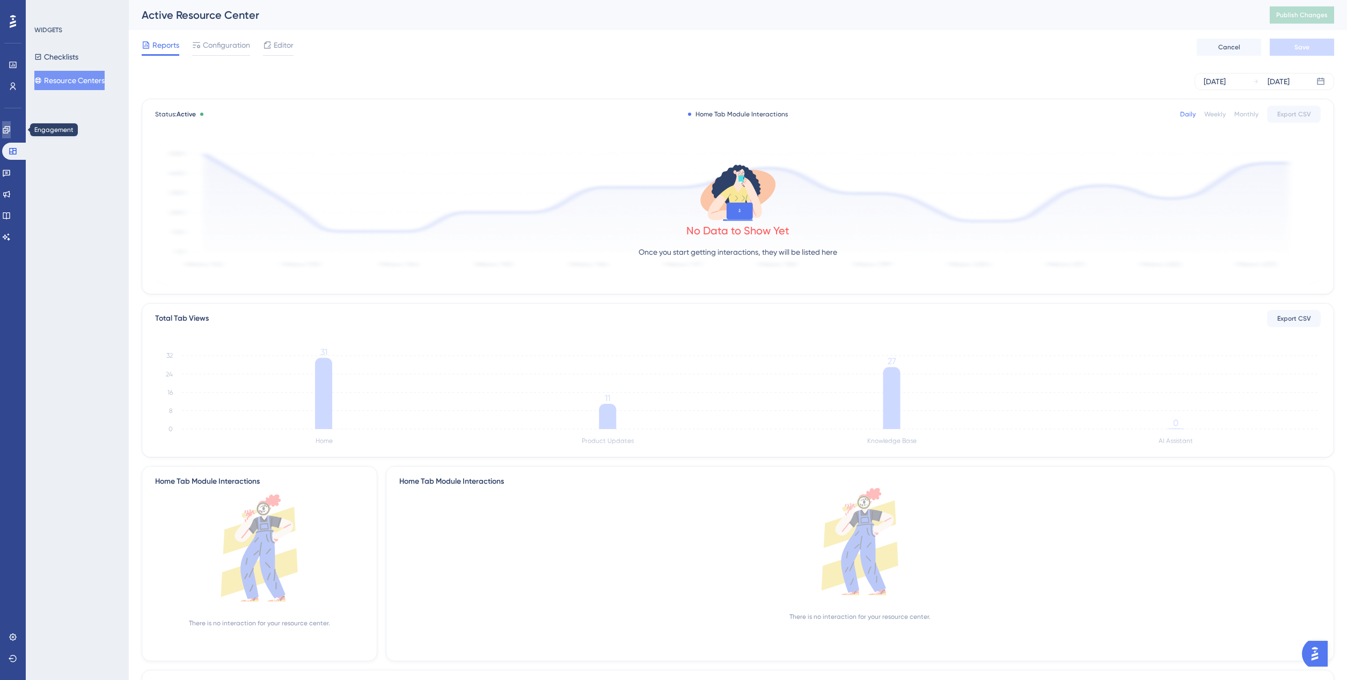
click at [11, 131] on icon at bounding box center [6, 130] width 9 height 9
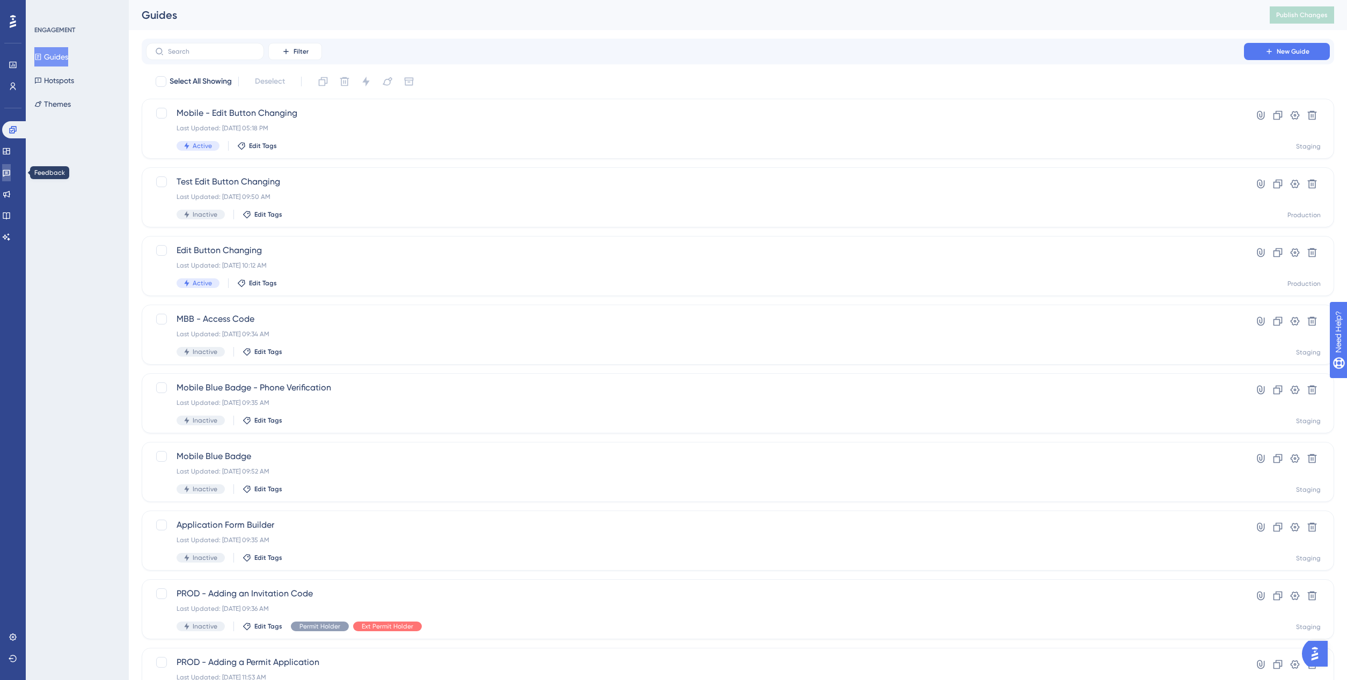
click at [8, 169] on icon at bounding box center [6, 173] width 9 height 9
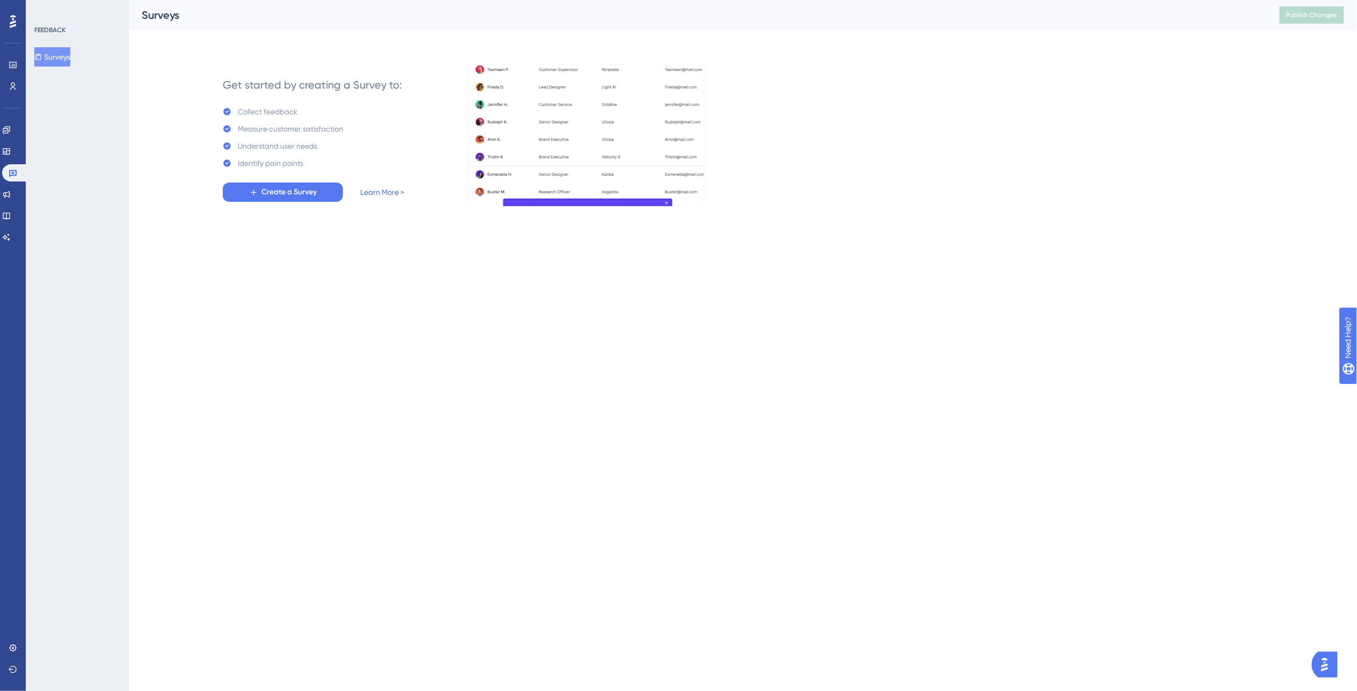
click at [17, 204] on div "Engagement Widgets Feedback Product Updates Knowledge Base AI Assistant" at bounding box center [12, 183] width 21 height 125
click at [11, 197] on icon at bounding box center [6, 194] width 9 height 9
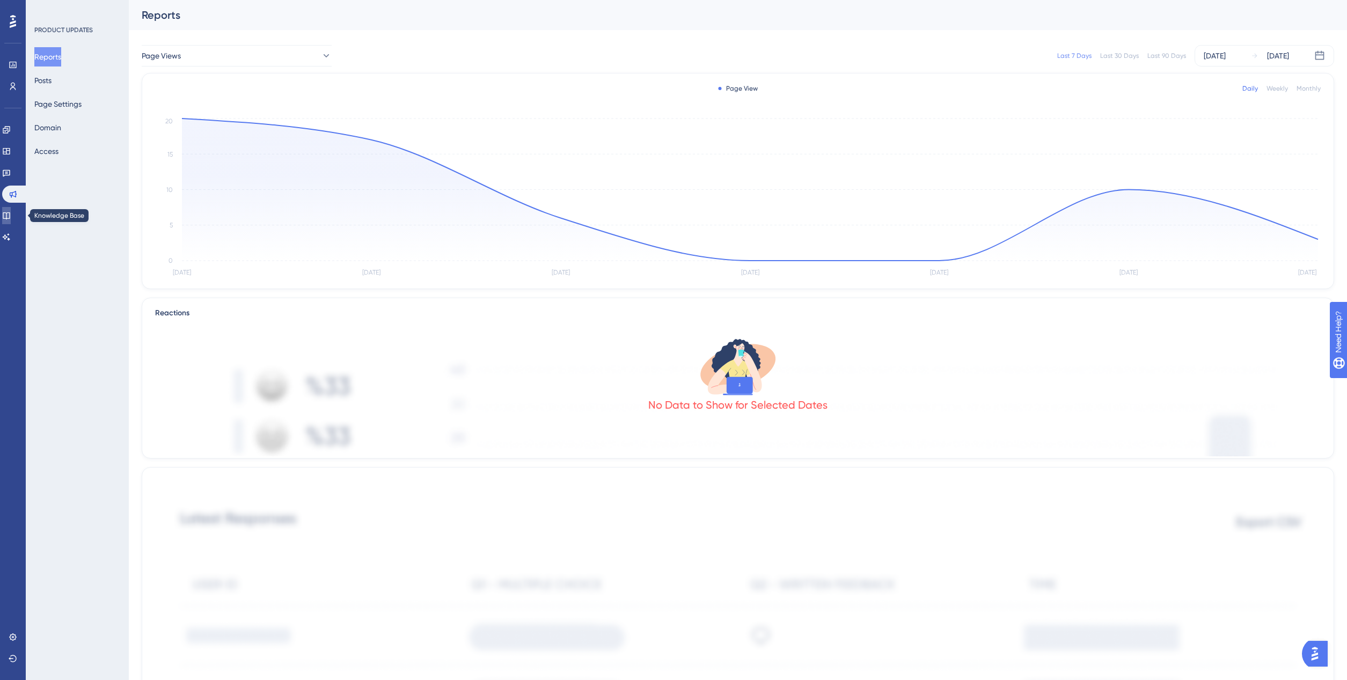
click at [11, 224] on link at bounding box center [6, 215] width 9 height 17
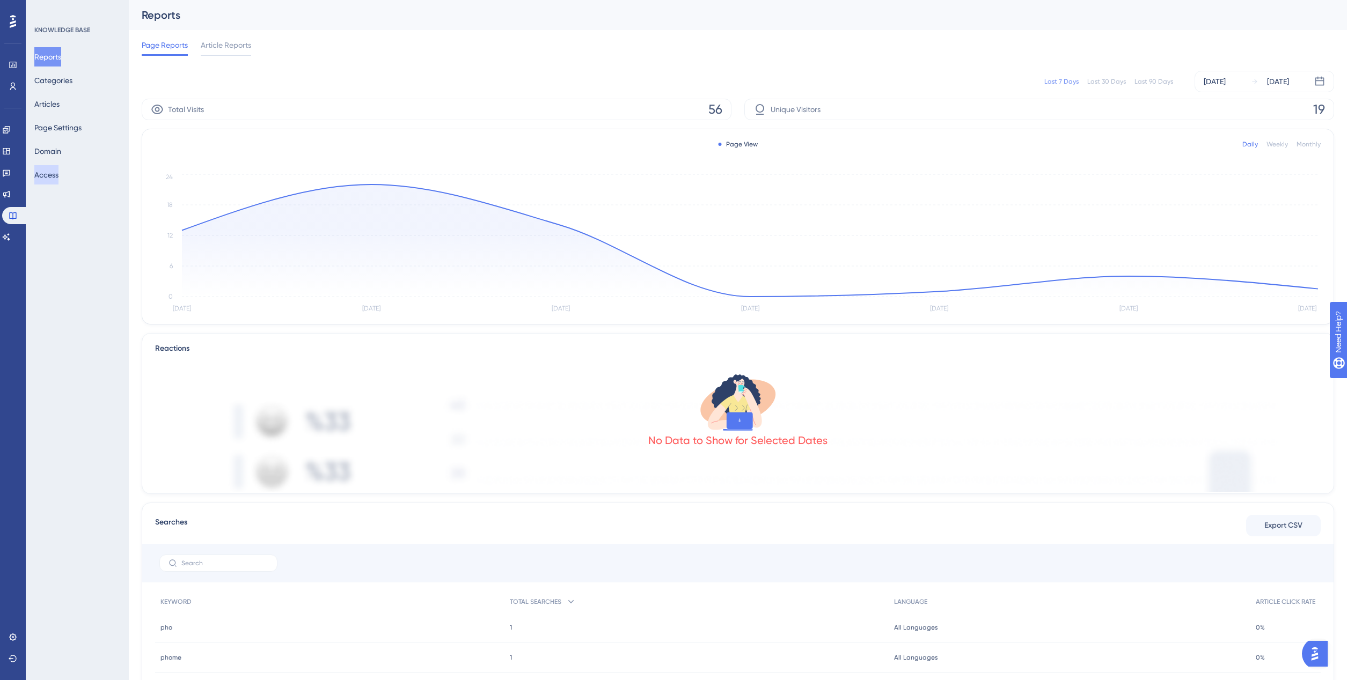
click at [58, 171] on button "Access" at bounding box center [46, 174] width 24 height 19
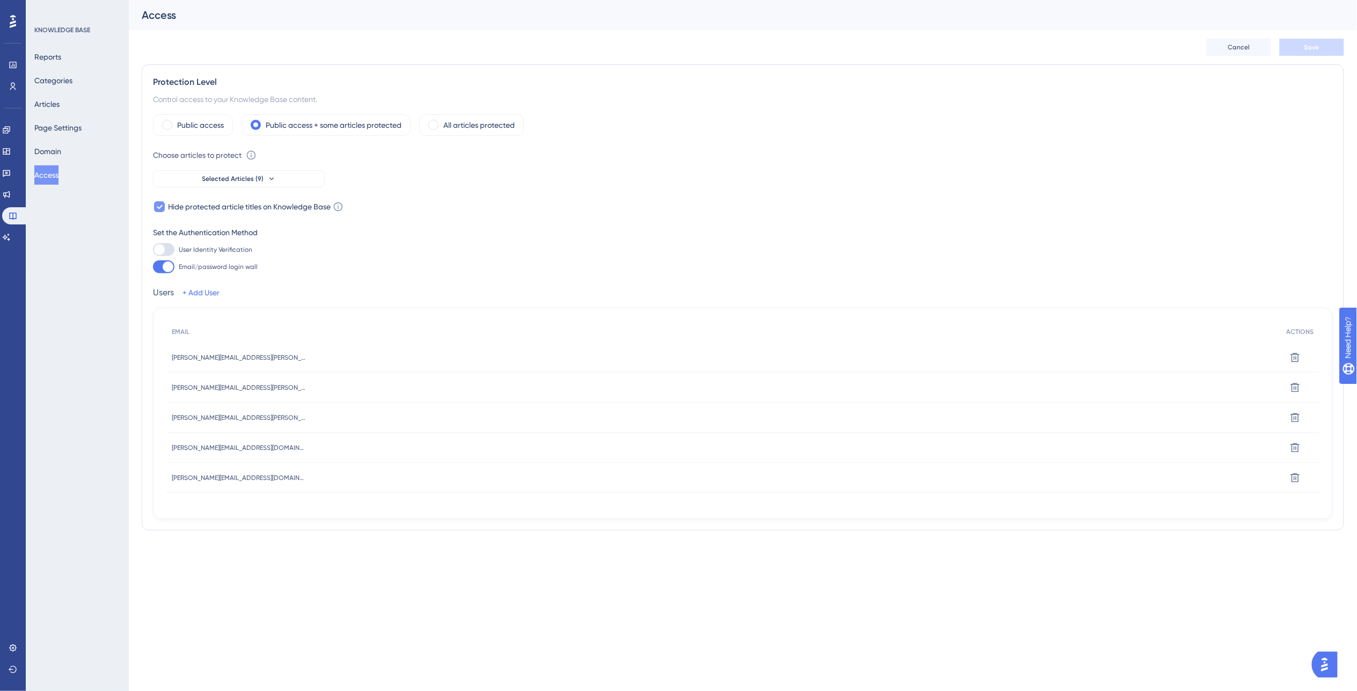
click at [341, 208] on icon at bounding box center [338, 206] width 11 height 11
click at [373, 222] on link "Learn more" at bounding box center [378, 221] width 34 height 9
click at [379, 219] on link "Learn more" at bounding box center [378, 221] width 34 height 9
click at [372, 223] on link "Learn more" at bounding box center [378, 221] width 34 height 9
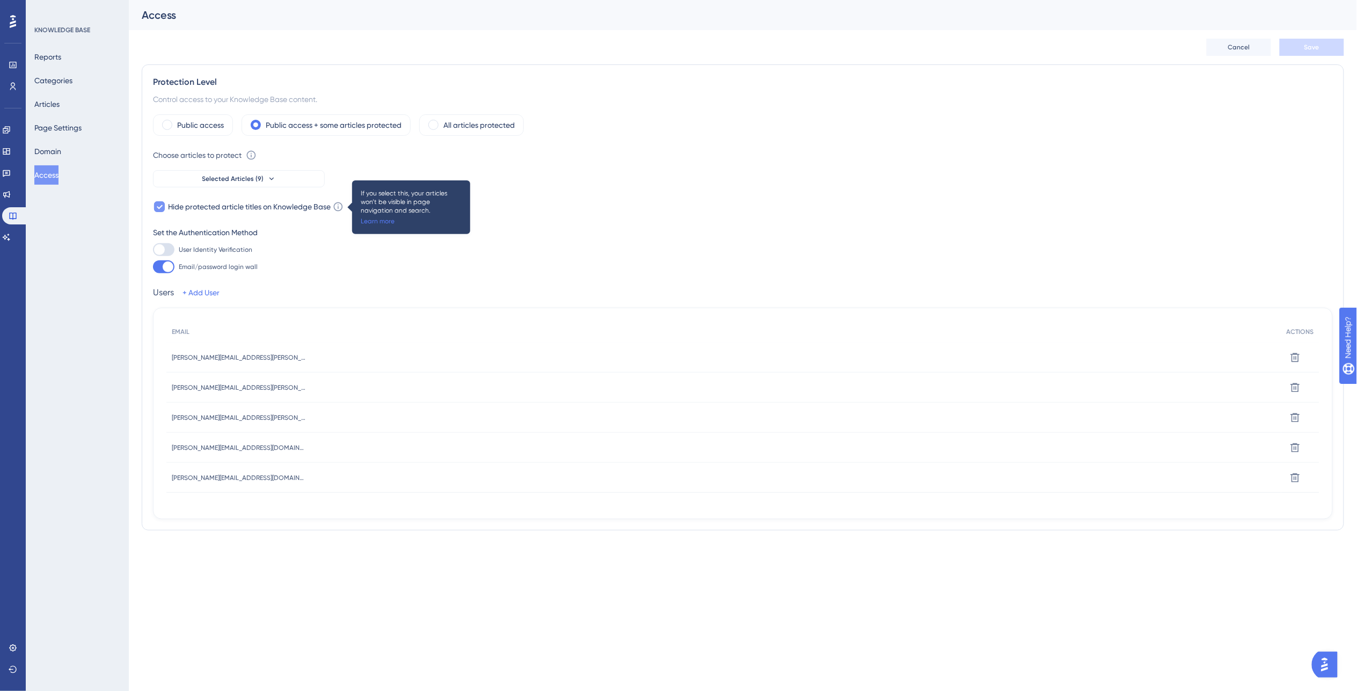
click at [382, 225] on div "If you select this, your articles won’t be visible in page navigation and searc…" at bounding box center [411, 207] width 118 height 54
click at [382, 226] on div "If you select this, your articles won’t be visible in page navigation and searc…" at bounding box center [411, 207] width 118 height 54
click at [379, 221] on link "Learn more" at bounding box center [378, 221] width 34 height 9
click at [377, 218] on link "Learn more" at bounding box center [378, 221] width 34 height 9
click at [374, 221] on link "Learn more" at bounding box center [378, 221] width 34 height 9
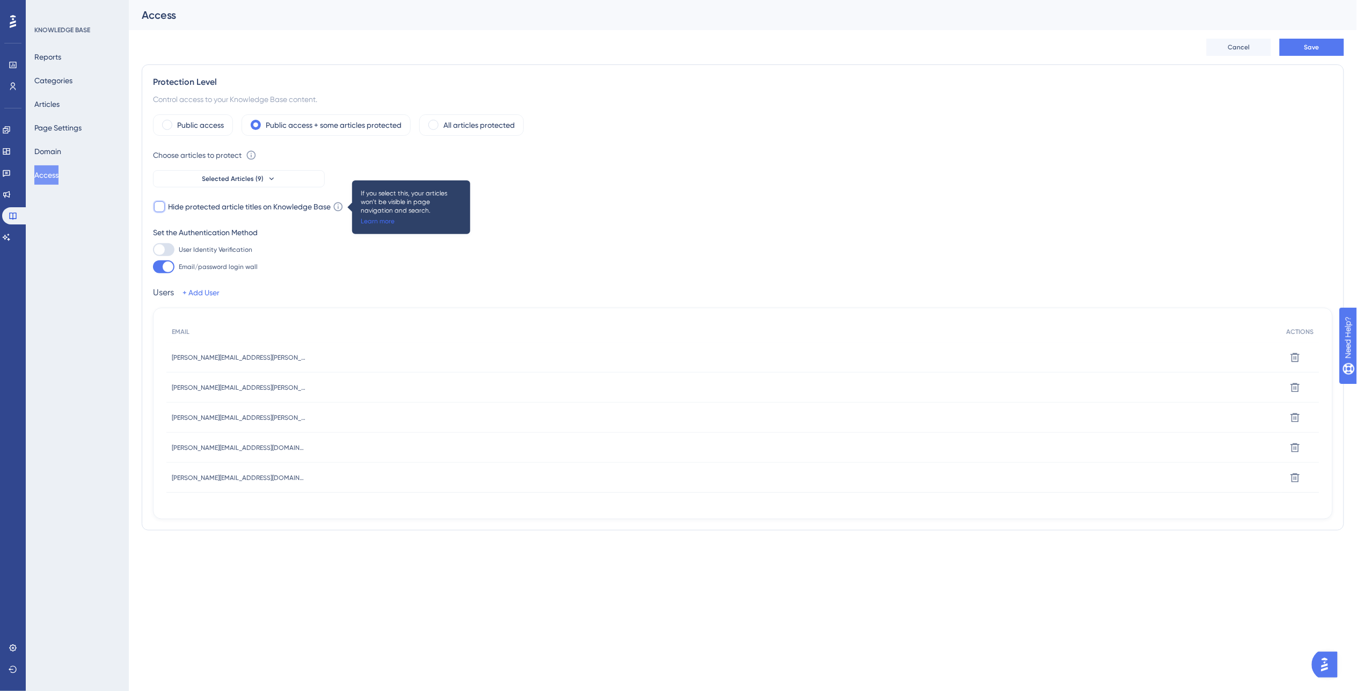
click at [374, 221] on link "Learn more" at bounding box center [378, 221] width 34 height 9
checkbox input "true"
click at [383, 264] on div "User Identity Verification Email/password login wall" at bounding box center [743, 258] width 1180 height 30
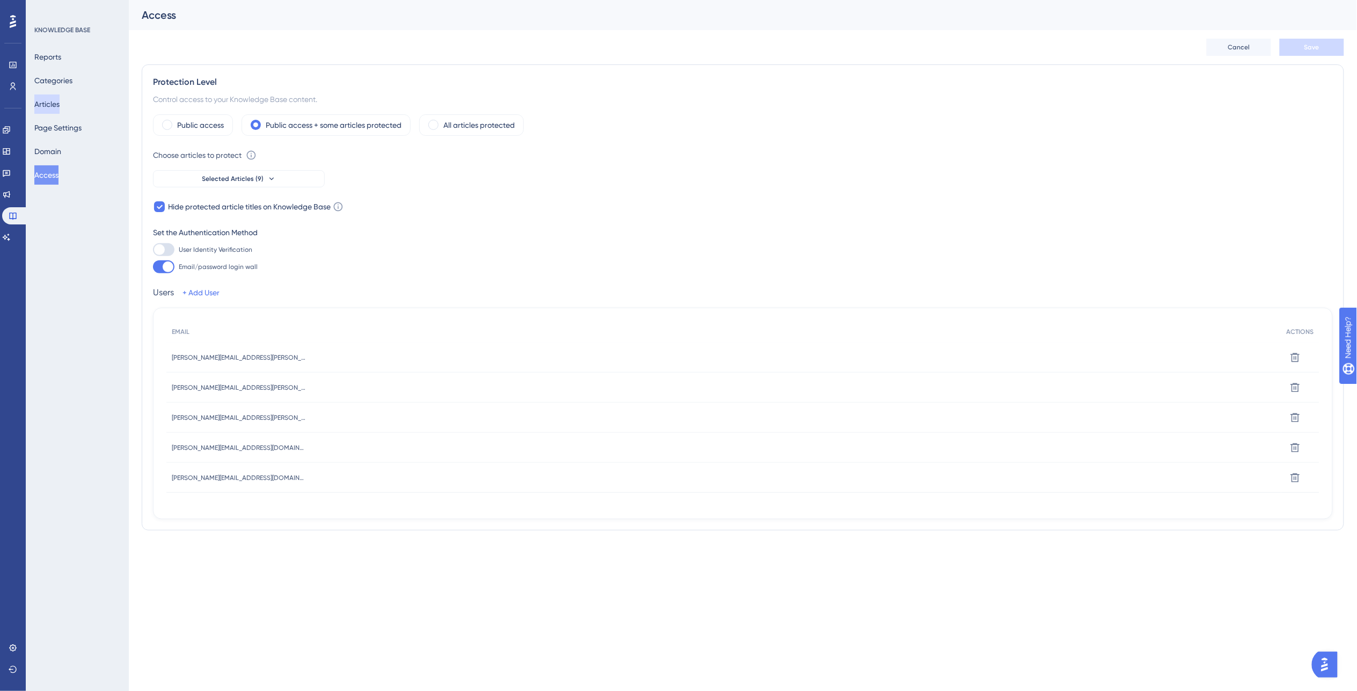
click at [54, 98] on button "Articles" at bounding box center [46, 103] width 25 height 19
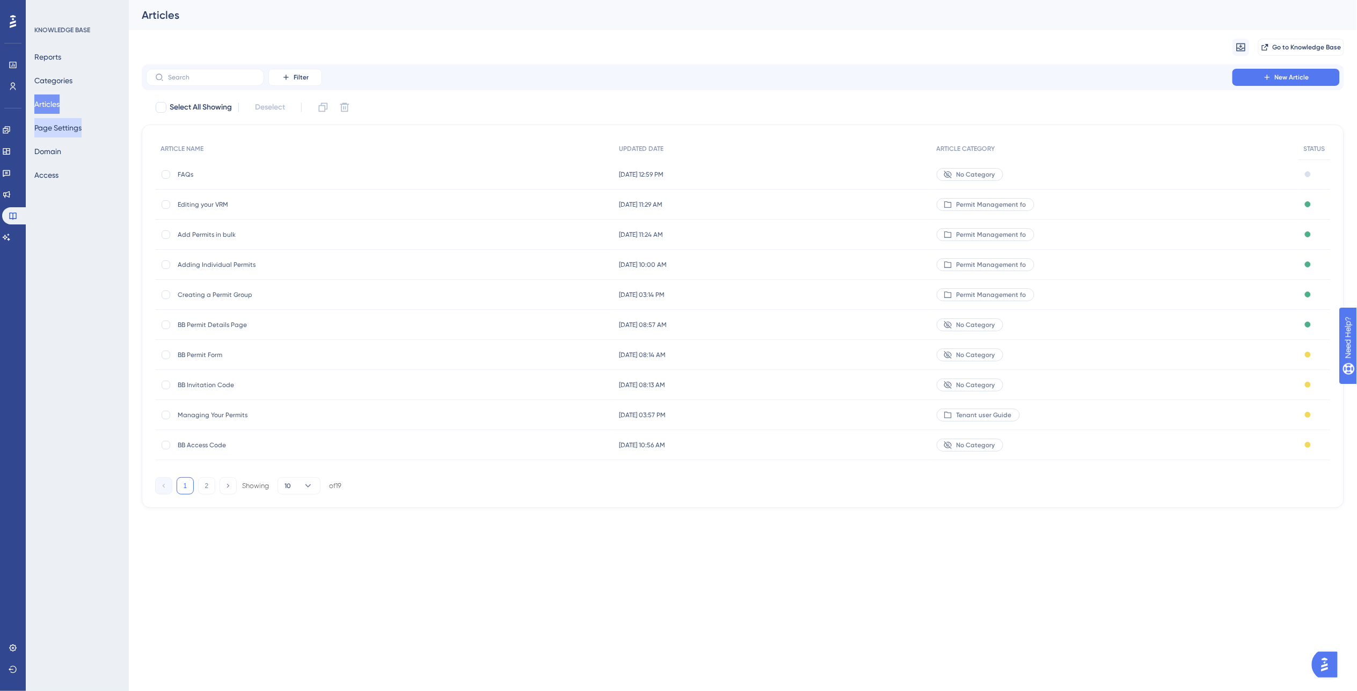
click at [61, 129] on button "Page Settings" at bounding box center [57, 127] width 47 height 19
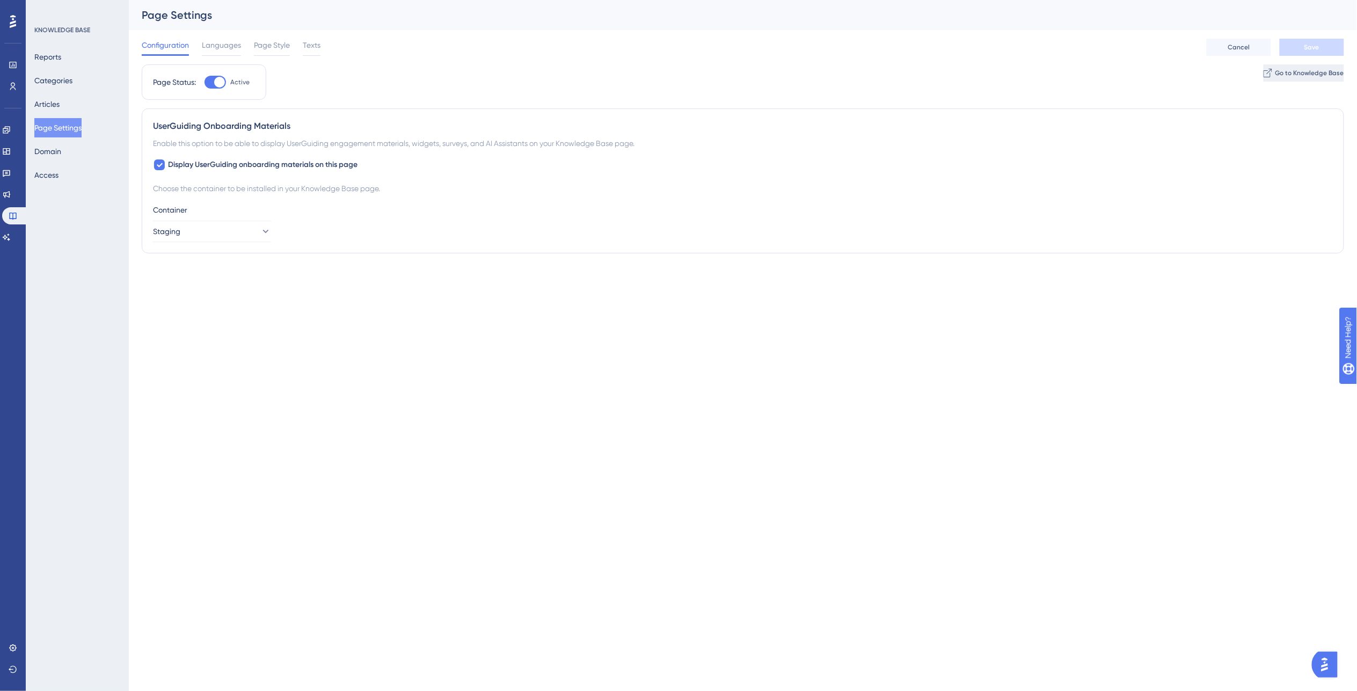
drag, startPoint x: 1277, startPoint y: 87, endPoint x: 1271, endPoint y: 81, distance: 9.1
click at [1275, 85] on div "Page Status: Active Go to Knowledge Base" at bounding box center [743, 86] width 1202 height 44
click at [1274, 77] on span "Go to Knowledge Base" at bounding box center [1308, 73] width 69 height 9
click at [58, 172] on button "Access" at bounding box center [46, 174] width 24 height 19
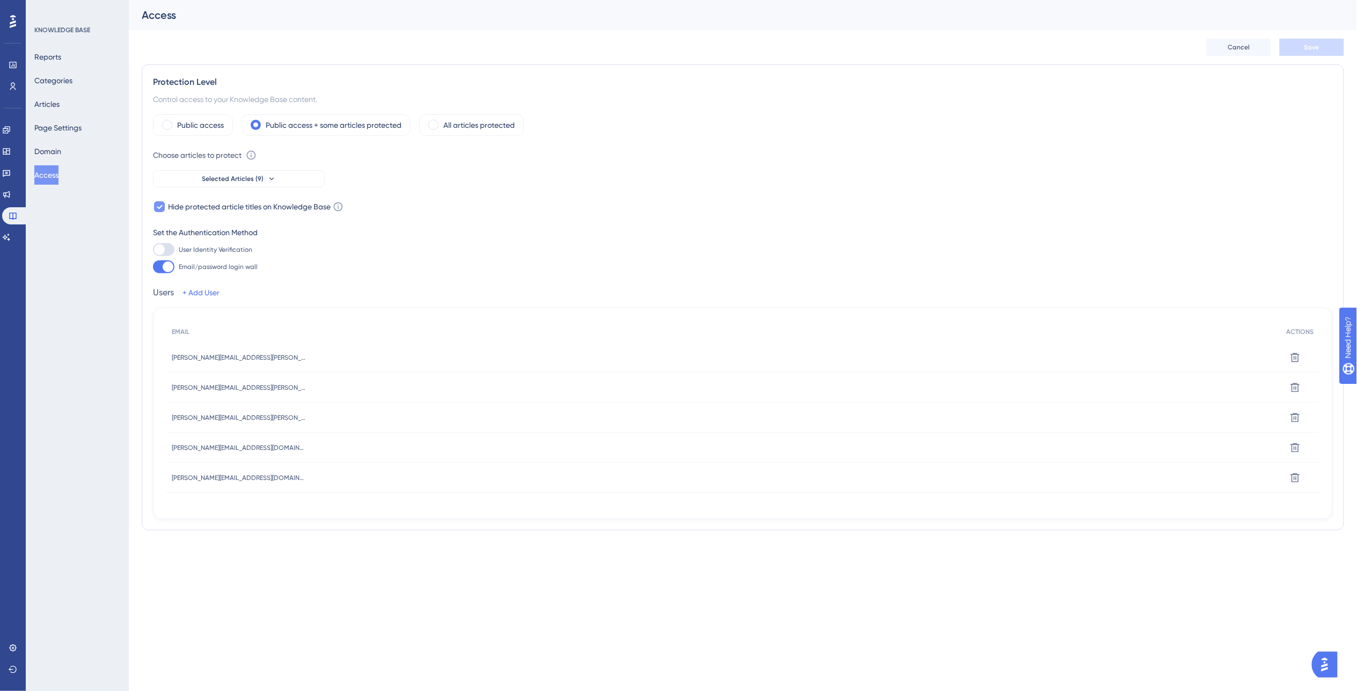
click at [341, 206] on icon at bounding box center [338, 206] width 11 height 11
click at [256, 153] on icon at bounding box center [251, 155] width 9 height 9
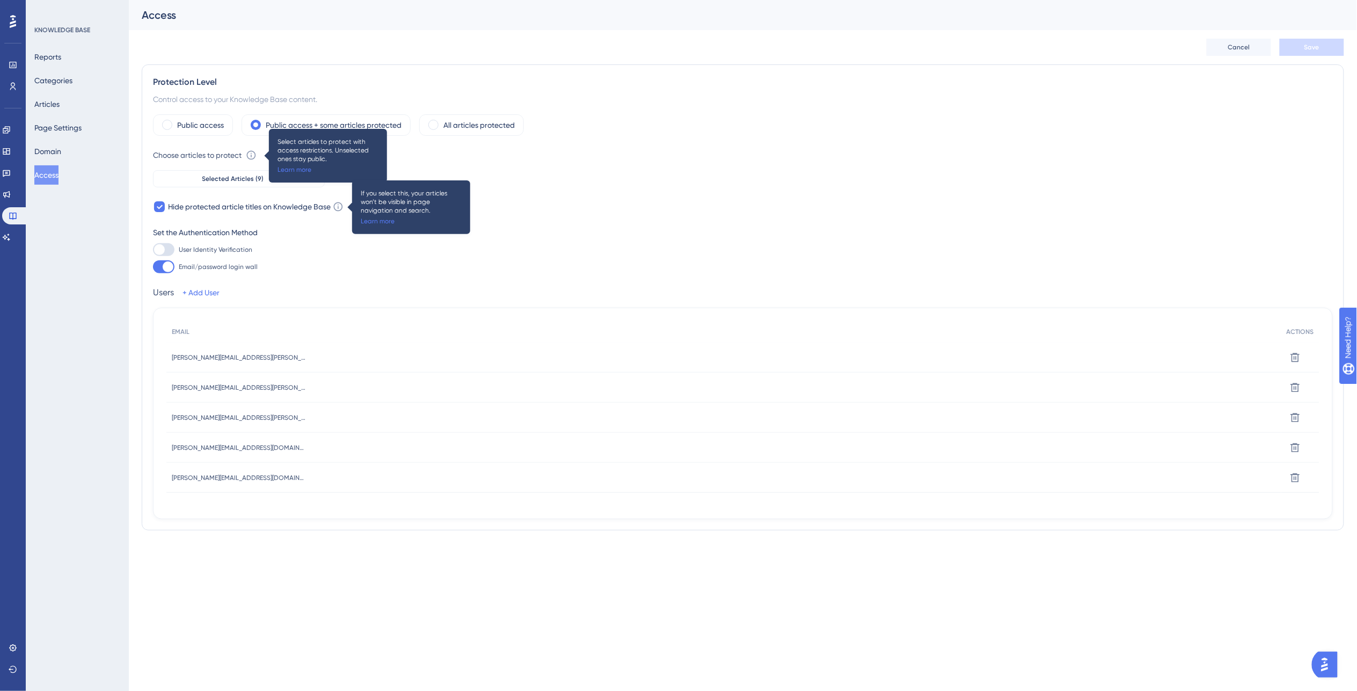
click at [791, 261] on div "User Identity Verification Email/password login wall" at bounding box center [743, 258] width 1180 height 30
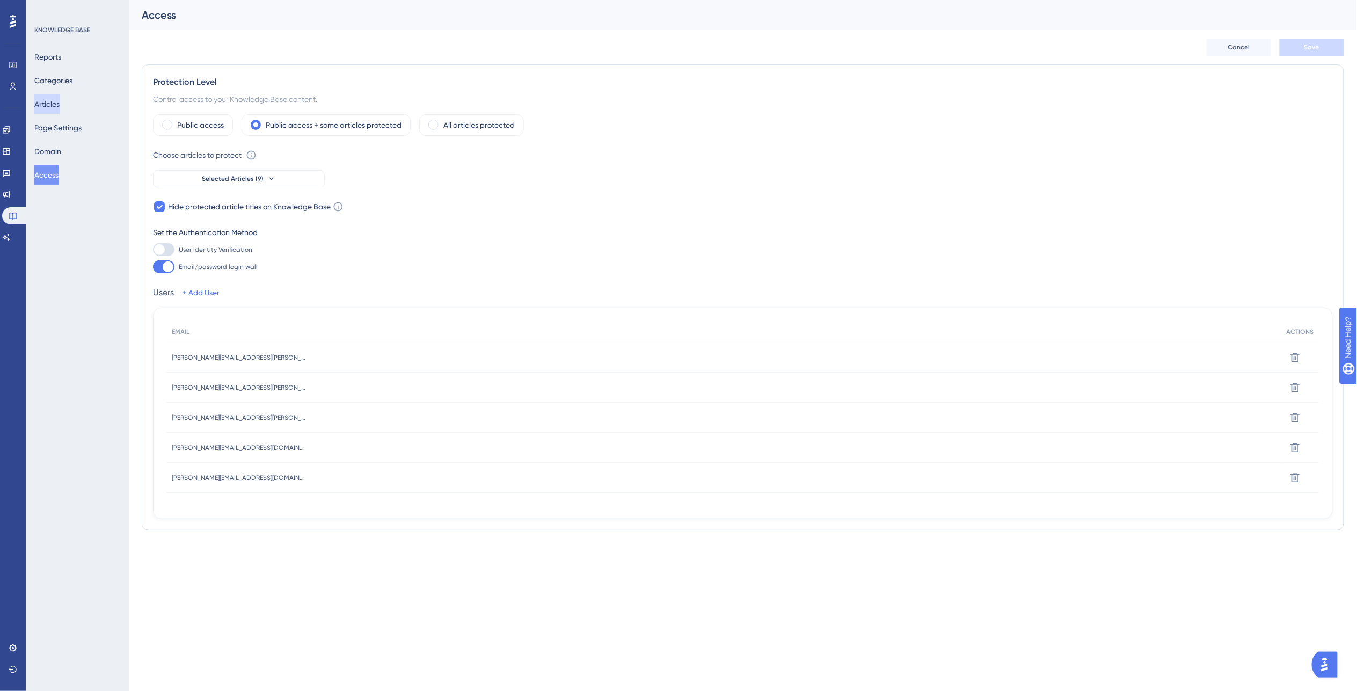
click at [51, 104] on button "Articles" at bounding box center [46, 103] width 25 height 19
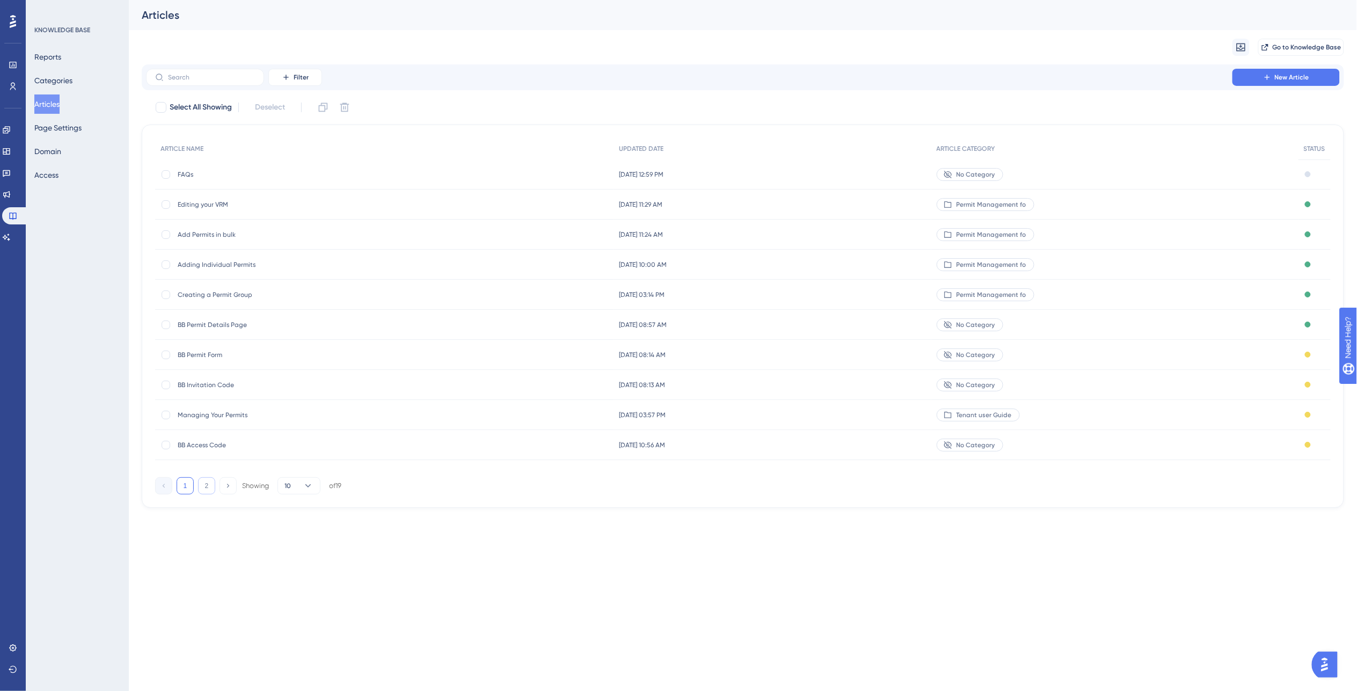
click at [208, 487] on button "2" at bounding box center [206, 485] width 17 height 17
click at [176, 462] on div "1 2 Showing 10 of 19" at bounding box center [248, 455] width 186 height 17
click at [183, 460] on button "1" at bounding box center [185, 455] width 17 height 17
click at [52, 186] on div "KNOWLEDGE BASE Reports Categories Articles Page Settings Domain Access" at bounding box center [77, 345] width 103 height 691
click at [50, 180] on button "Access" at bounding box center [46, 174] width 24 height 19
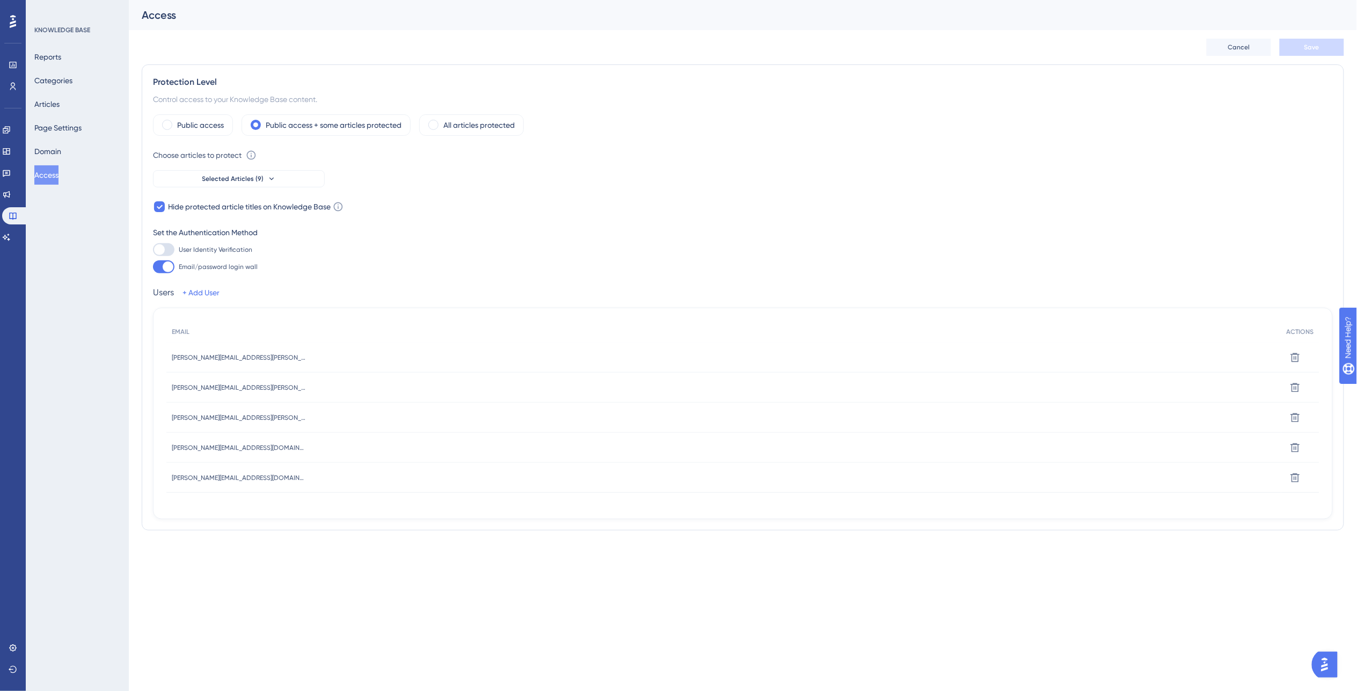
click at [34, 165] on button "Access" at bounding box center [46, 174] width 24 height 19
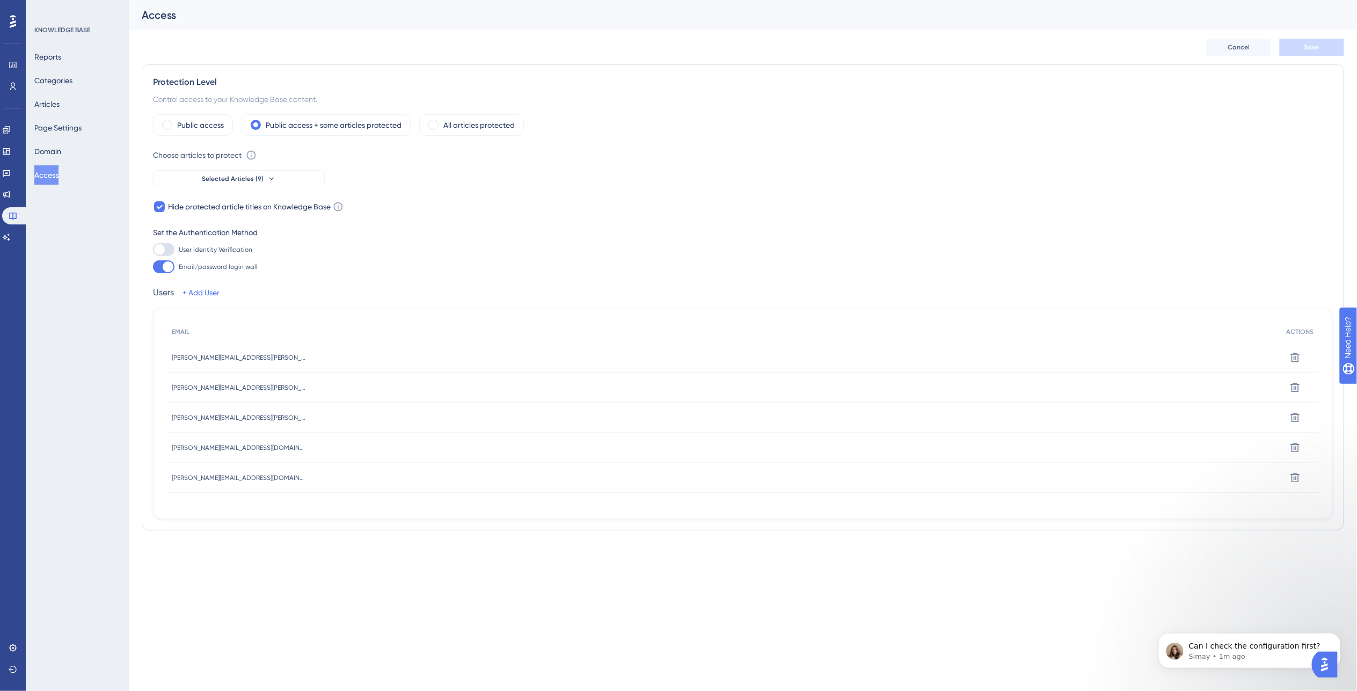
click at [651, 259] on div "User Identity Verification Email/password login wall" at bounding box center [743, 258] width 1180 height 30
click at [77, 94] on div "Reports Categories Articles Page Settings Domain Access" at bounding box center [77, 115] width 87 height 137
click at [60, 100] on button "Articles" at bounding box center [46, 103] width 25 height 19
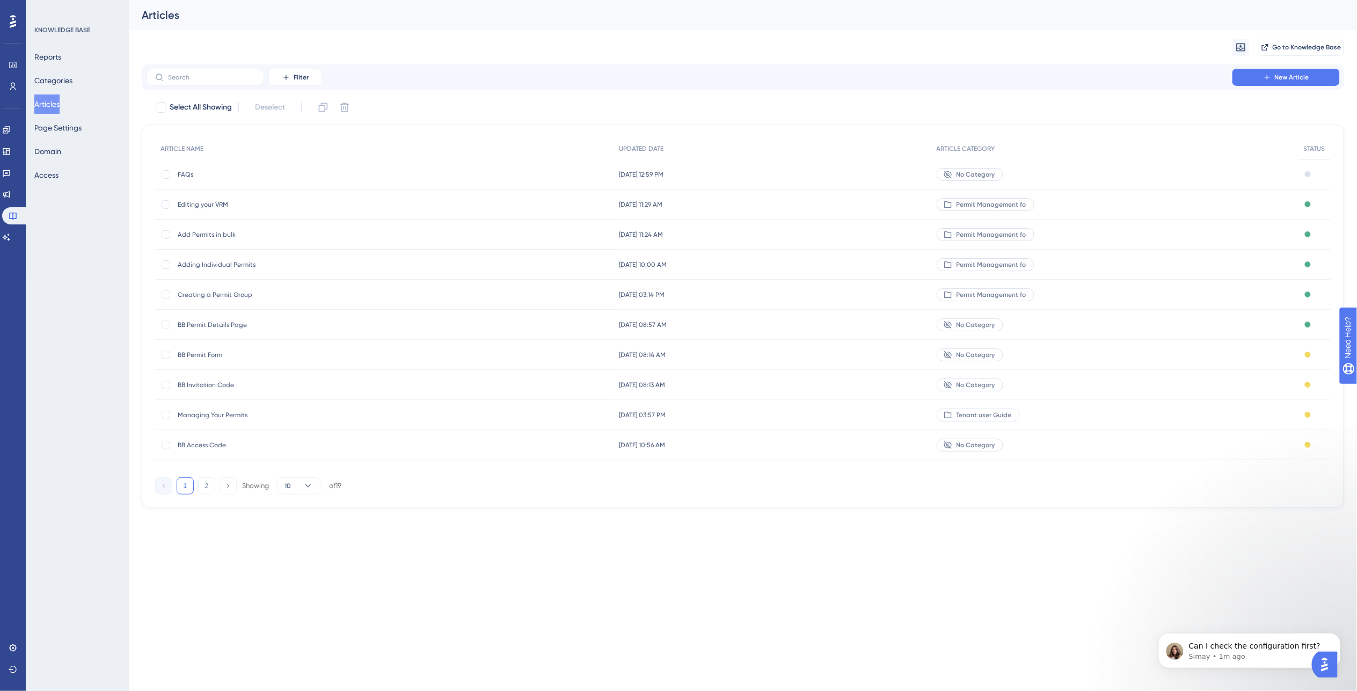
click at [229, 205] on span "Editing your VRM" at bounding box center [264, 204] width 172 height 9
click at [230, 297] on span "Creating a Permit Group" at bounding box center [264, 294] width 172 height 9
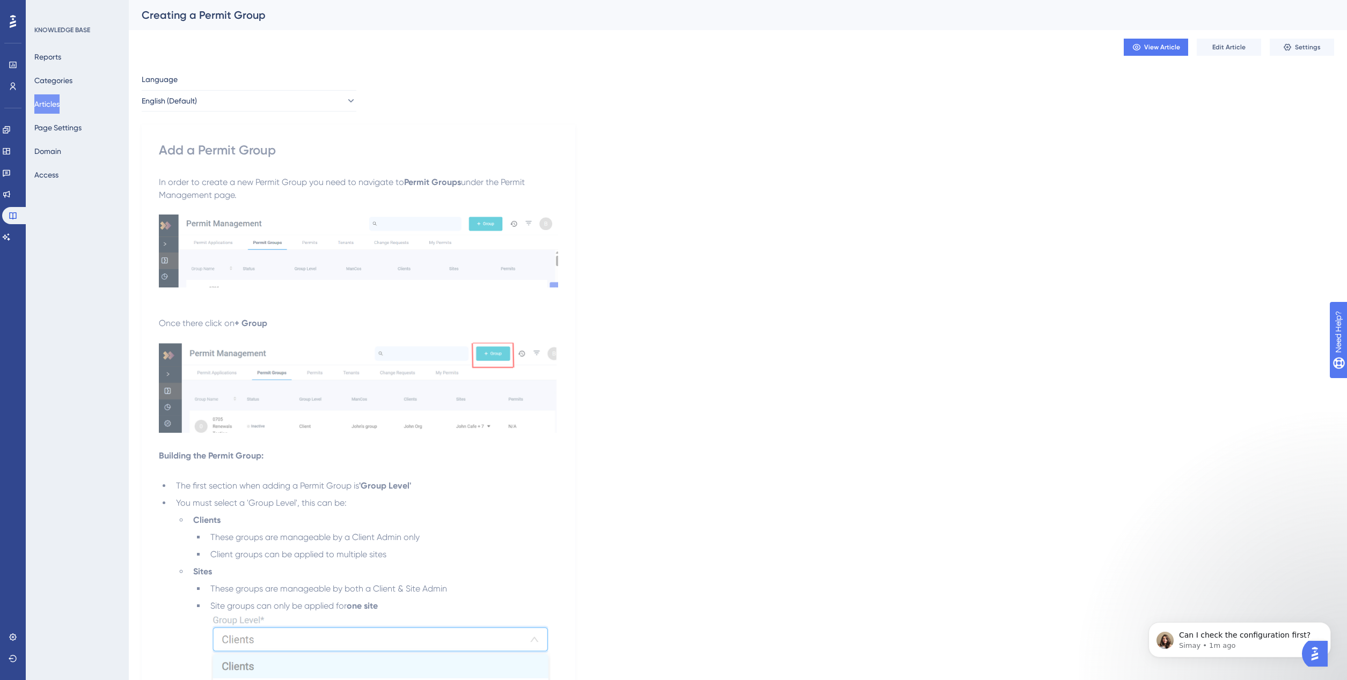
click at [1143, 36] on div "View Article Edit Article Settings" at bounding box center [738, 47] width 1192 height 34
click at [1141, 43] on icon at bounding box center [1136, 47] width 9 height 9
click at [45, 175] on button "Access" at bounding box center [46, 174] width 24 height 19
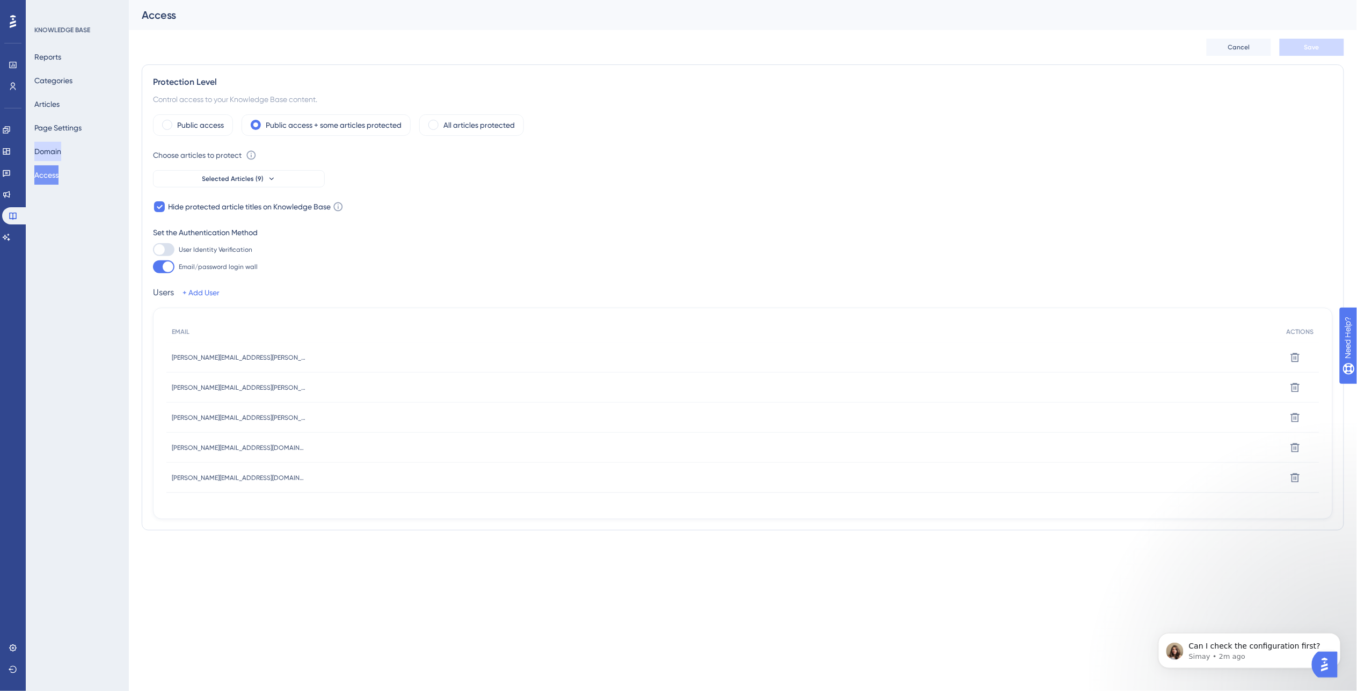
click at [57, 148] on button "Domain" at bounding box center [47, 151] width 27 height 19
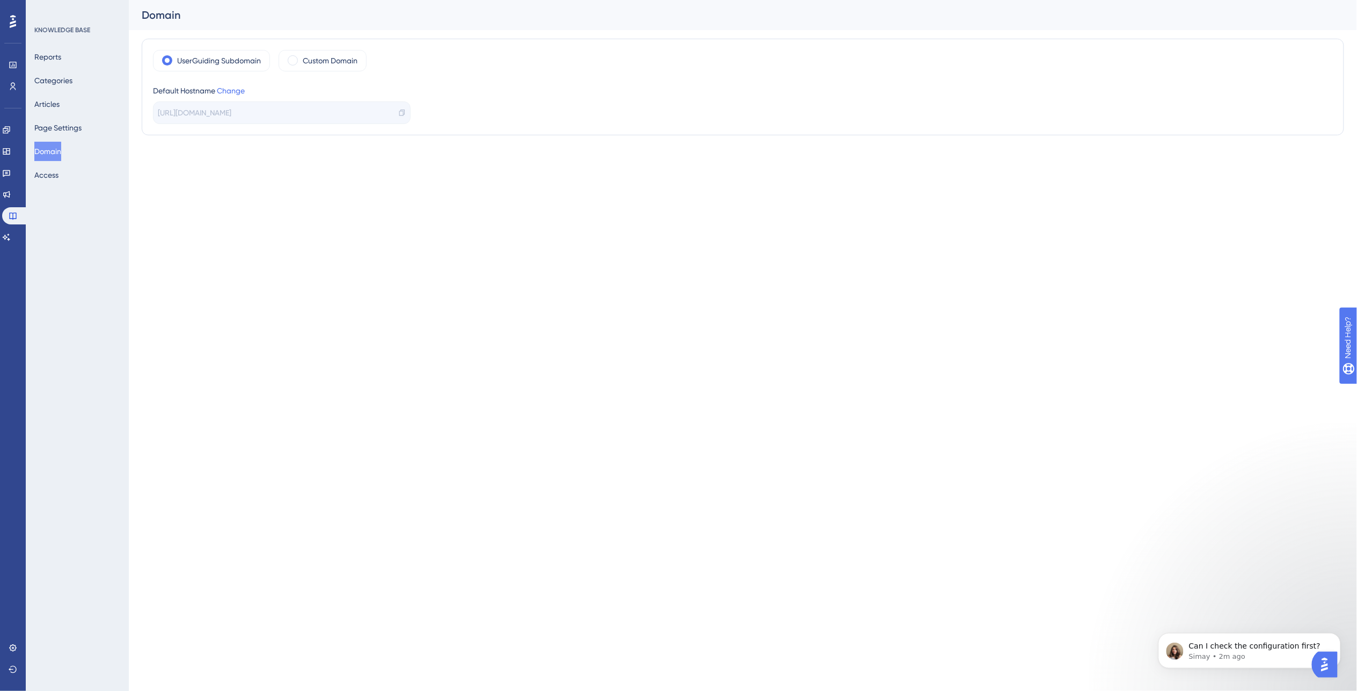
click at [334, 111] on div "https://nexusplatform.help.userguiding.com/en" at bounding box center [282, 112] width 258 height 23
click at [404, 114] on icon at bounding box center [401, 112] width 5 height 6
click at [400, 113] on icon at bounding box center [402, 113] width 8 height 8
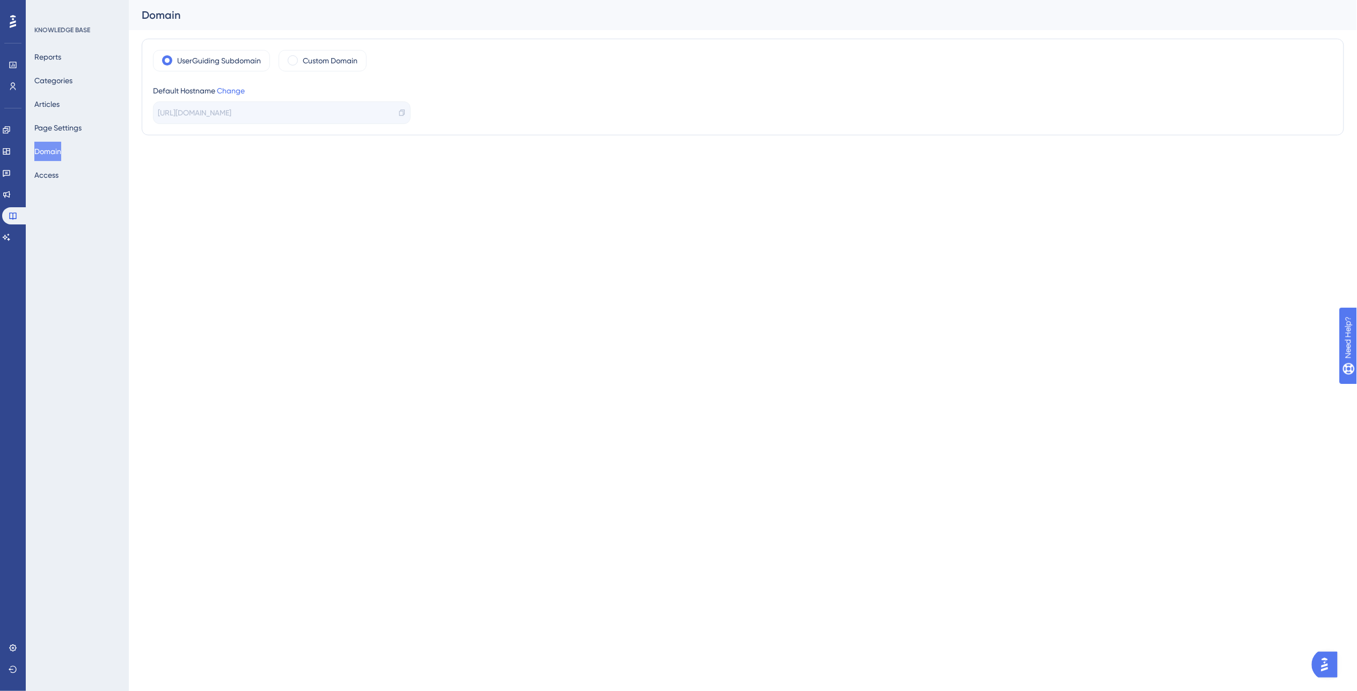
click at [74, 103] on div "Reports Categories Articles Page Settings Domain Access" at bounding box center [77, 115] width 87 height 137
click at [58, 100] on button "Articles" at bounding box center [46, 103] width 25 height 19
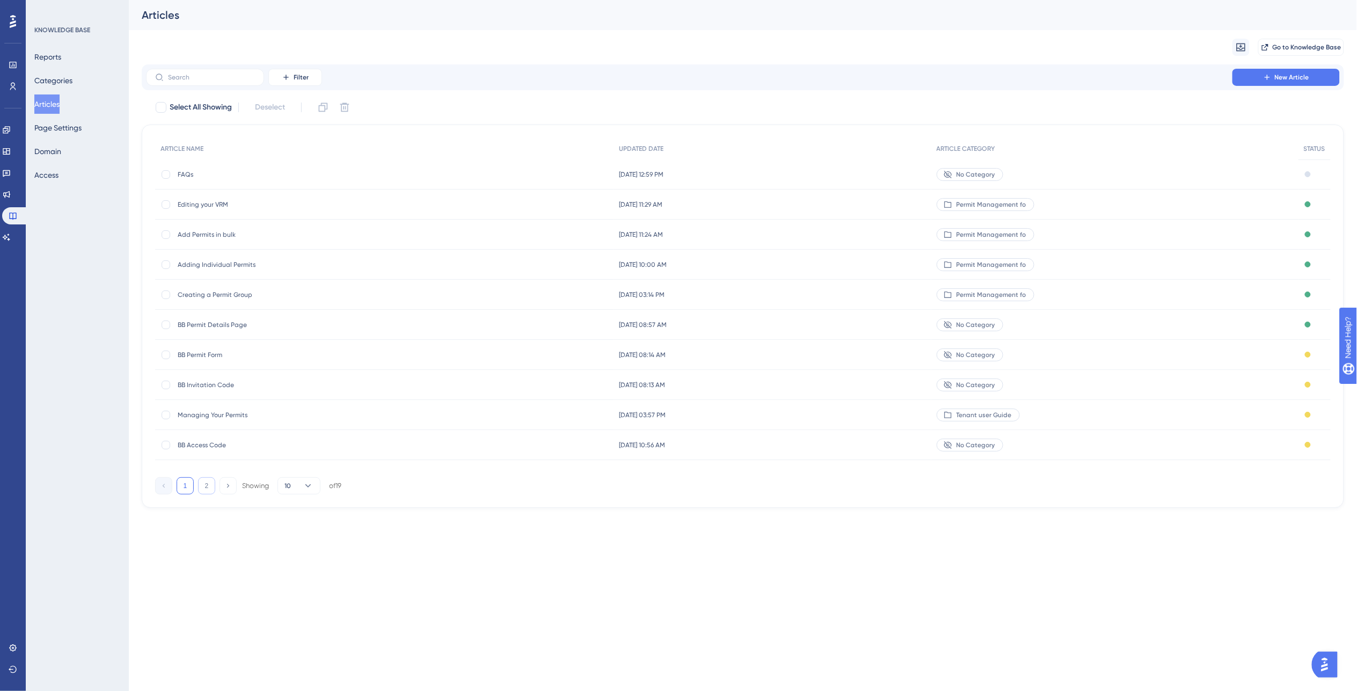
click at [206, 489] on button "2" at bounding box center [206, 485] width 17 height 17
click at [204, 480] on div "Performance Users Engagement Widgets Feedback Product Updates Knowledge Base AI…" at bounding box center [743, 247] width 1228 height 495
drag, startPoint x: 68, startPoint y: 181, endPoint x: 130, endPoint y: 215, distance: 70.4
click at [58, 181] on button "Access" at bounding box center [46, 174] width 24 height 19
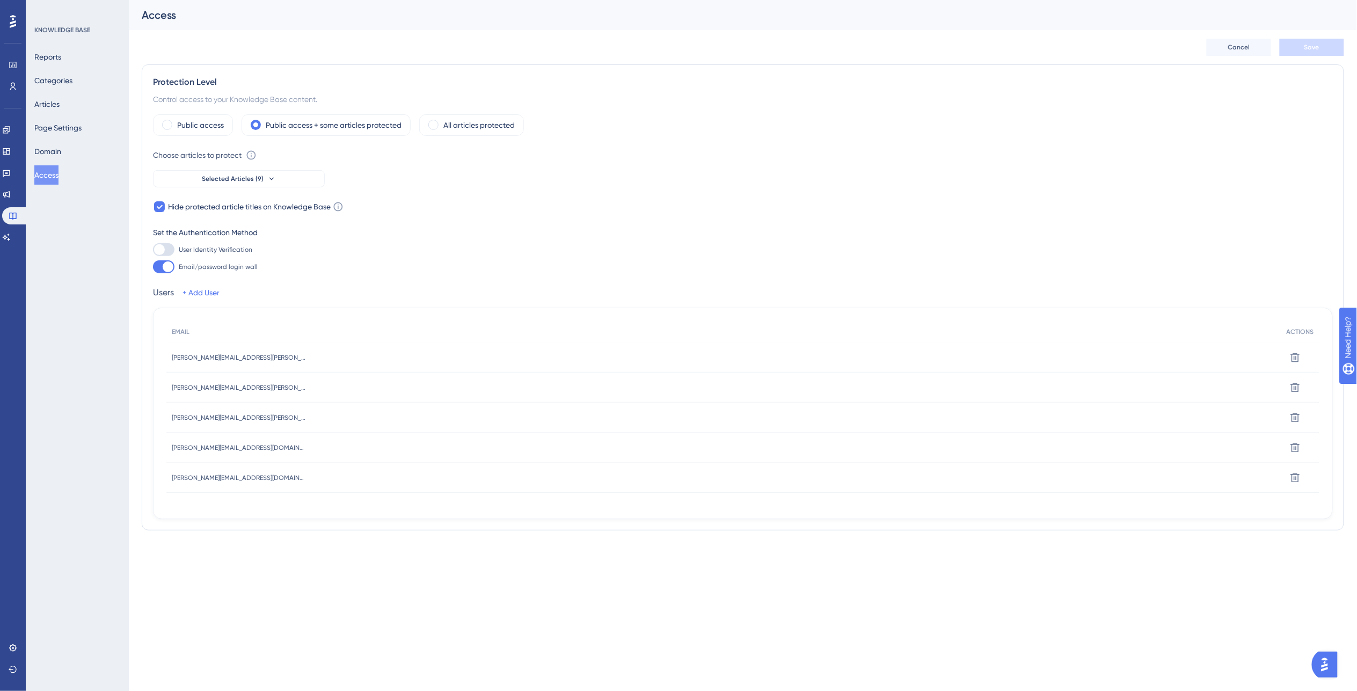
click at [163, 245] on div at bounding box center [159, 249] width 11 height 11
click at [153, 250] on input "User Identity Verification" at bounding box center [152, 250] width 1 height 1
checkbox input "false"
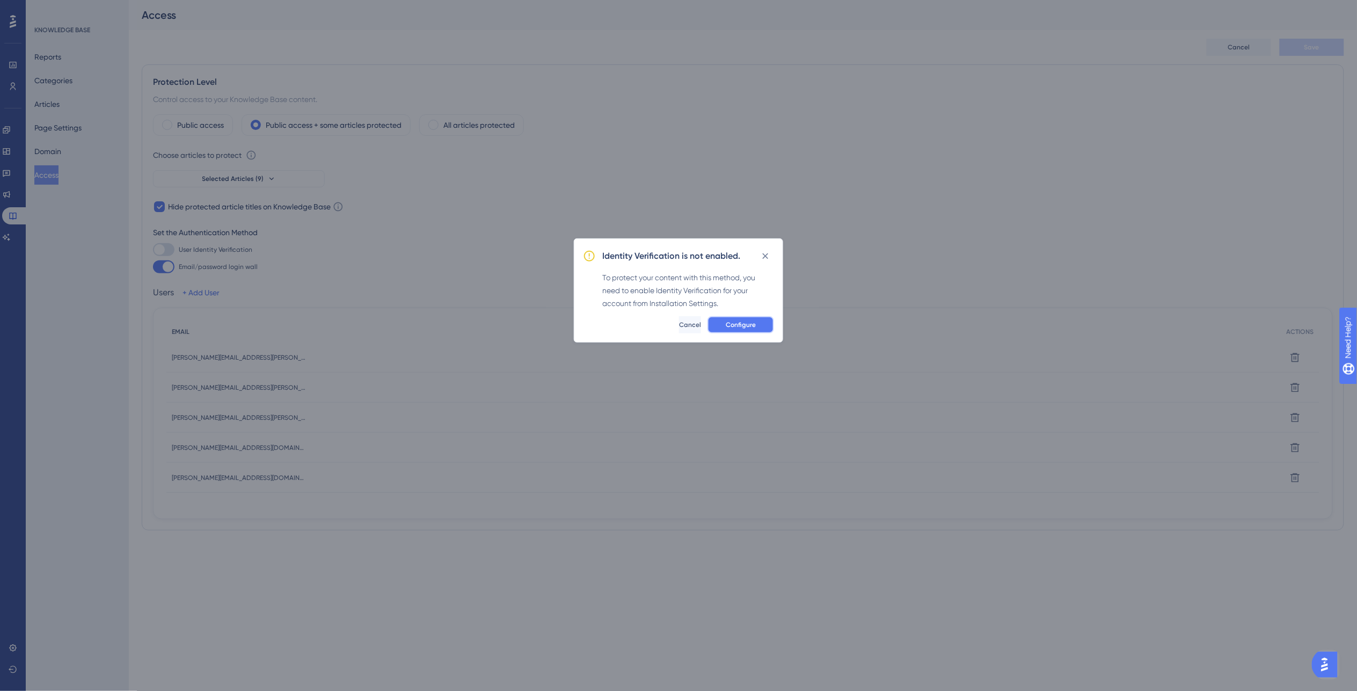
click at [751, 323] on span "Configure" at bounding box center [741, 324] width 30 height 9
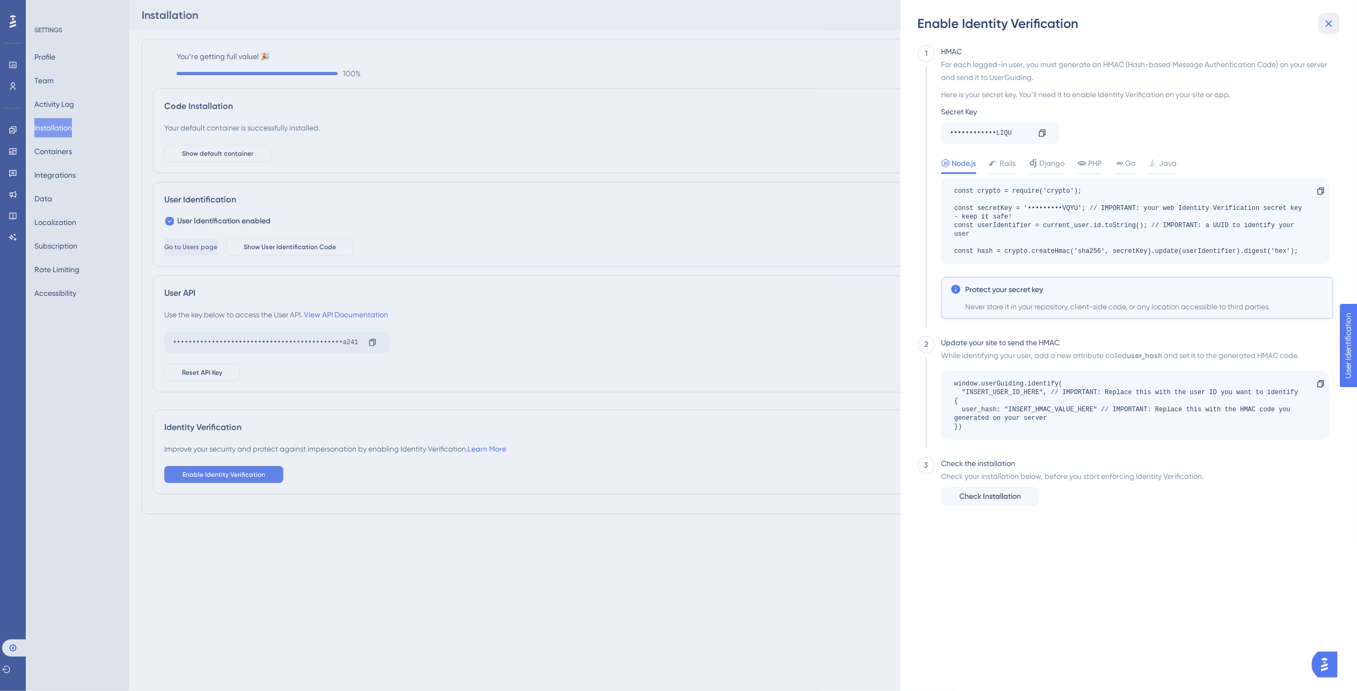
click at [1324, 23] on icon at bounding box center [1328, 23] width 13 height 13
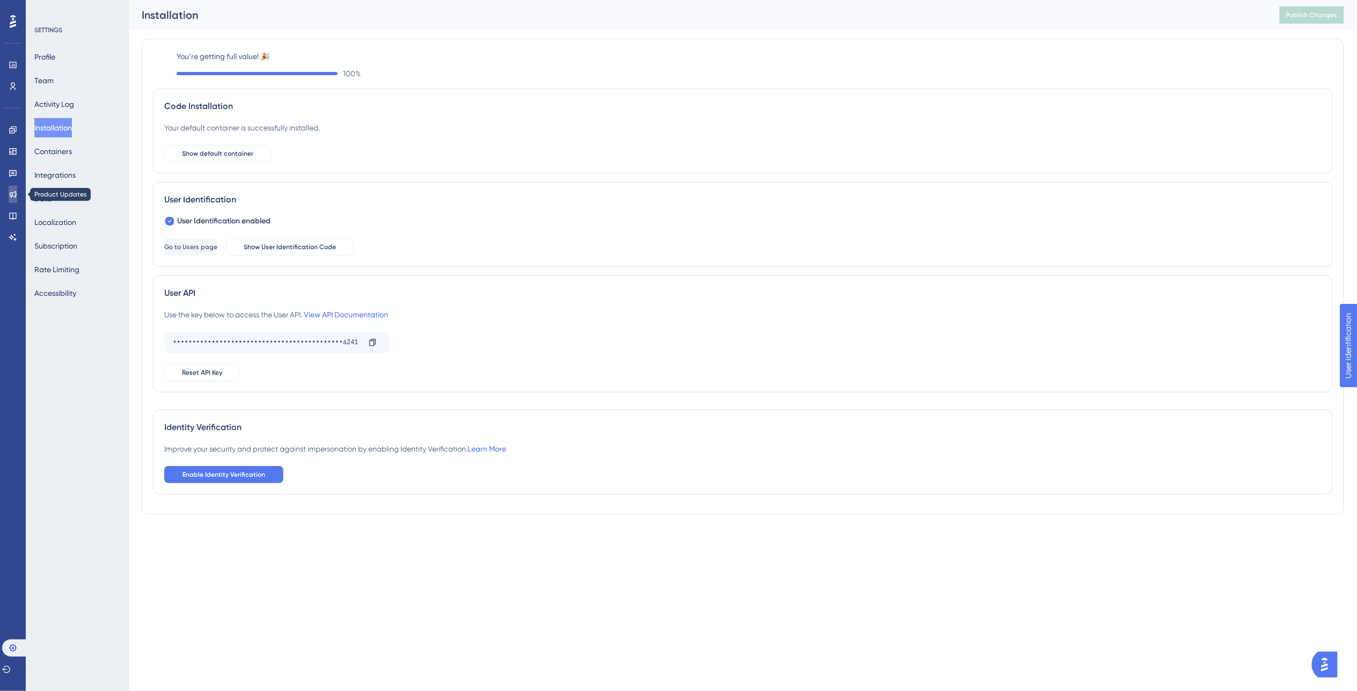
drag, startPoint x: 14, startPoint y: 191, endPoint x: 49, endPoint y: 2, distance: 192.6
click at [14, 191] on icon at bounding box center [13, 194] width 9 height 9
click at [9, 218] on link at bounding box center [13, 215] width 9 height 17
click at [17, 220] on link at bounding box center [13, 215] width 9 height 17
click at [11, 215] on icon at bounding box center [13, 215] width 9 height 9
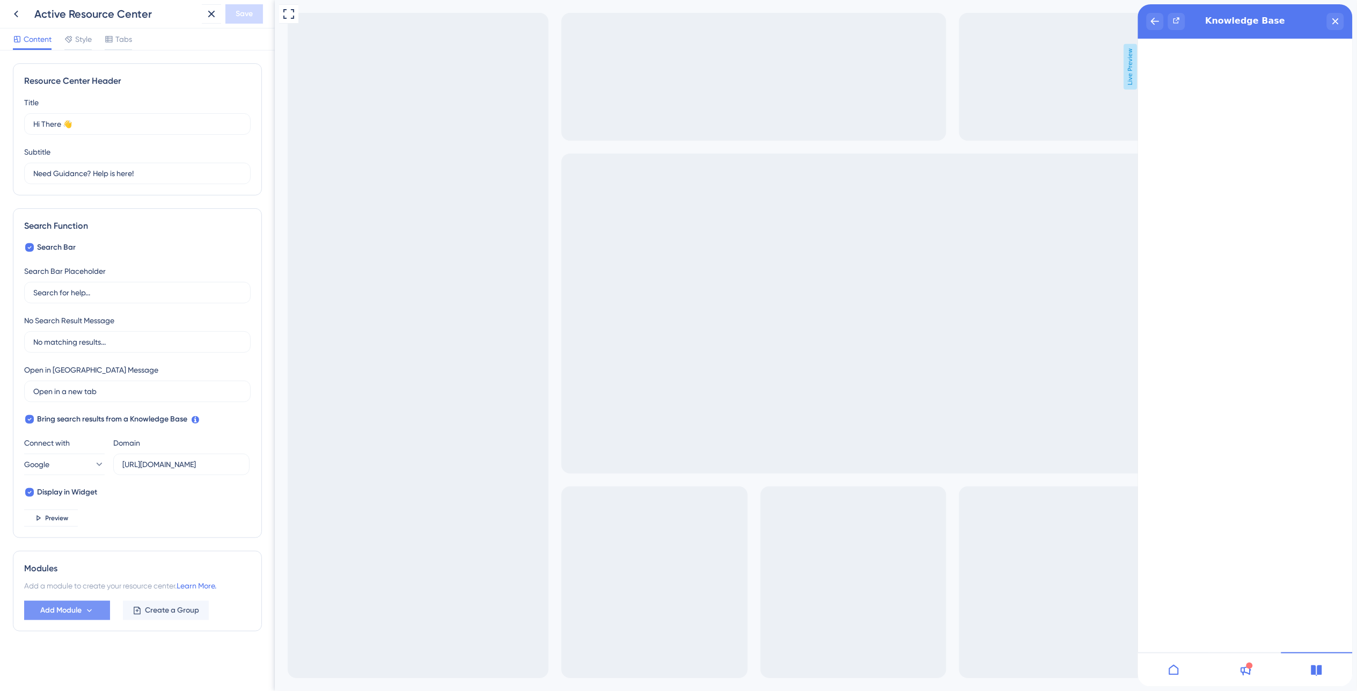
click at [53, 611] on span "Add Module" at bounding box center [60, 610] width 41 height 13
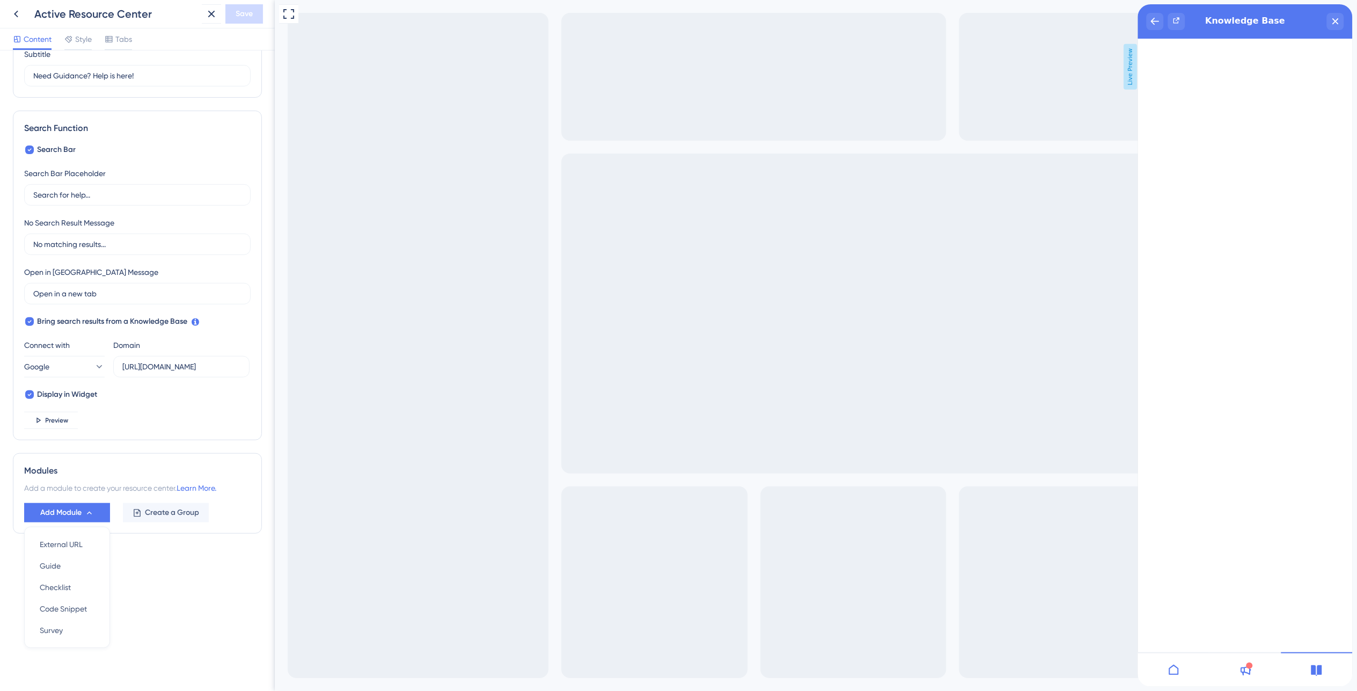
click at [175, 572] on div "Resource Center Header Title Hi There 👋 17 Hi There 👋 Subtitle Need Guidance? H…" at bounding box center [137, 271] width 249 height 611
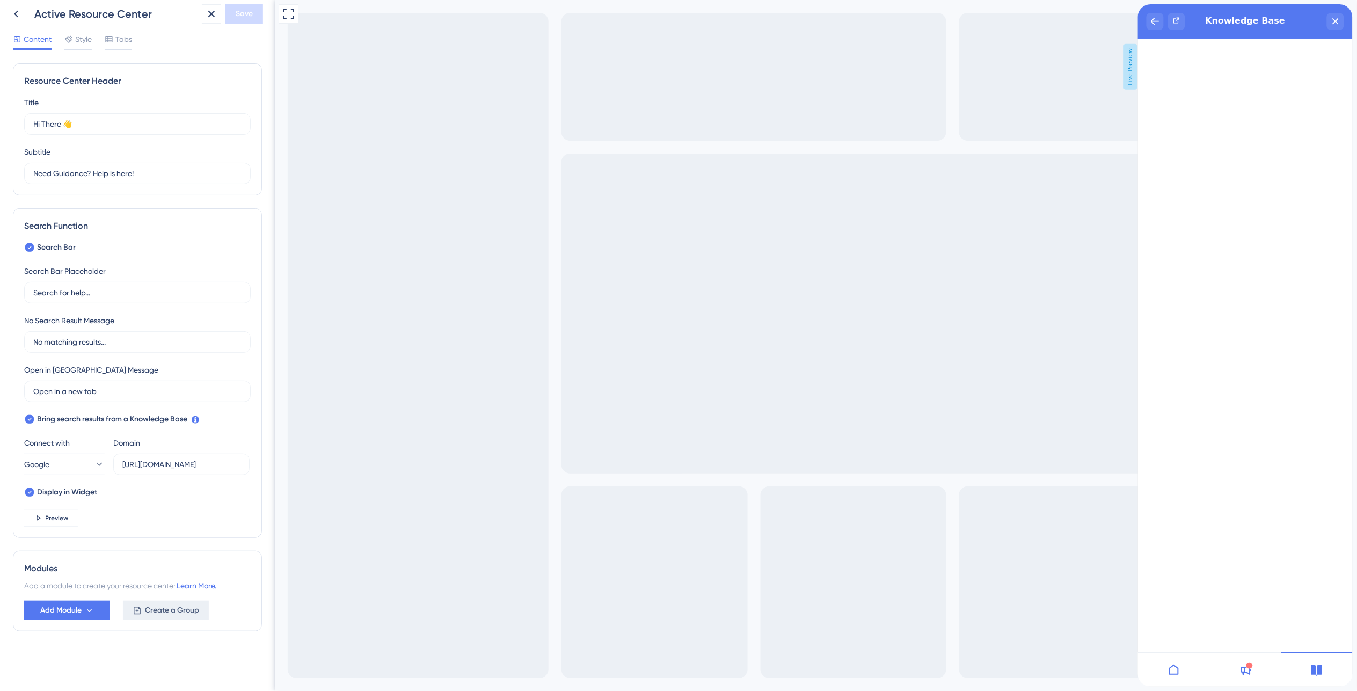
click at [155, 618] on button "Create a Group" at bounding box center [166, 610] width 86 height 19
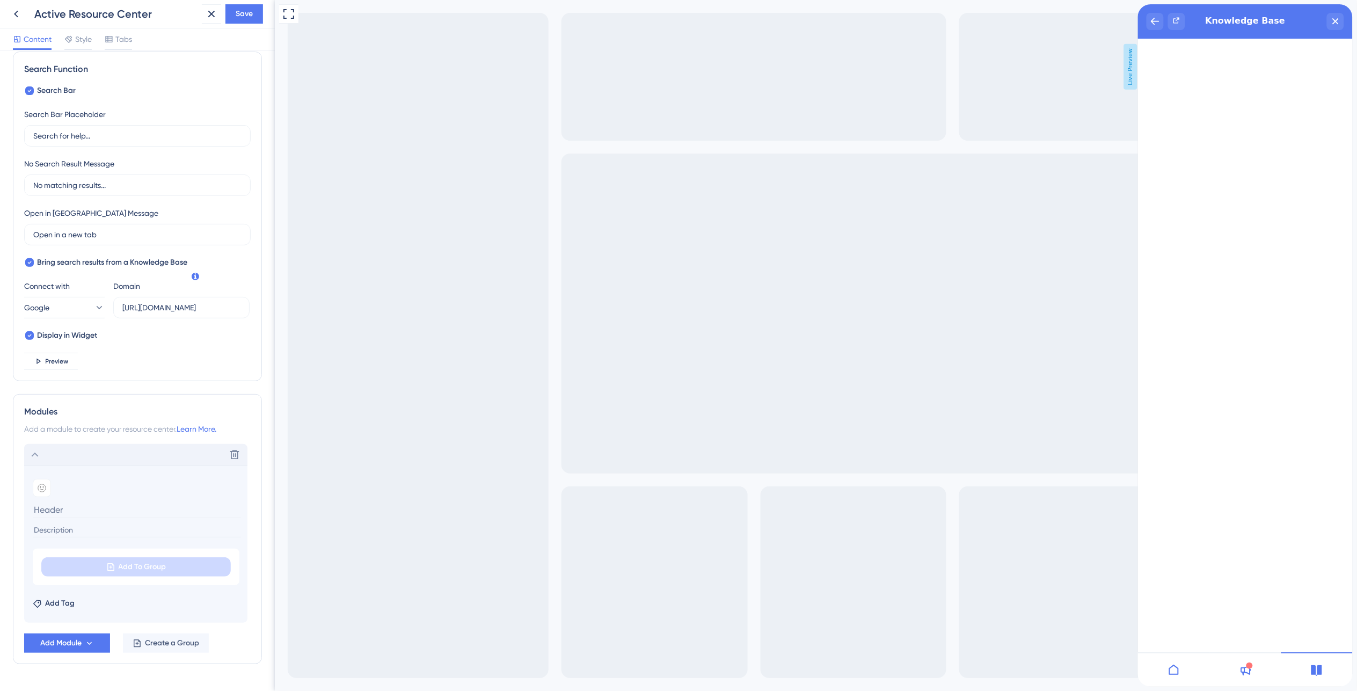
scroll to position [186, 0]
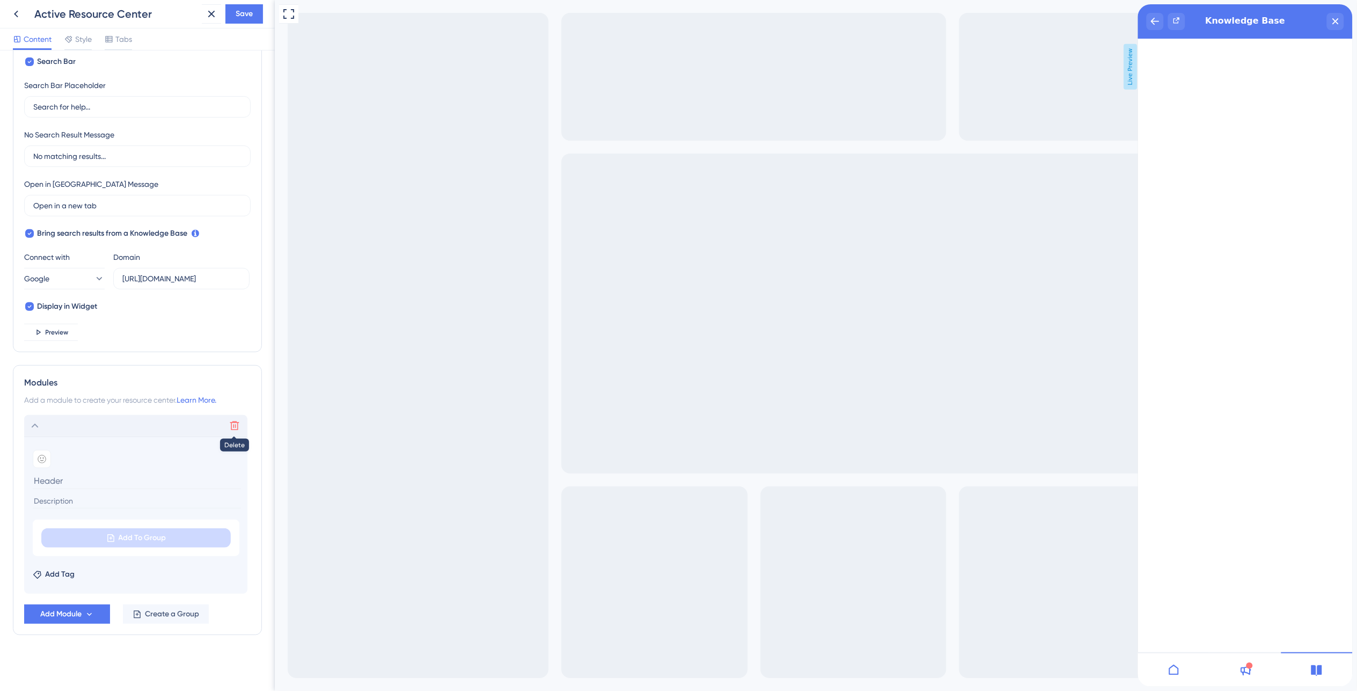
click at [235, 425] on icon at bounding box center [234, 425] width 11 height 11
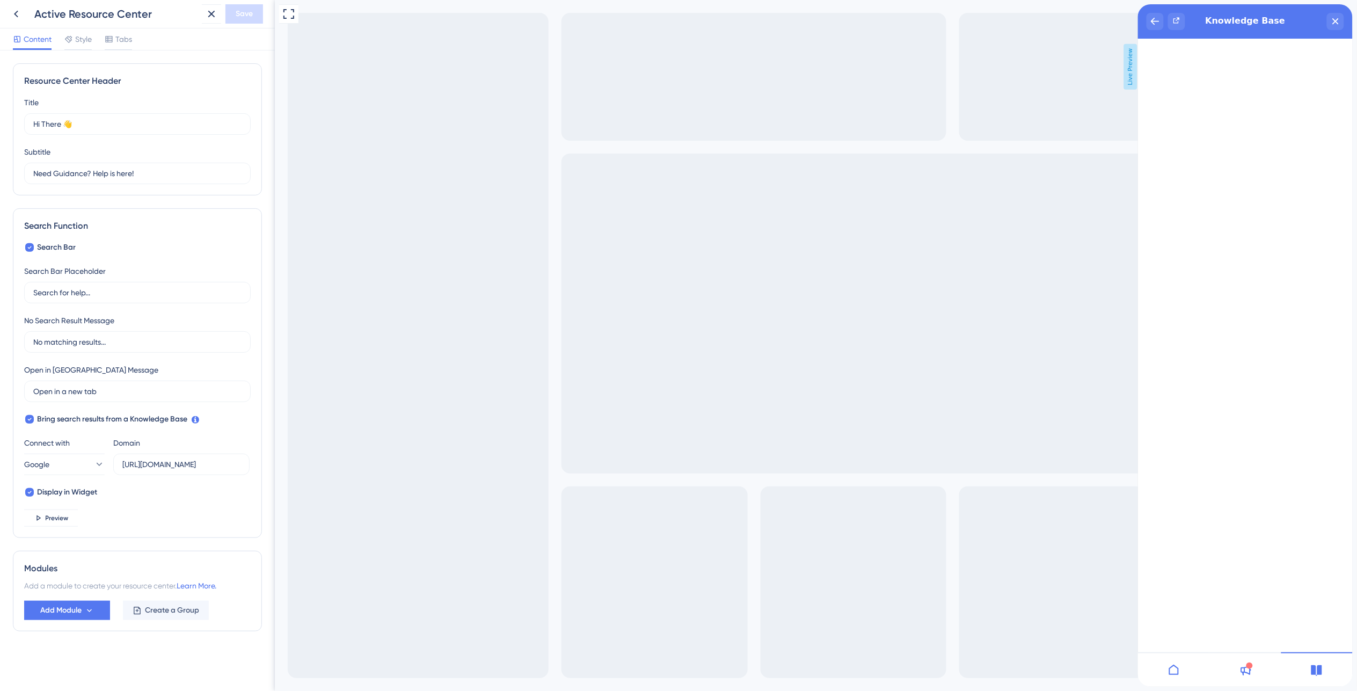
click at [1251, 674] on div at bounding box center [1244, 669] width 71 height 34
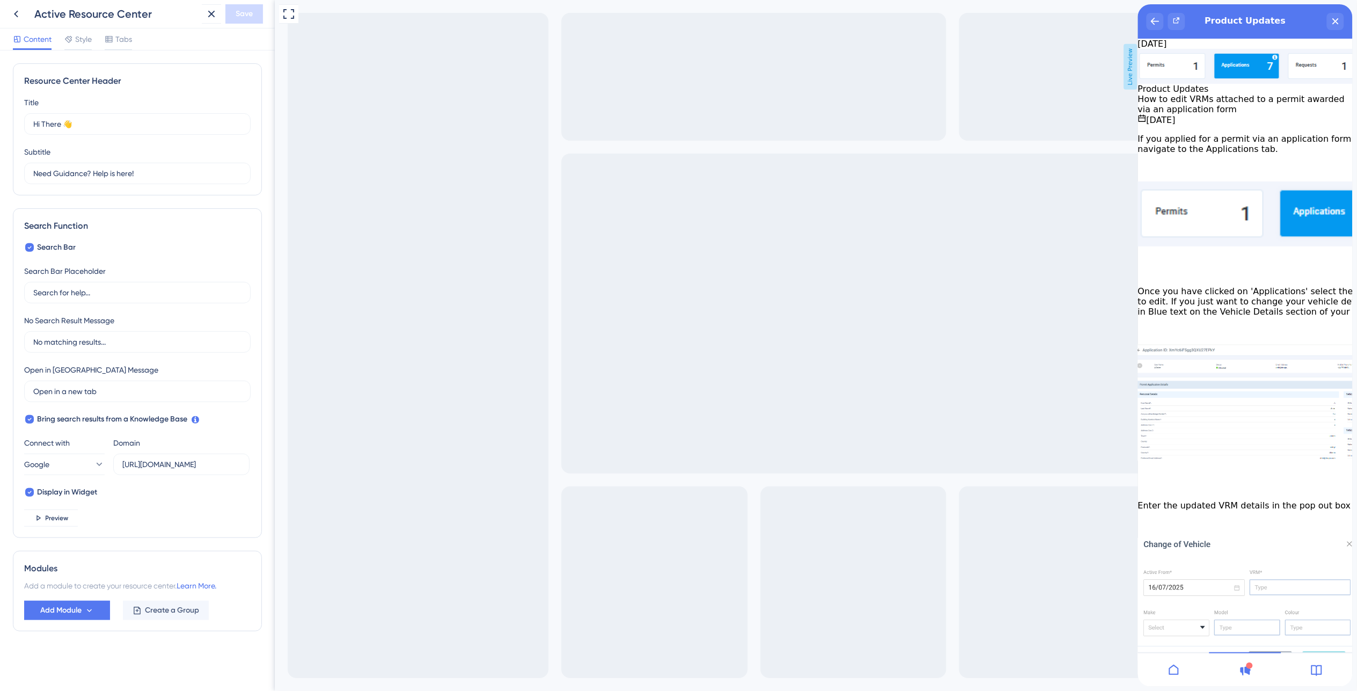
click at [1175, 673] on icon at bounding box center [1173, 669] width 10 height 10
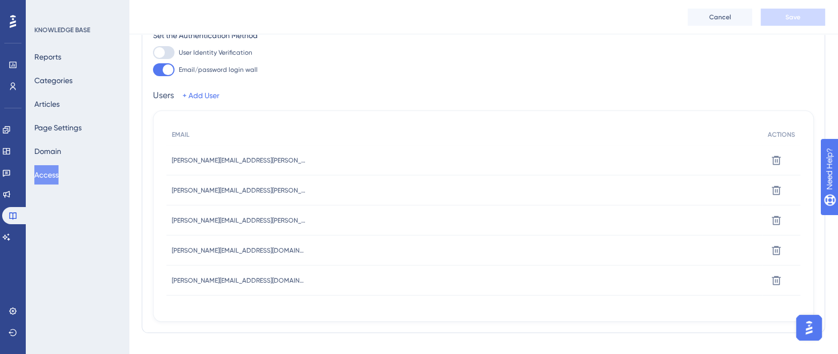
scroll to position [134, 0]
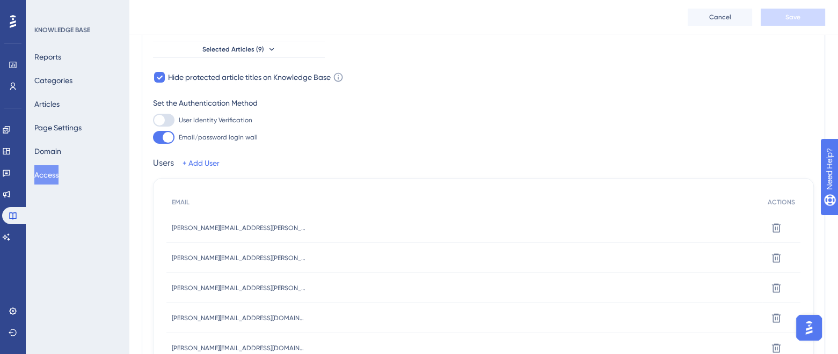
click at [815, 325] on img "Open AI Assistant Launcher" at bounding box center [808, 327] width 19 height 19
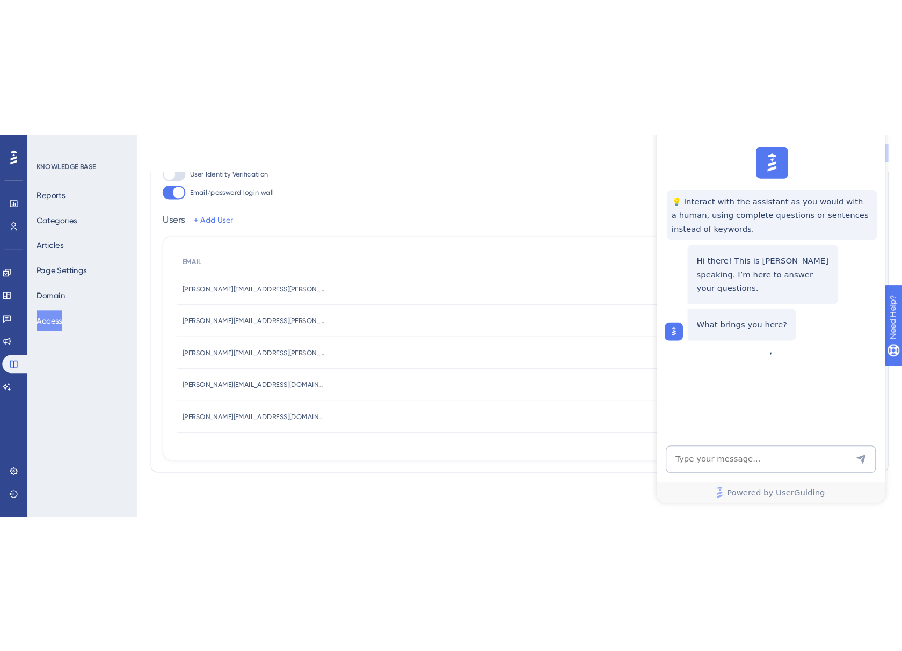
scroll to position [0, 0]
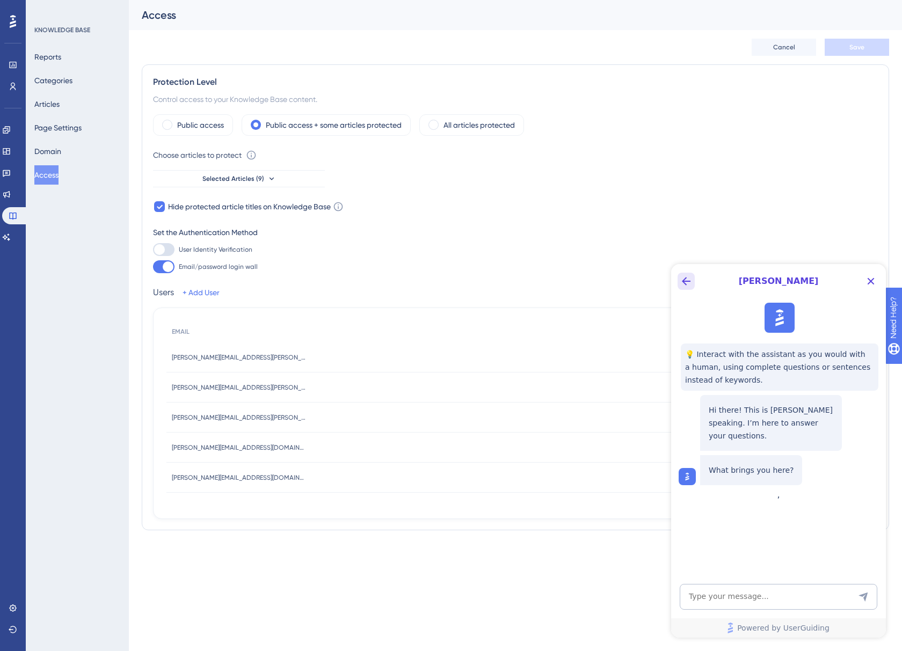
click at [684, 277] on icon "Back Button" at bounding box center [685, 281] width 13 height 13
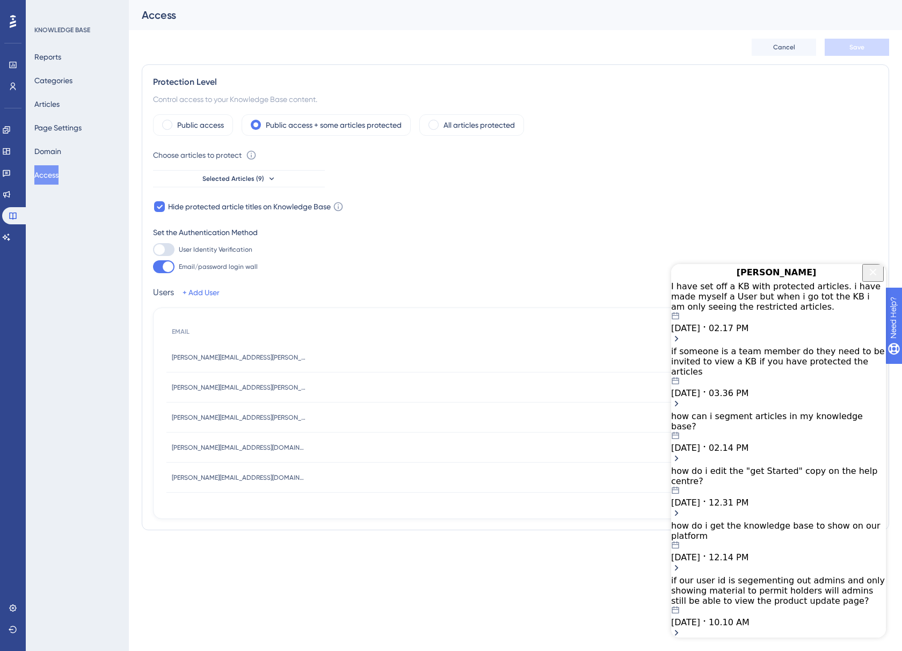
click at [682, 333] on icon "Open chat history starts with message: I have set off a KB with protected artic…" at bounding box center [676, 338] width 11 height 11
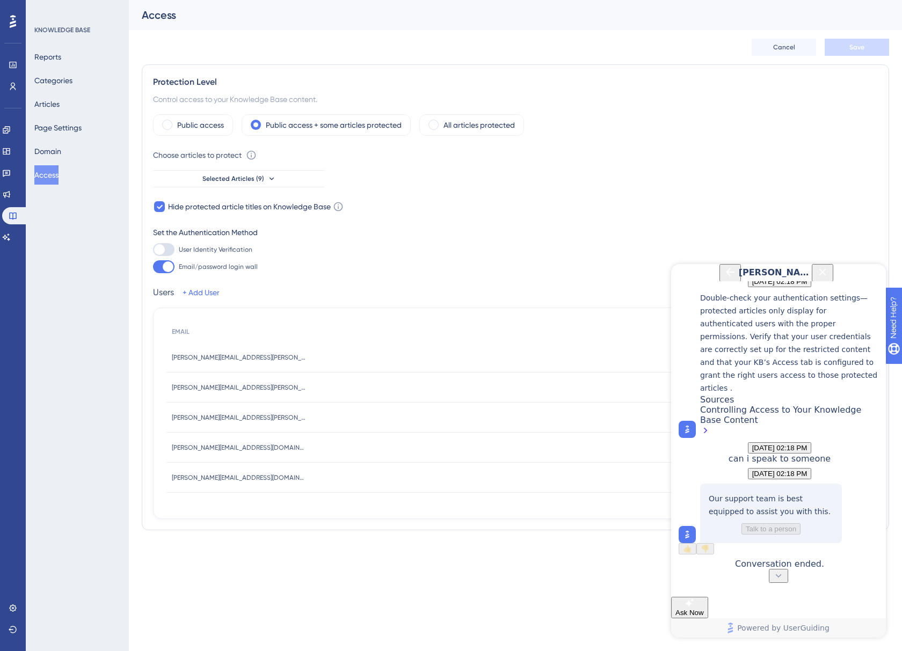
scroll to position [687, 0]
click at [776, 354] on icon at bounding box center [778, 575] width 11 height 11
click at [704, 354] on span "Ask Now" at bounding box center [689, 613] width 28 height 8
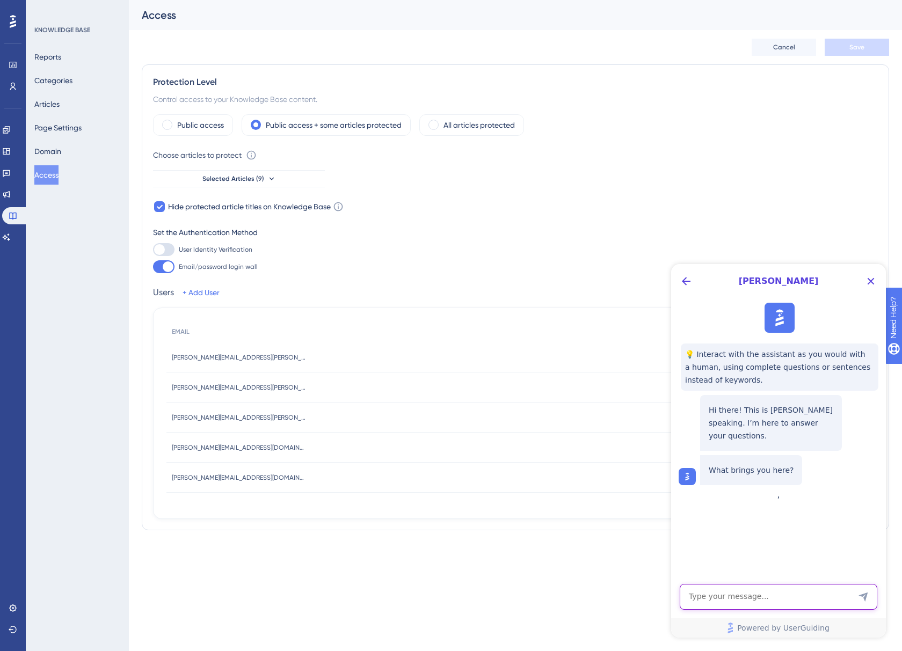
click at [752, 354] on textarea "AI Assistant Text Input" at bounding box center [777, 597] width 197 height 26
click at [837, 354] on textarea "restriced KB articles are not showing" at bounding box center [777, 597] width 197 height 26
type textarea "restriced KB articles are not showing for users whoo have been given access to …"
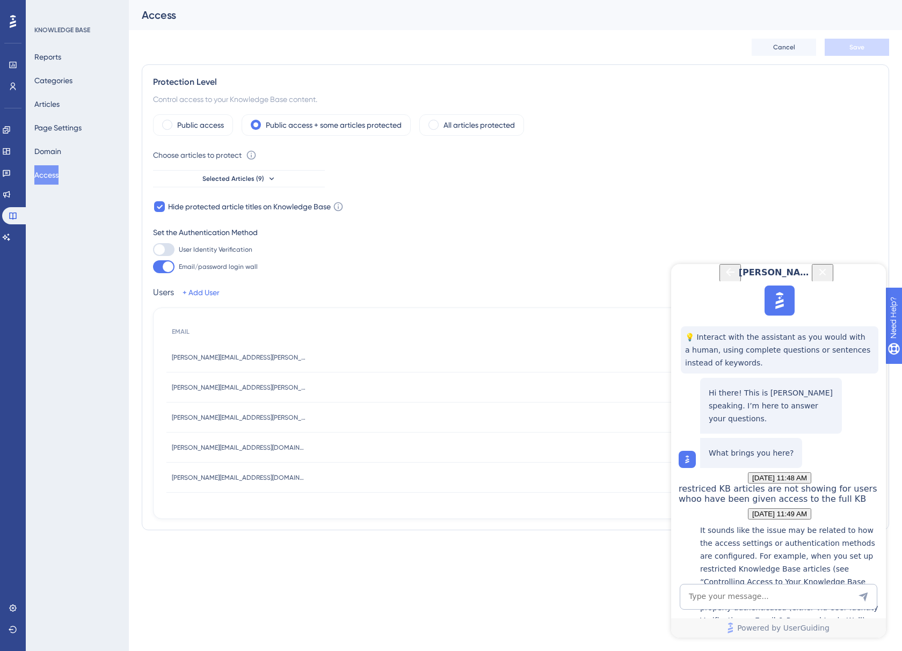
scroll to position [336, 0]
click at [736, 354] on textarea "AI Assistant Text Input" at bounding box center [777, 597] width 197 height 26
type textarea "can i speak to someone"
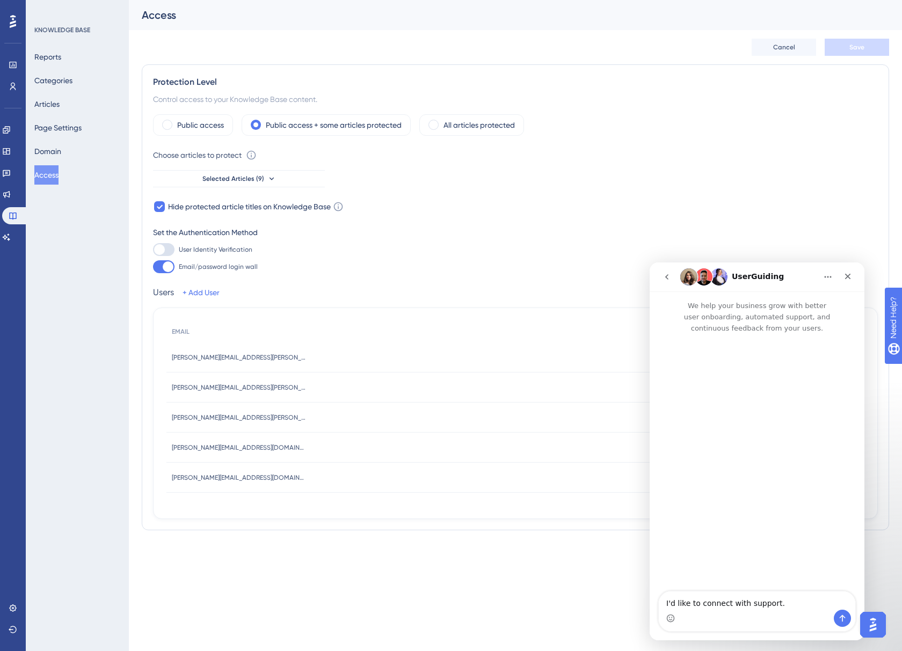
scroll to position [0, 0]
click at [837, 354] on icon "Send a message…" at bounding box center [842, 618] width 6 height 7
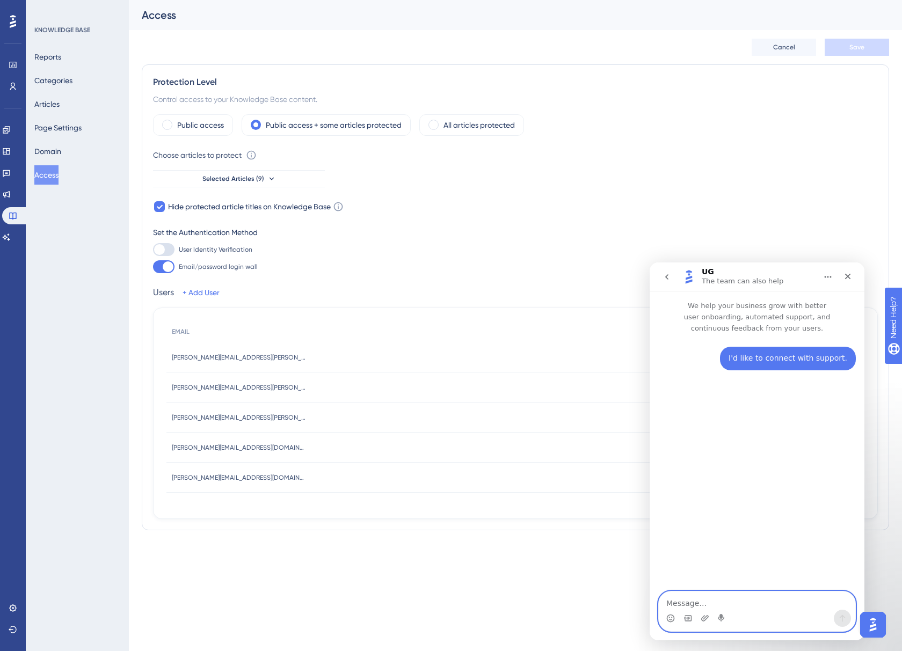
click at [701, 354] on textarea "Message…" at bounding box center [756, 600] width 196 height 18
click at [725, 354] on textarea "Message…" at bounding box center [756, 600] width 196 height 18
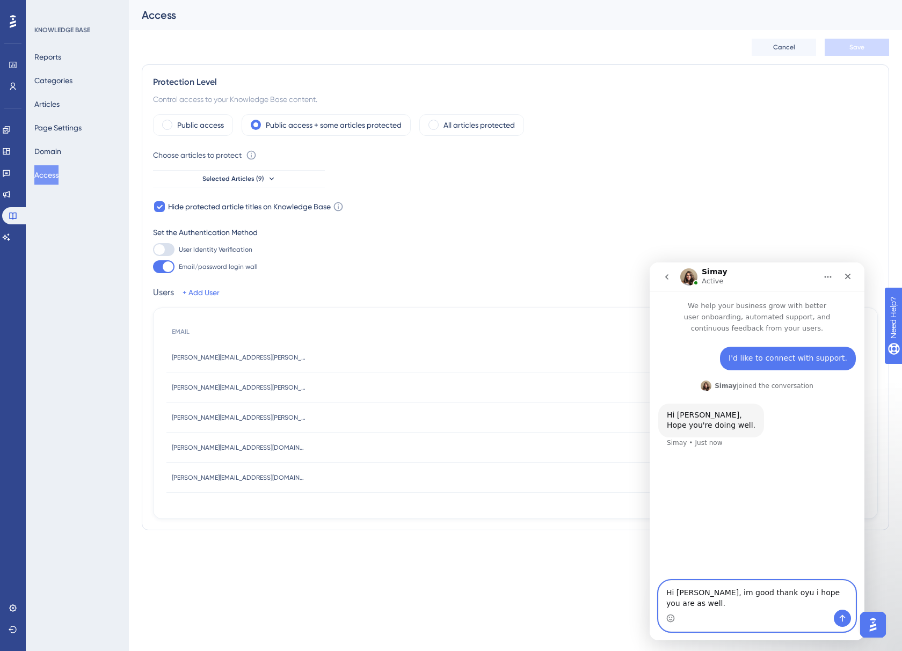
click at [837, 354] on textarea "Hi Simay, im good thank oyu i hope you are as well." at bounding box center [756, 595] width 196 height 29
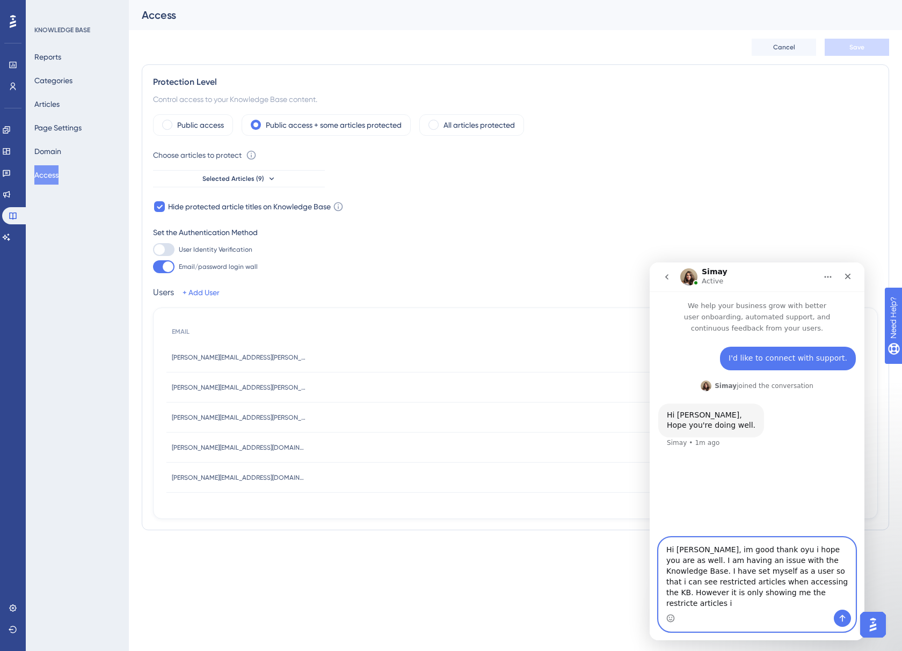
click at [740, 354] on textarea "Hi Simay, im good thank oyu i hope you are as well. I am having an issue with t…" at bounding box center [756, 574] width 196 height 72
type textarea "Hi Simay, im good thank oyu i hope you are as well. I am having an issue with t…"
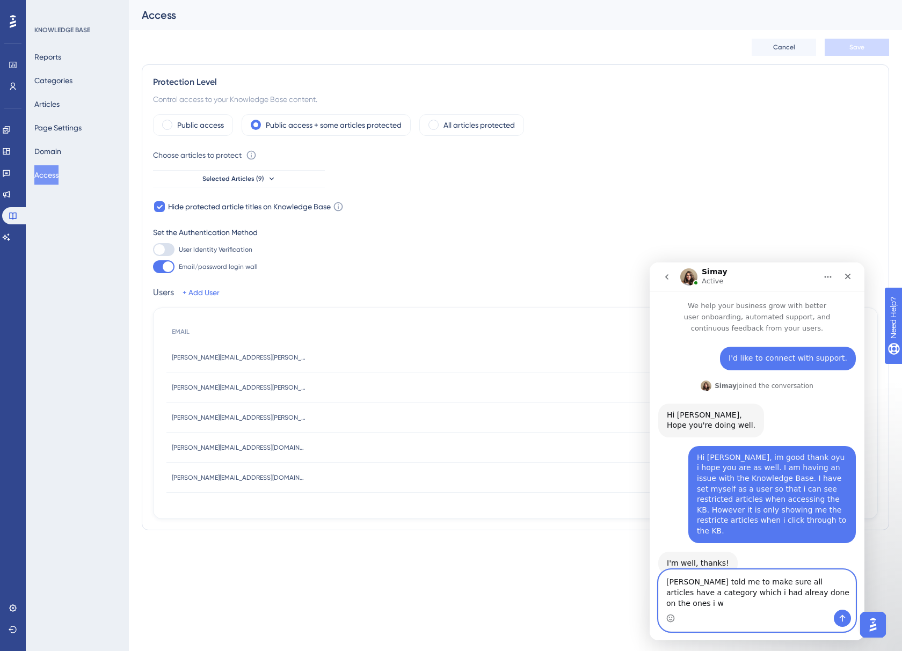
scroll to position [47, 0]
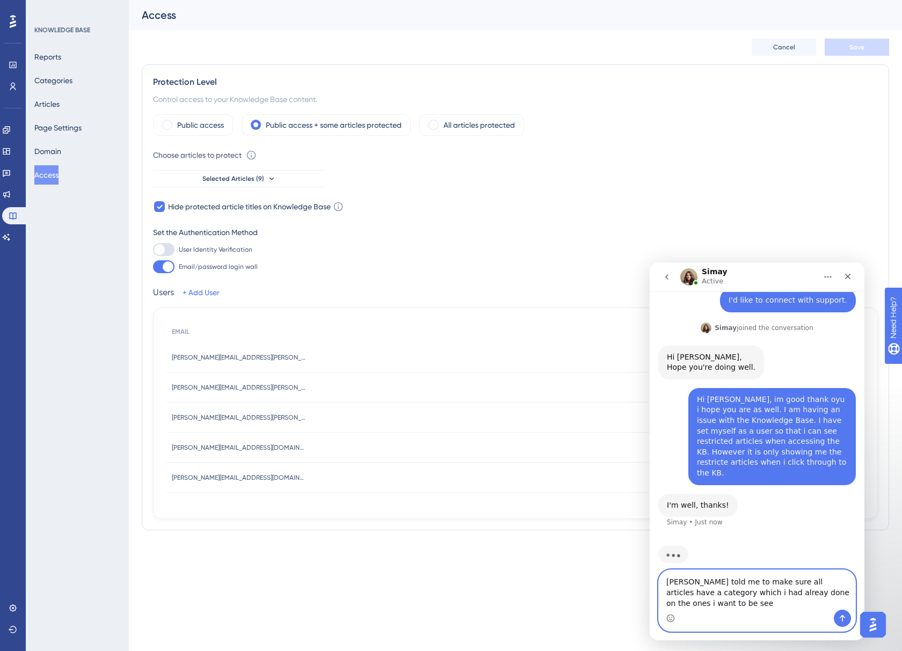
type textarea "Dienifer told me to make sure all articles have a category which i had alreay d…"
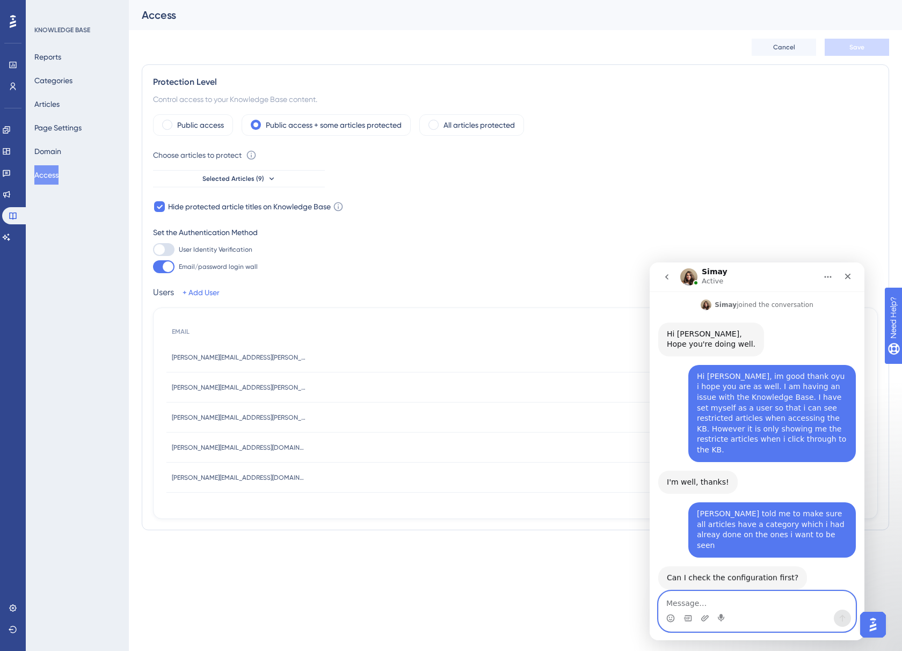
scroll to position [80, 0]
click at [740, 354] on textarea "Message…" at bounding box center [756, 600] width 196 height 18
type textarea "yes please"
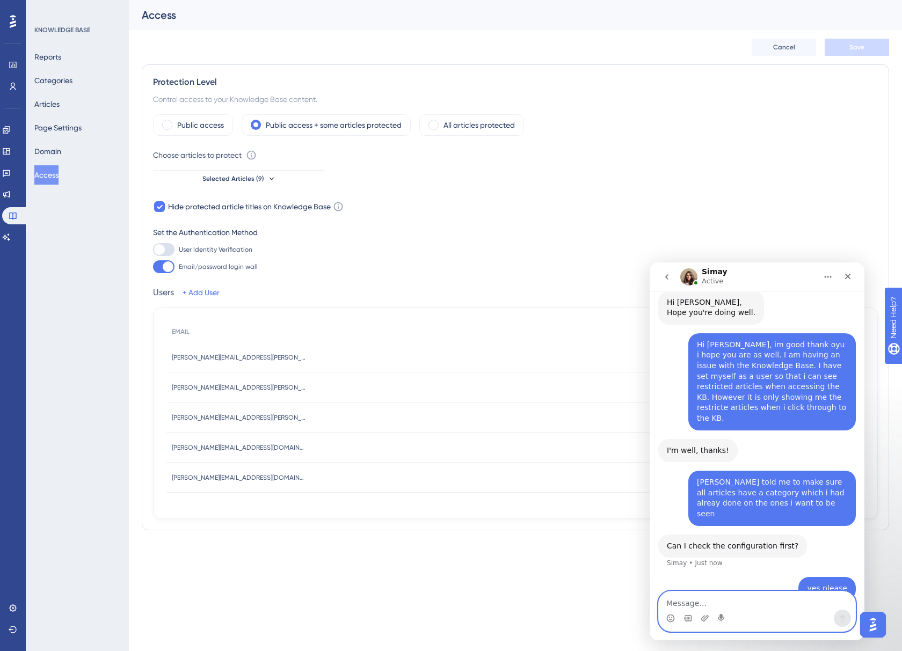
click at [686, 354] on textarea "Message…" at bounding box center [756, 600] width 196 height 18
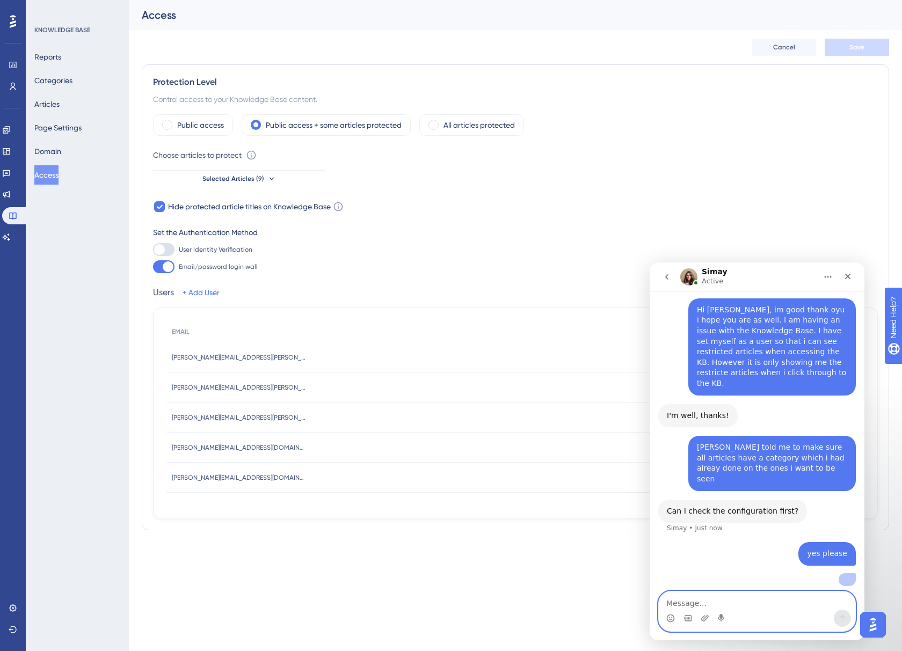
scroll to position [267, 0]
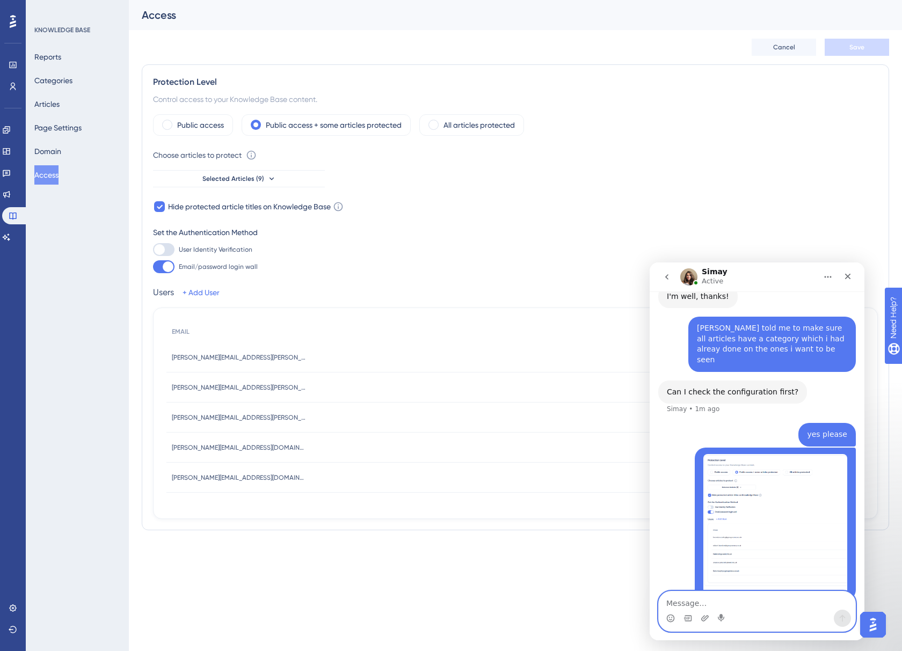
click at [707, 354] on textarea "Message…" at bounding box center [756, 600] width 196 height 18
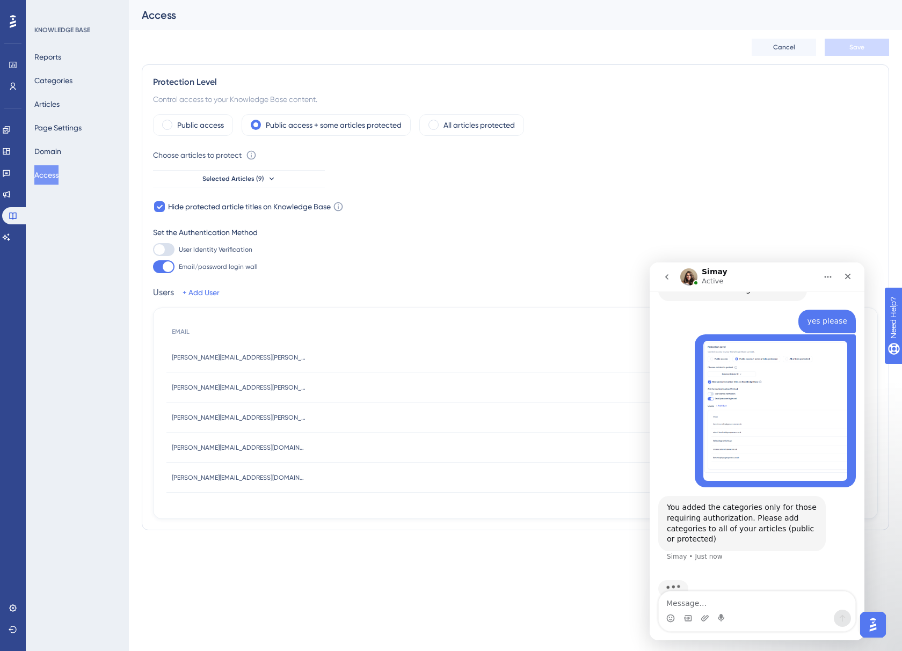
scroll to position [371, 0]
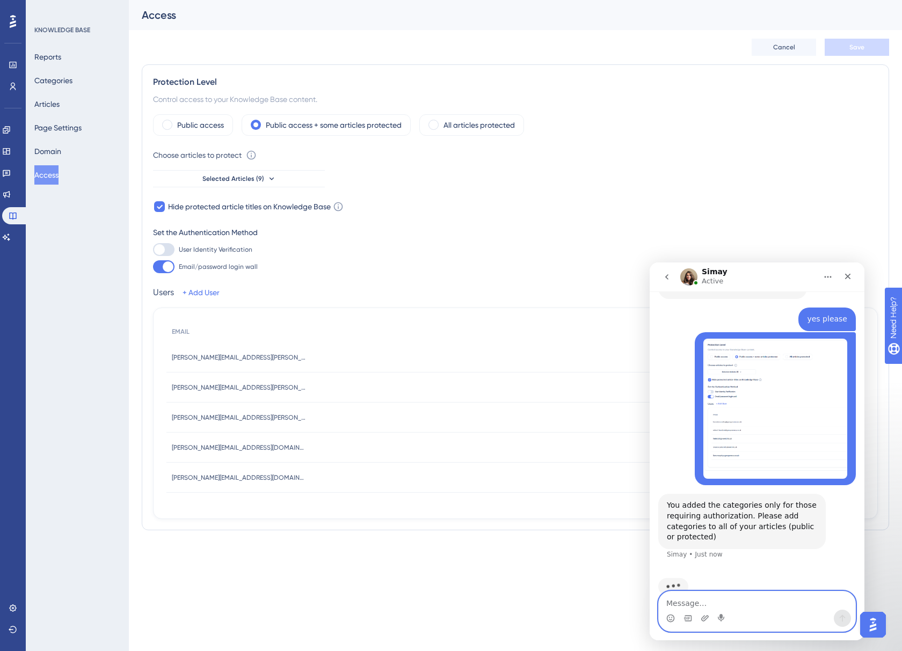
click at [714, 354] on textarea "Message…" at bounding box center [756, 600] width 196 height 18
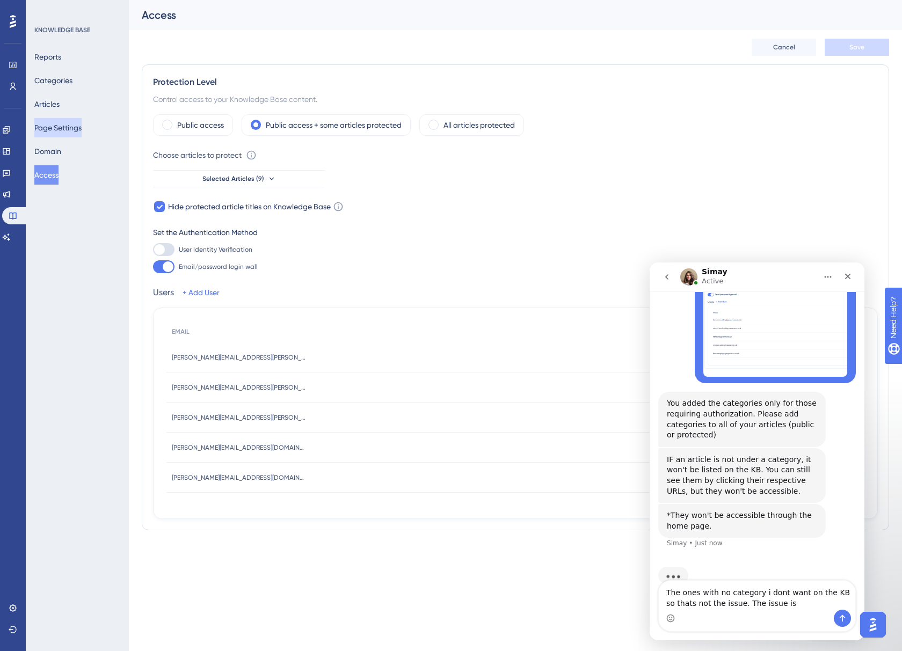
scroll to position [432, 0]
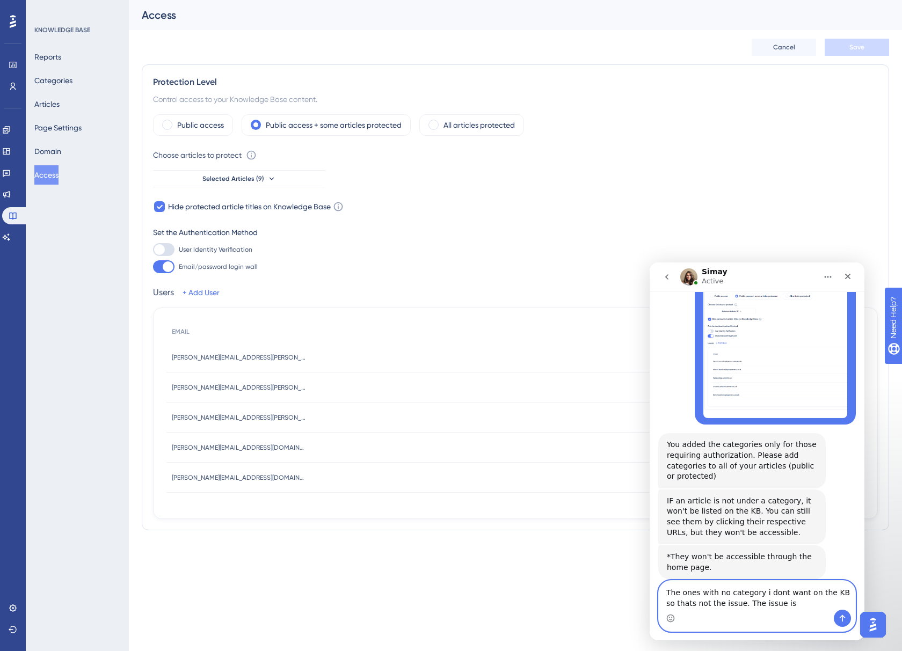
drag, startPoint x: 770, startPoint y: 602, endPoint x: 646, endPoint y: 596, distance: 124.6
click at [649, 354] on html "Simay Active We help your business grow with better user onboarding, automated …" at bounding box center [756, 451] width 215 height 378
click at [757, 354] on div "Intercom messenger" at bounding box center [756, 618] width 196 height 17
click at [768, 354] on textarea "The ones with no category i dont want on the KB so thats not the issue. The iss…" at bounding box center [756, 595] width 196 height 29
click at [770, 354] on textarea "The ones with no category i dont want on the KB so thats not the issue. The iss…" at bounding box center [756, 595] width 196 height 29
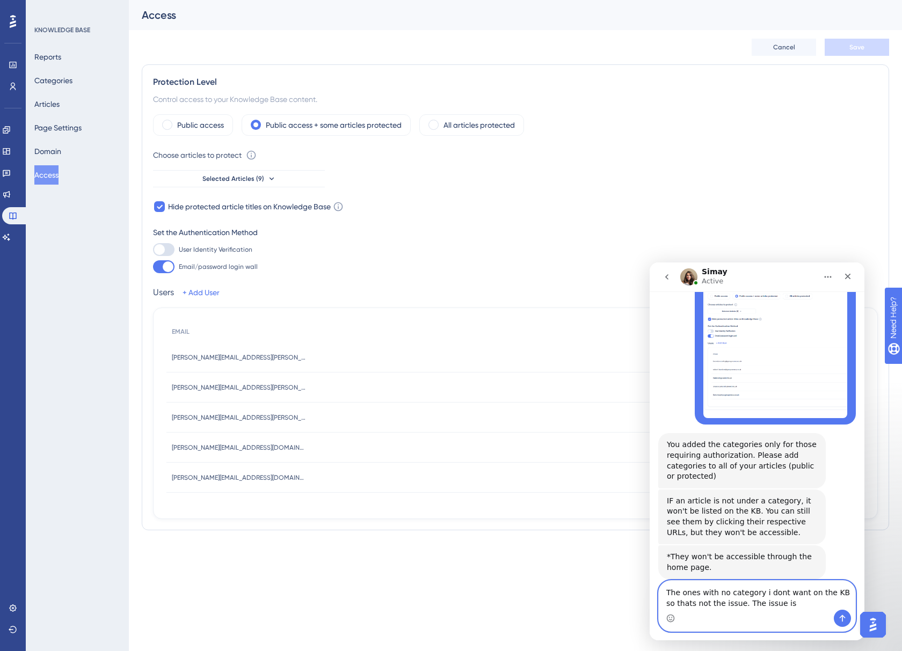
click at [768, 354] on textarea "The ones with no category i dont want on the KB so thats not the issue. The iss…" at bounding box center [756, 595] width 196 height 29
click at [774, 354] on div "Intercom messenger" at bounding box center [756, 618] width 196 height 17
click at [774, 354] on textarea "The ones with no category i dont want on the KB so thats not the issue. The iss…" at bounding box center [756, 595] width 196 height 29
drag, startPoint x: 793, startPoint y: 606, endPoint x: 807, endPoint y: 610, distance: 14.3
click at [794, 354] on textarea "The ones with no category i dont want on the KB so thats not the issue. The iss…" at bounding box center [756, 590] width 196 height 40
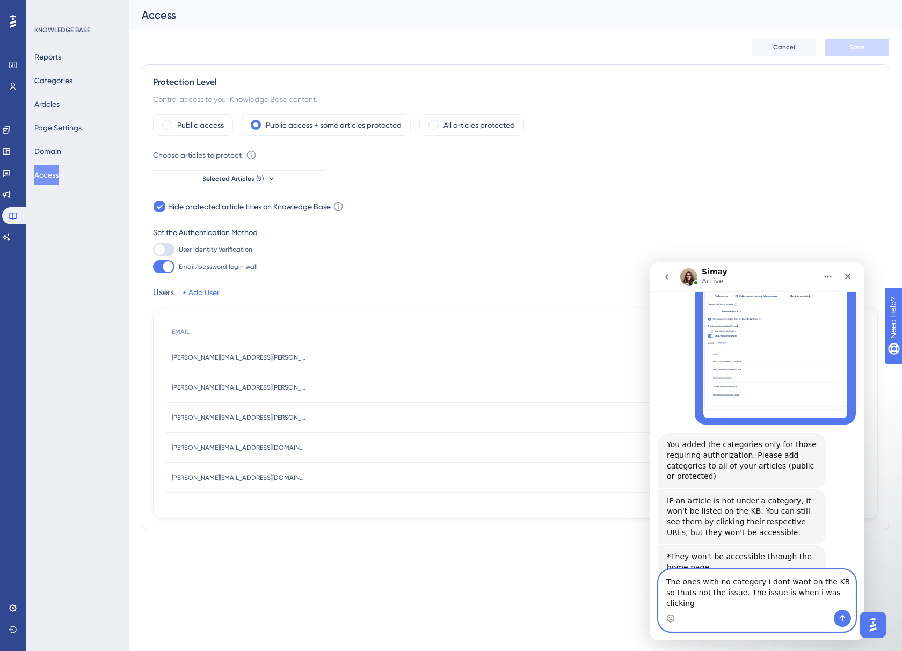
drag, startPoint x: 840, startPoint y: 604, endPoint x: 1285, endPoint y: 857, distance: 511.4
click at [649, 354] on html "Simay Active We help your business grow with better user onboarding, automated …" at bounding box center [756, 451] width 215 height 378
drag, startPoint x: 718, startPoint y: 617, endPoint x: 726, endPoint y: 616, distance: 8.1
click at [718, 354] on div "Intercom messenger" at bounding box center [756, 618] width 196 height 17
drag, startPoint x: 833, startPoint y: 602, endPoint x: 820, endPoint y: 623, distance: 25.0
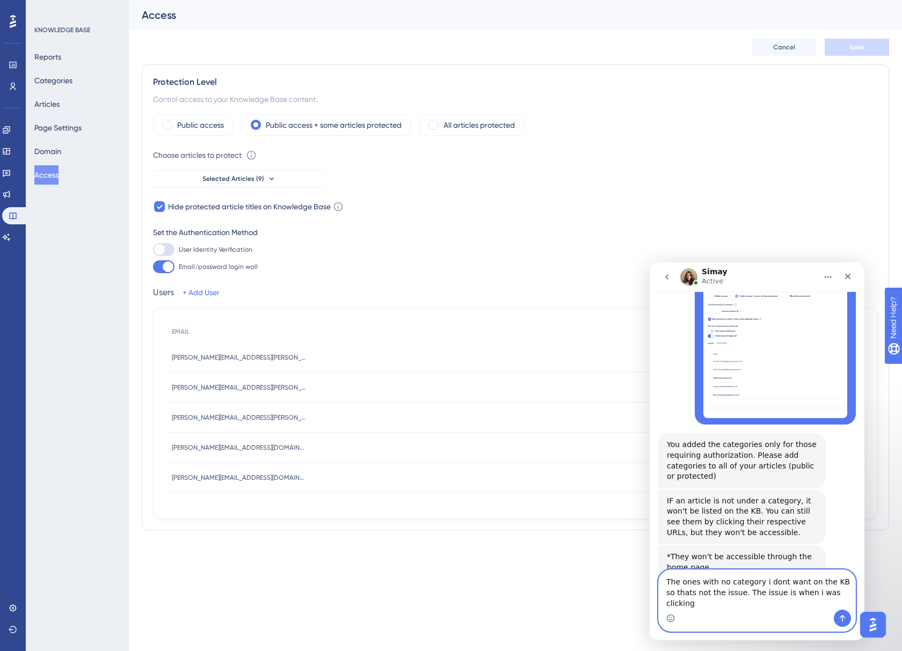
click at [727, 354] on textarea "The ones with no category i dont want on the KB so thats not the issue. The iss…" at bounding box center [756, 590] width 196 height 40
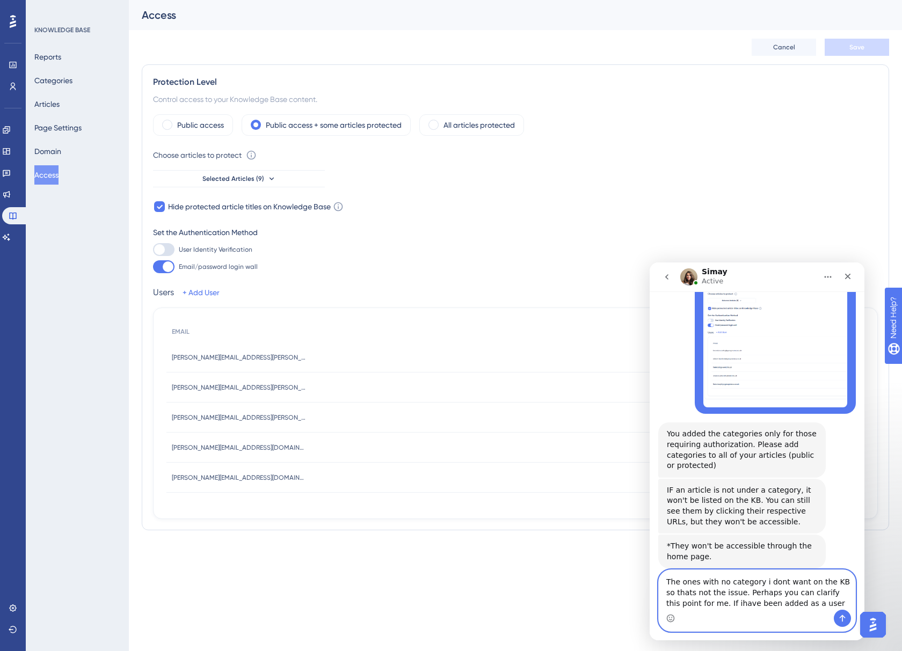
click at [701, 354] on textarea "The ones with no category i dont want on the KB so thats not the issue. Perhaps…" at bounding box center [756, 590] width 196 height 40
click at [798, 354] on textarea "The ones with no category i dont want on the KB so thats not the issue. Perhaps…" at bounding box center [756, 590] width 196 height 40
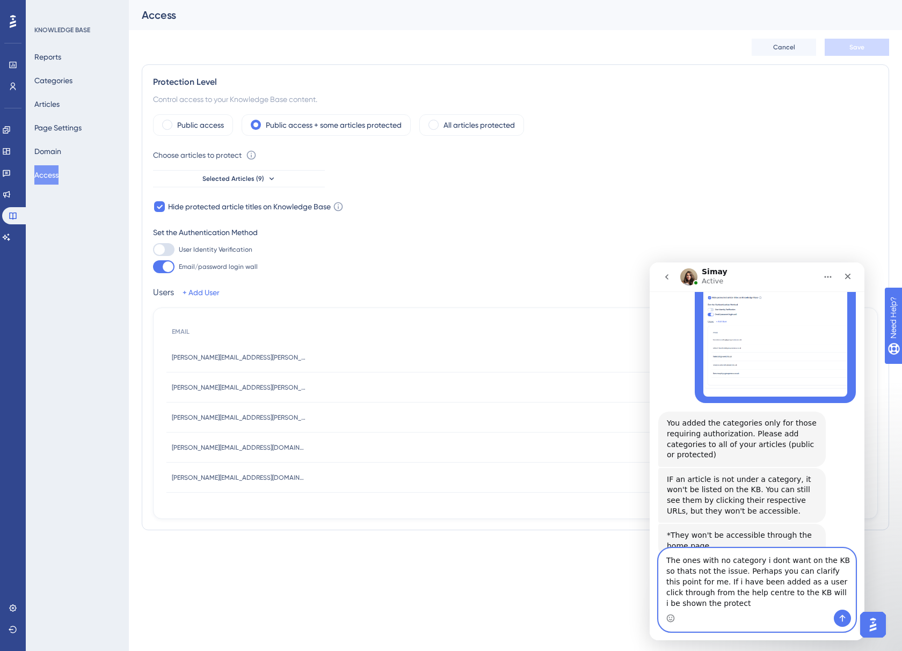
scroll to position [464, 0]
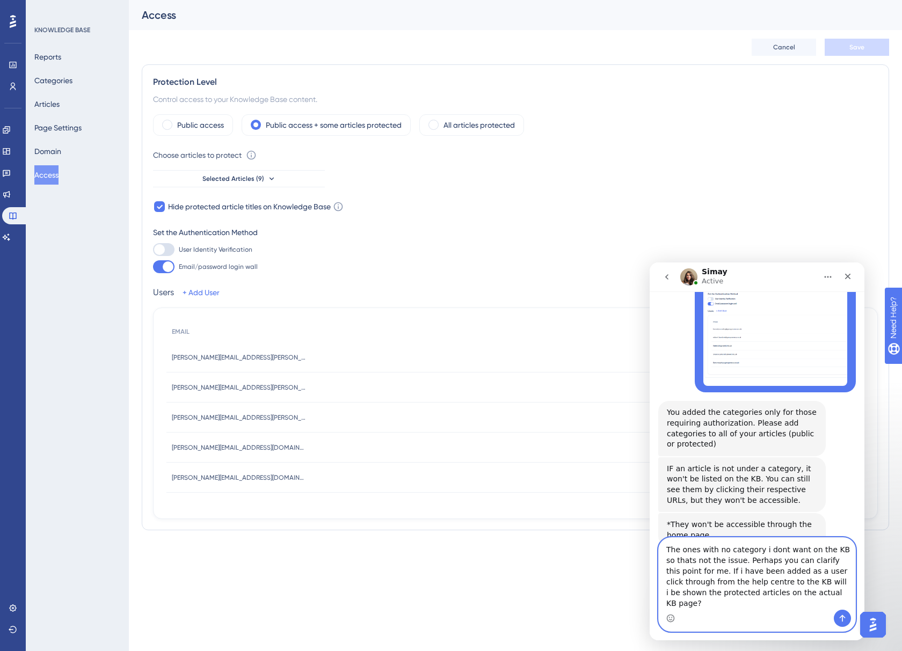
click at [791, 354] on textarea "The ones with no category i dont want on the KB so thats not the issue. Perhaps…" at bounding box center [756, 574] width 196 height 72
click at [812, 354] on textarea "The ones with no category i dont want on the KB so thats not the issue. Perhaps…" at bounding box center [756, 574] width 196 height 72
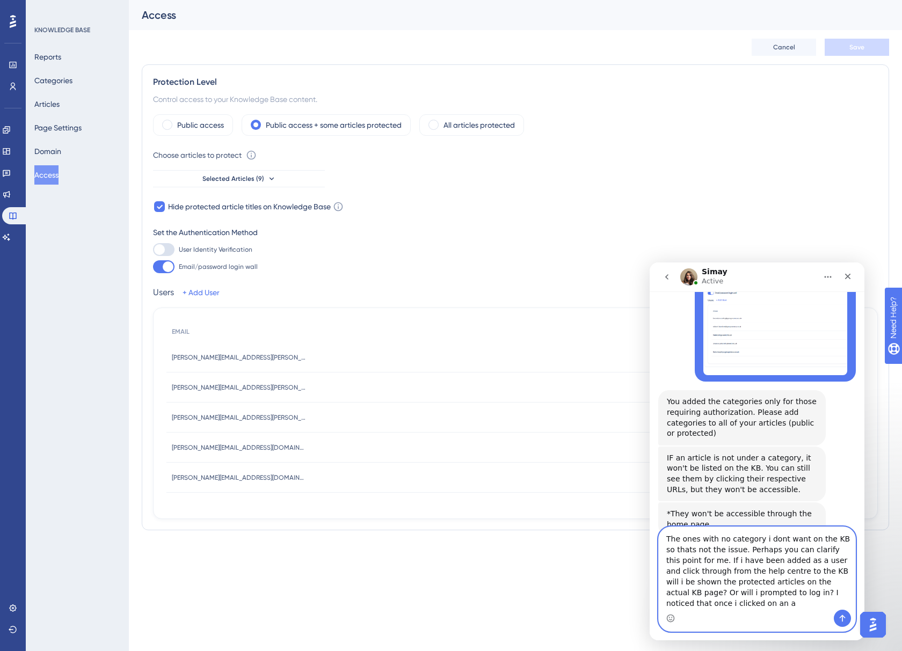
scroll to position [486, 0]
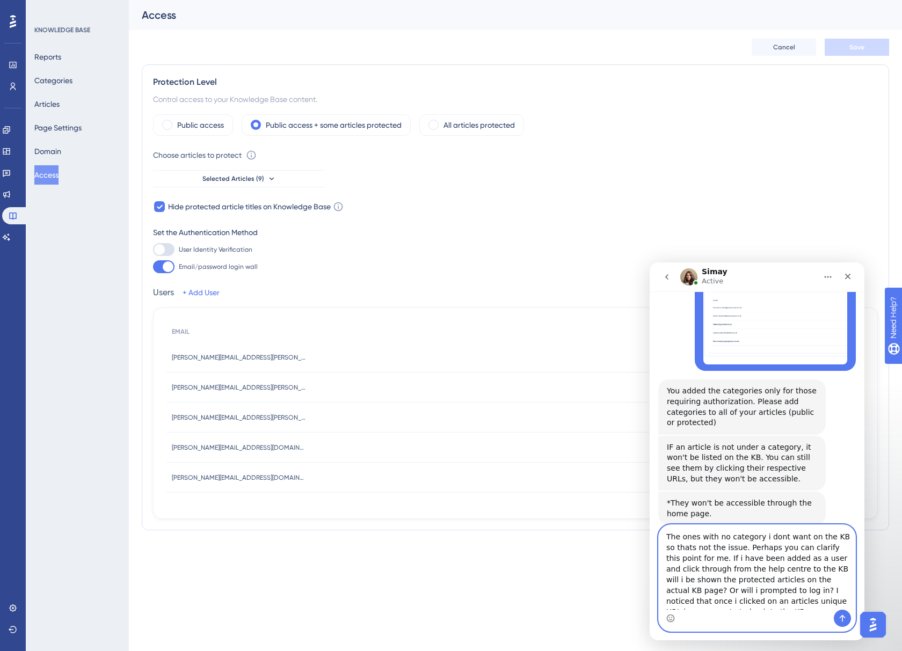
type textarea "The ones with no category i dont want on the KB so thats not the issue. Perhaps…"
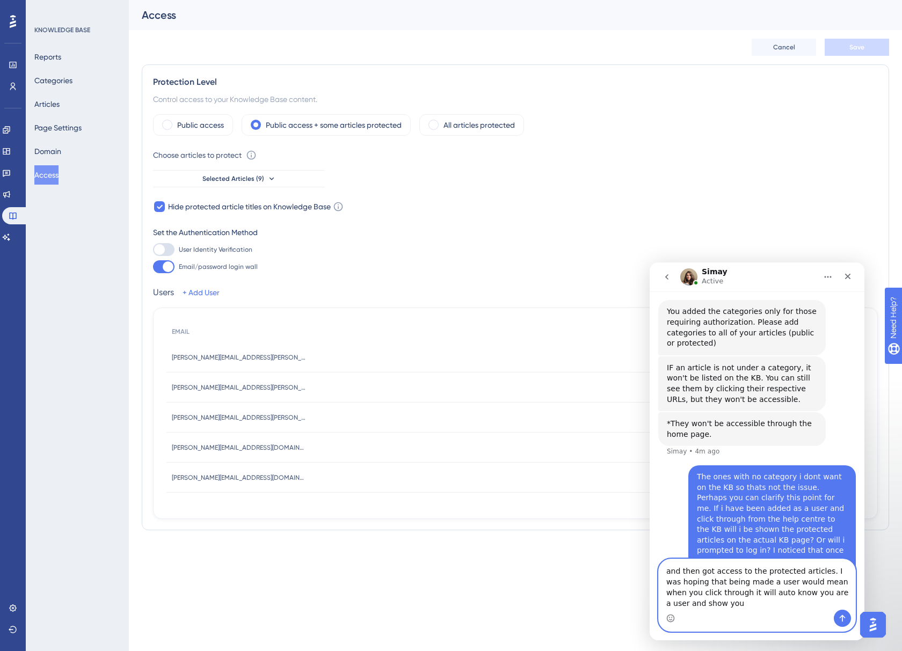
scroll to position [569, 0]
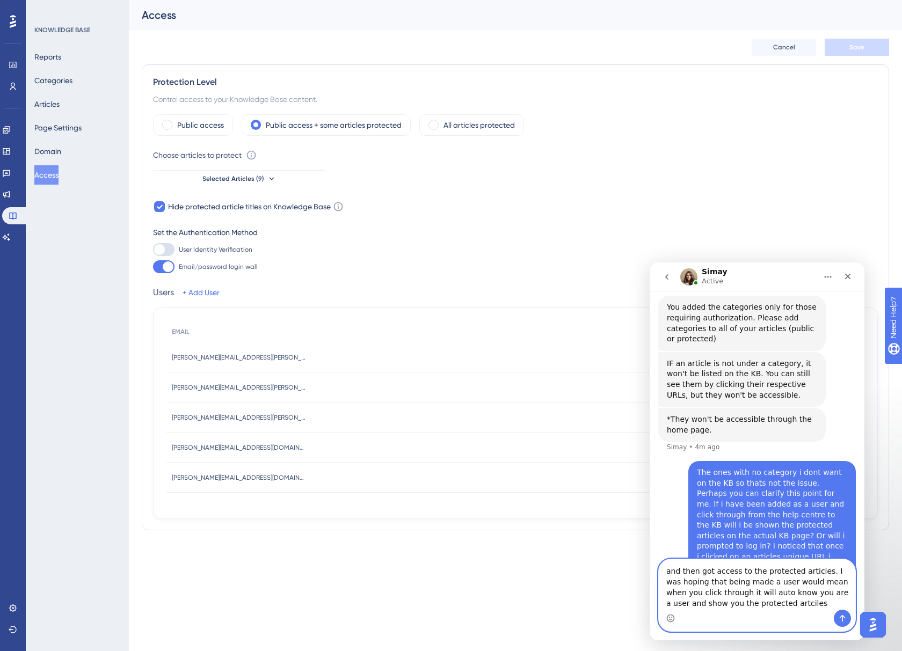
type textarea "and then got access to the protected articles. I was hoping that being made a u…"
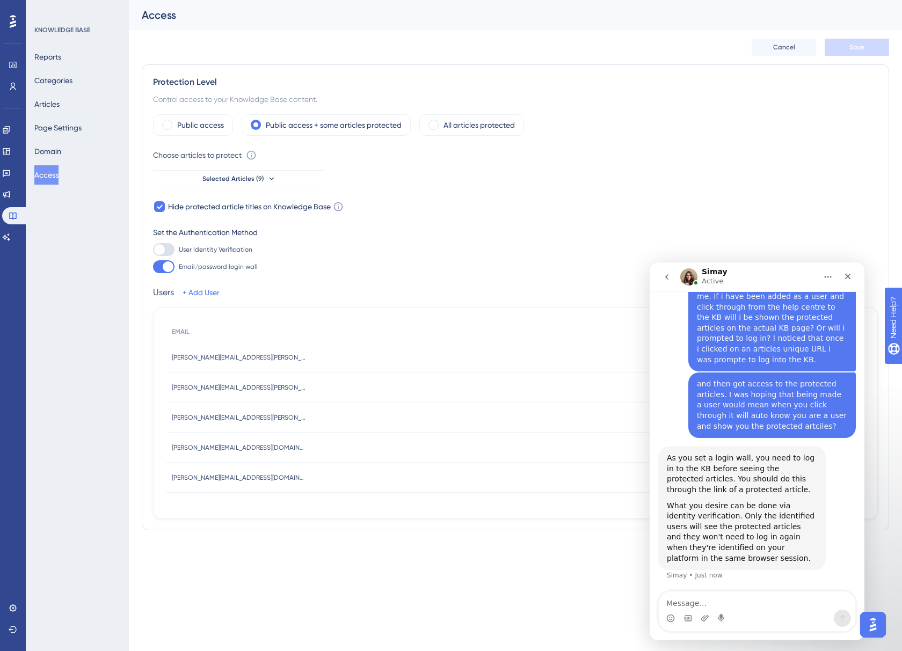
scroll to position [725, 0]
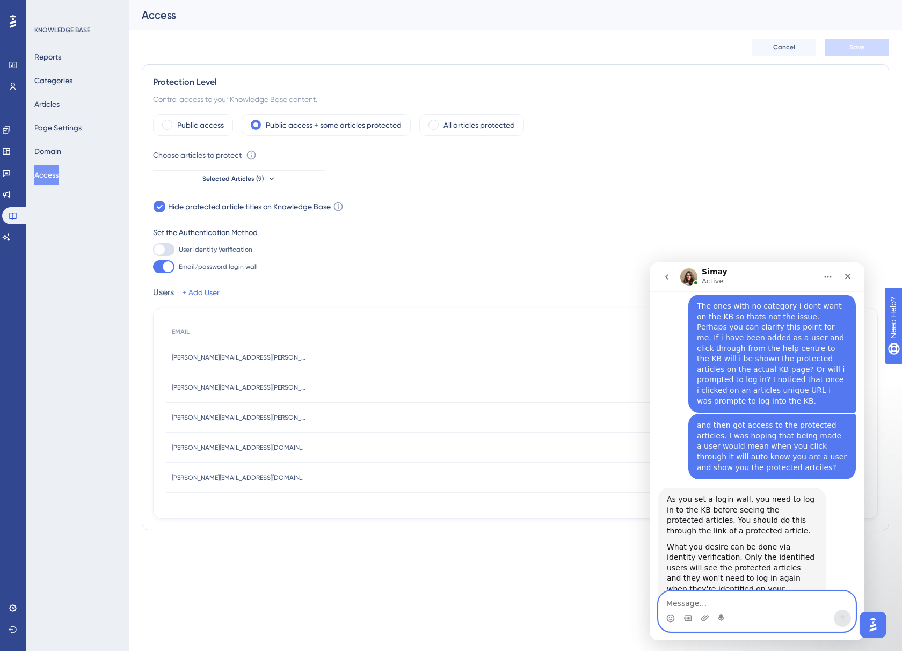
click at [679, 354] on textarea "Message…" at bounding box center [756, 600] width 196 height 18
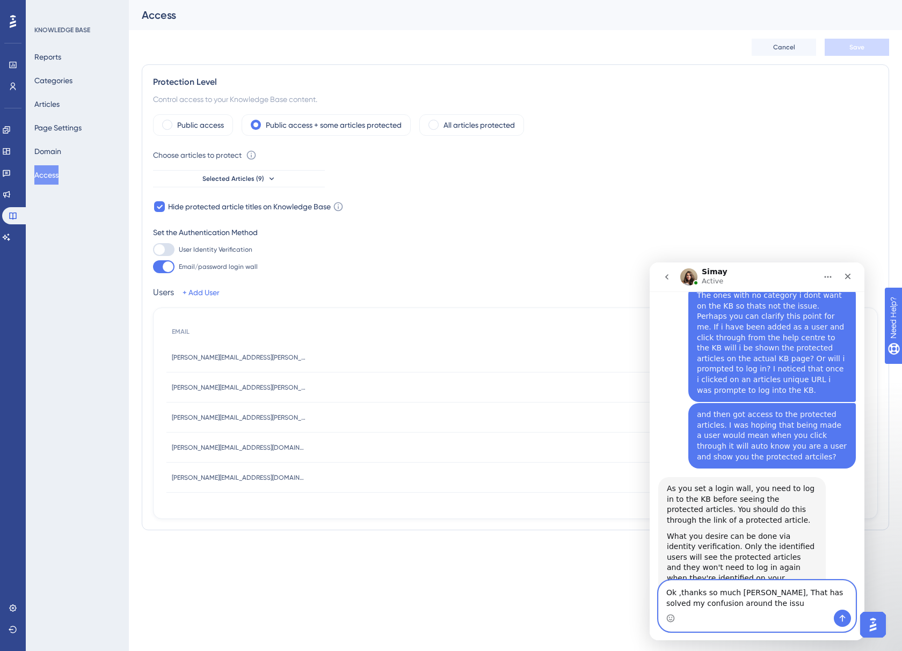
type textarea "Ok ,thanks so much Simay, That has solved my confusion around the issue"
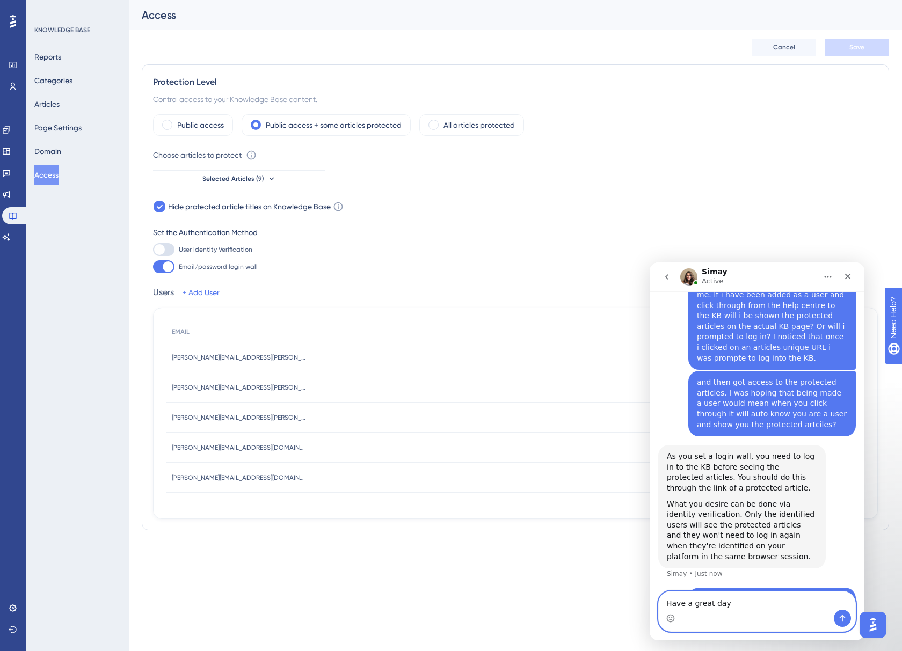
type textarea "Have a great day."
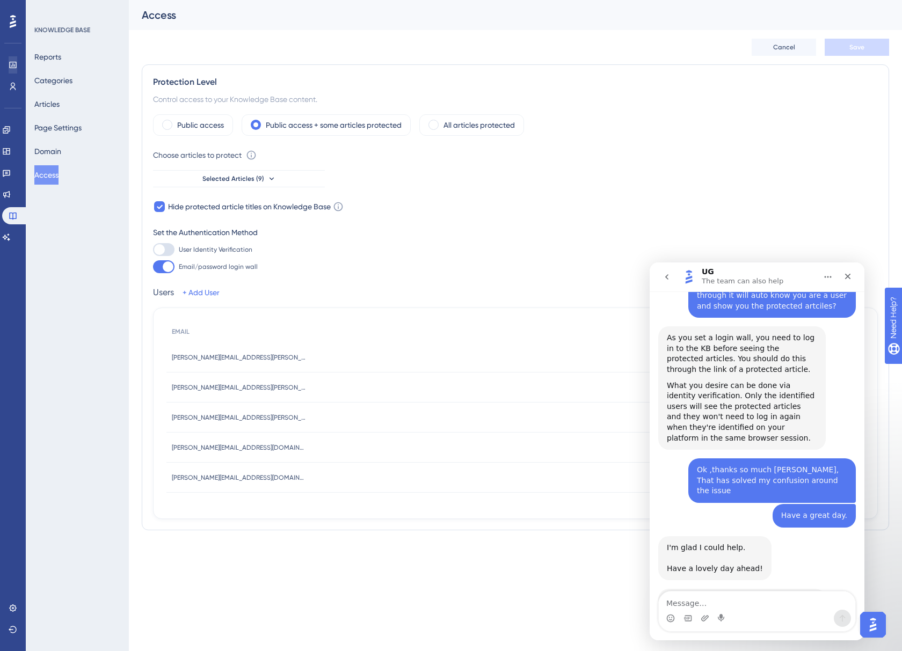
scroll to position [931, 0]
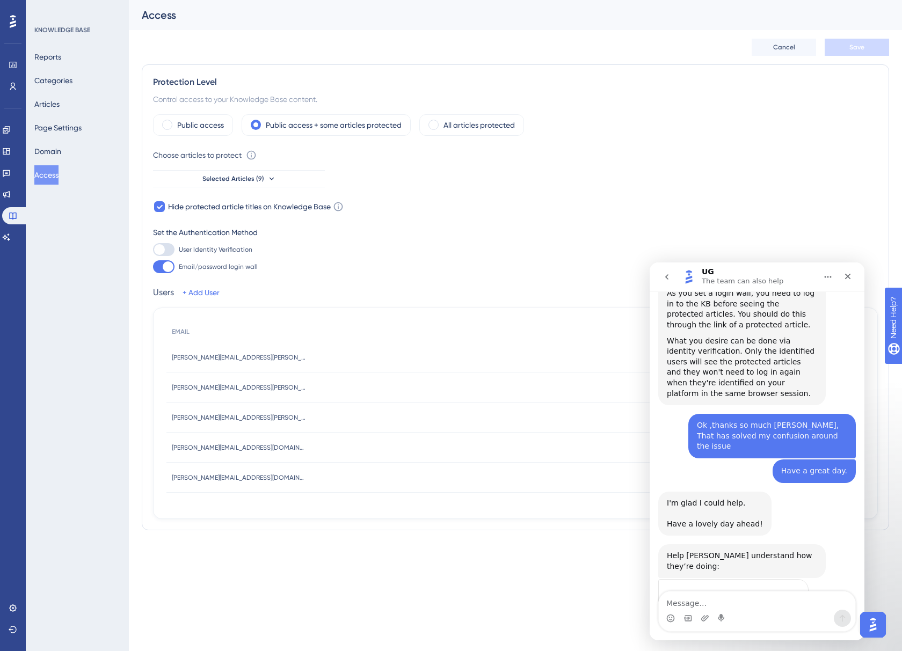
click at [784, 354] on span "Amazing" at bounding box center [783, 618] width 19 height 19
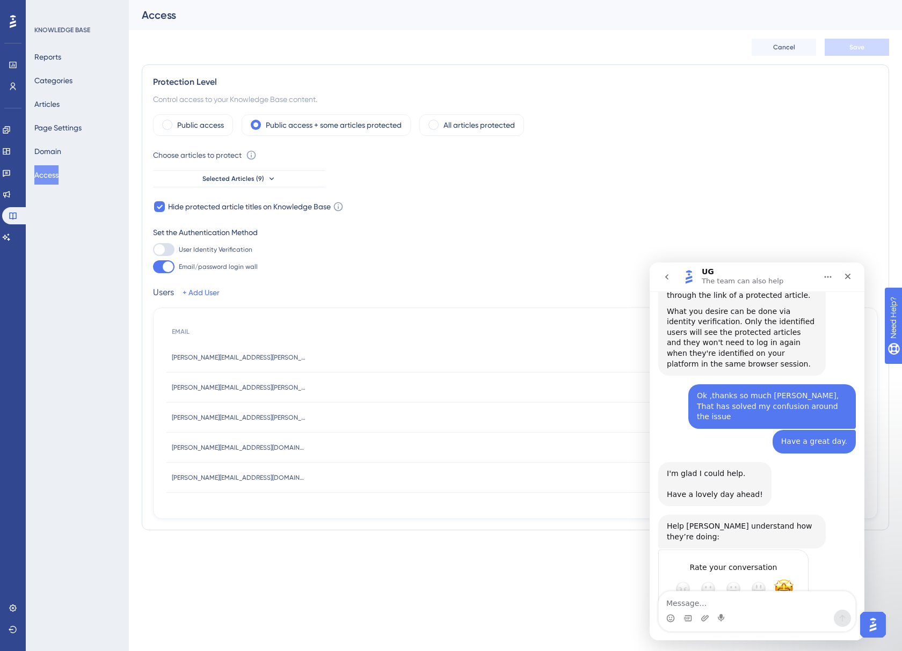
type textarea "Q"
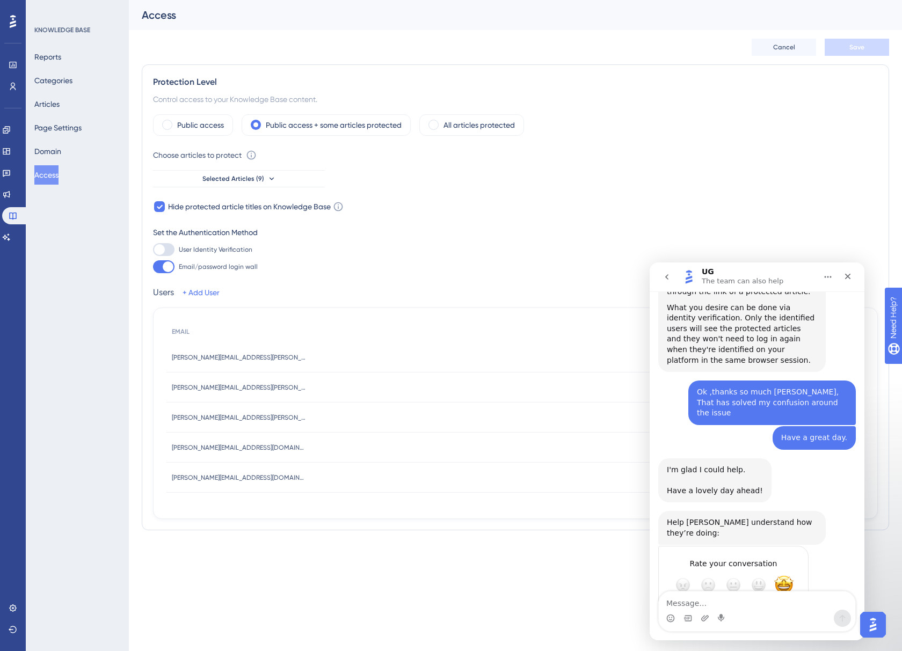
type textarea "Very helpful and solve my query quickly"
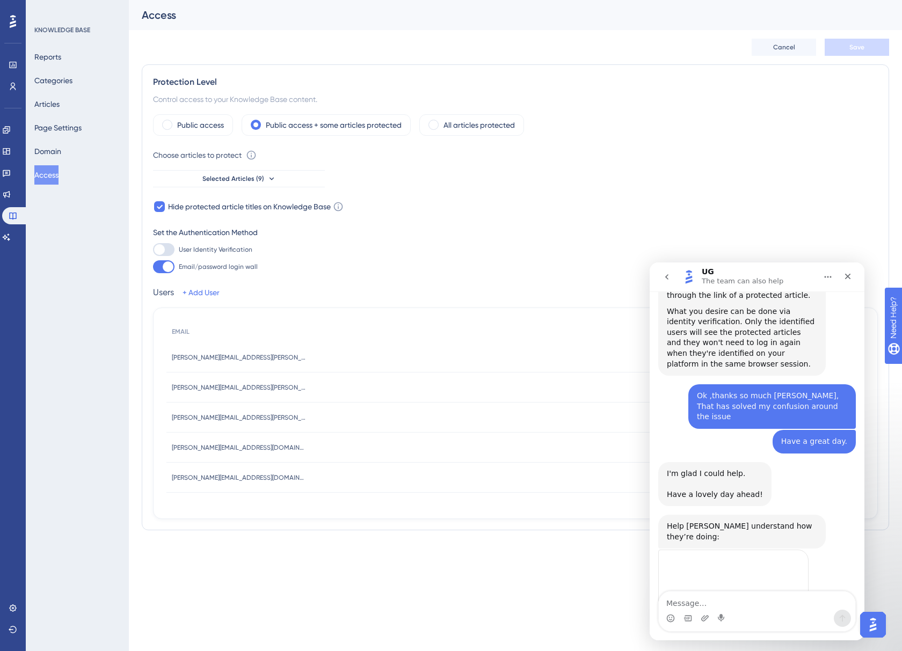
scroll to position [956, 0]
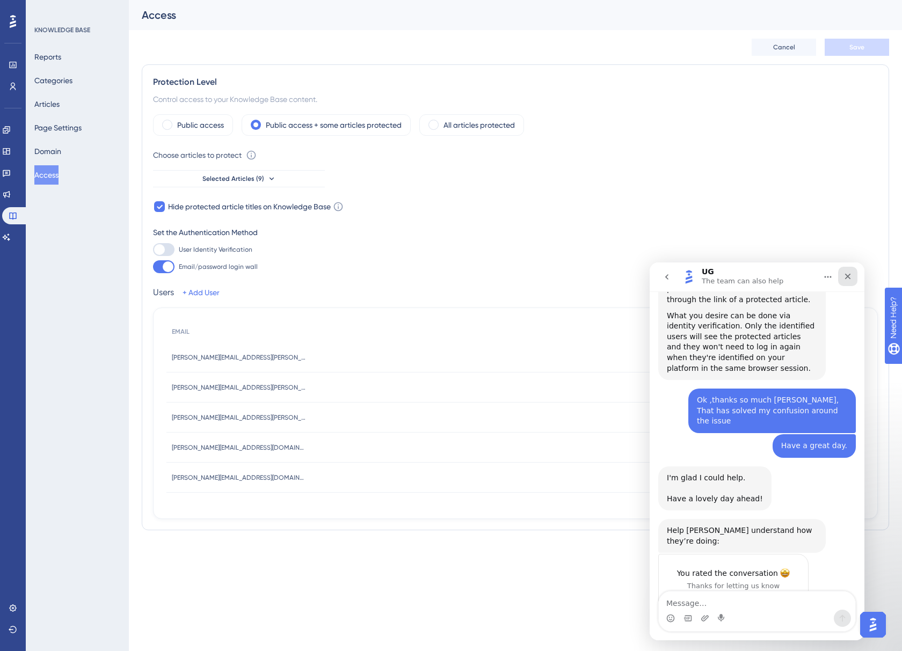
click at [837, 277] on icon "Close" at bounding box center [847, 276] width 9 height 9
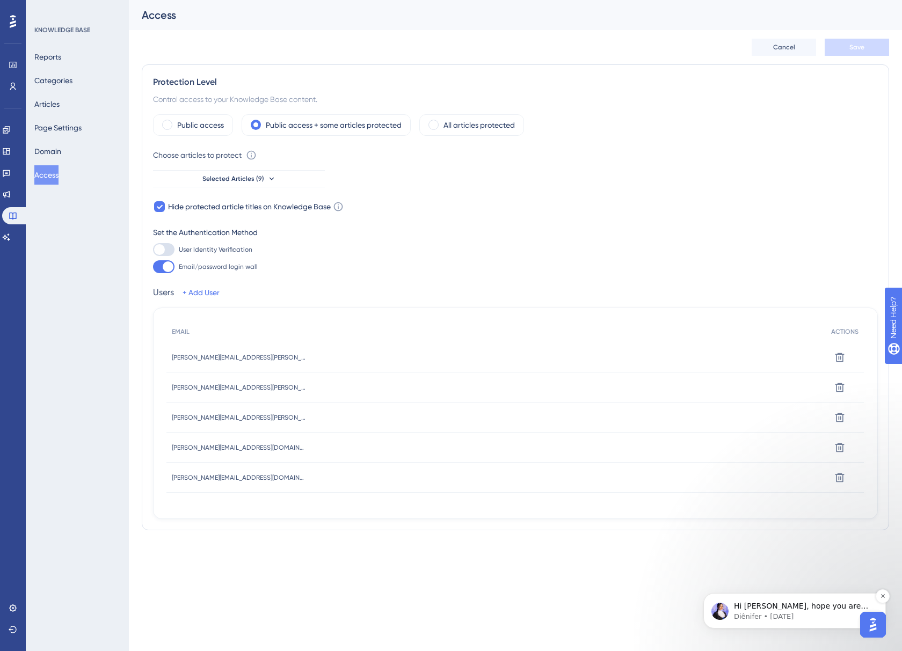
click at [798, 354] on p "Diênifer • 3d ago" at bounding box center [803, 617] width 138 height 10
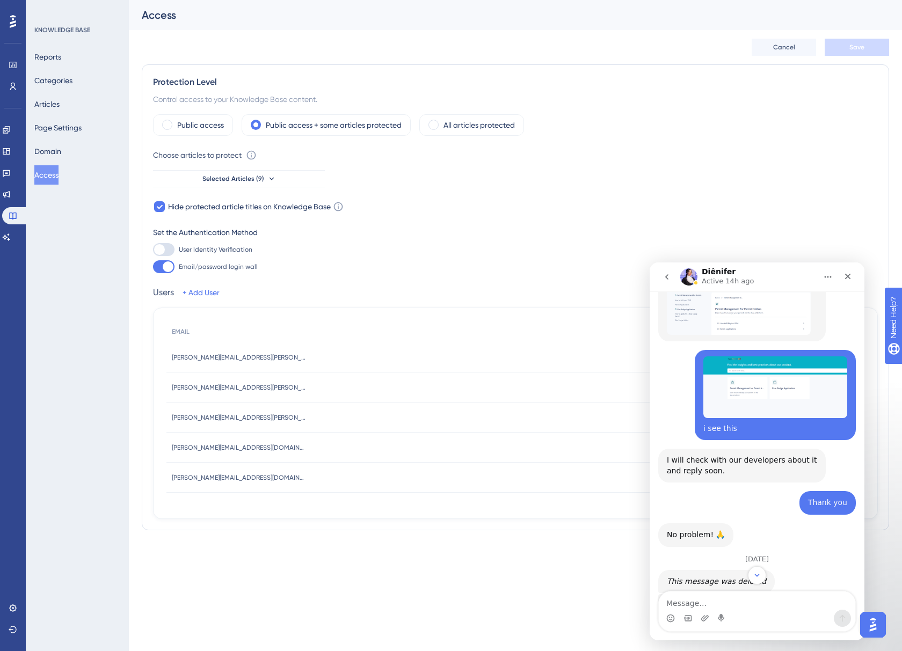
scroll to position [1052, 0]
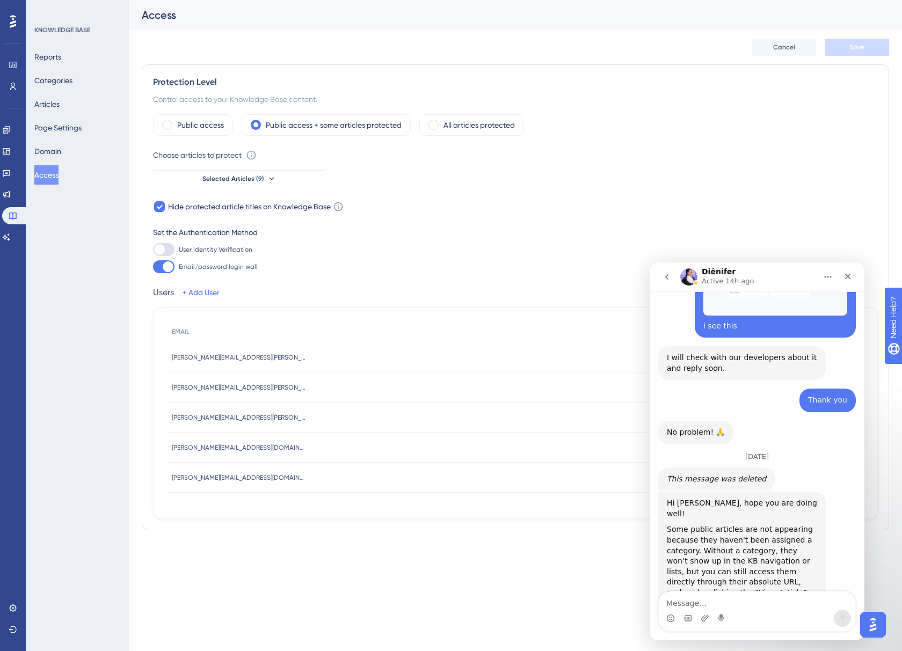
click at [733, 354] on textarea "Message…" at bounding box center [756, 600] width 196 height 18
type textarea "Thanks D, i have what i need now."
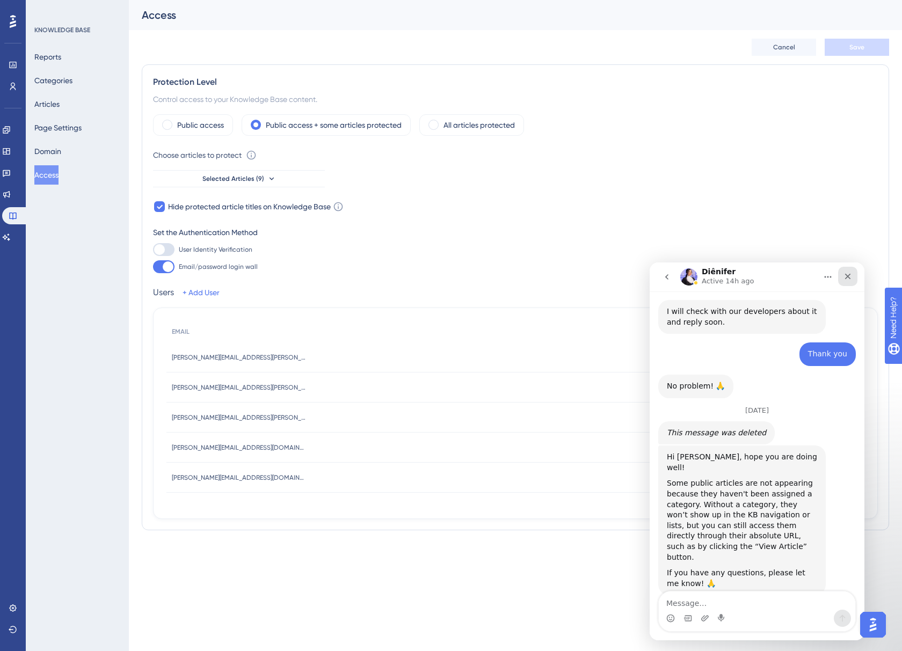
click at [837, 272] on icon "Close" at bounding box center [847, 276] width 9 height 9
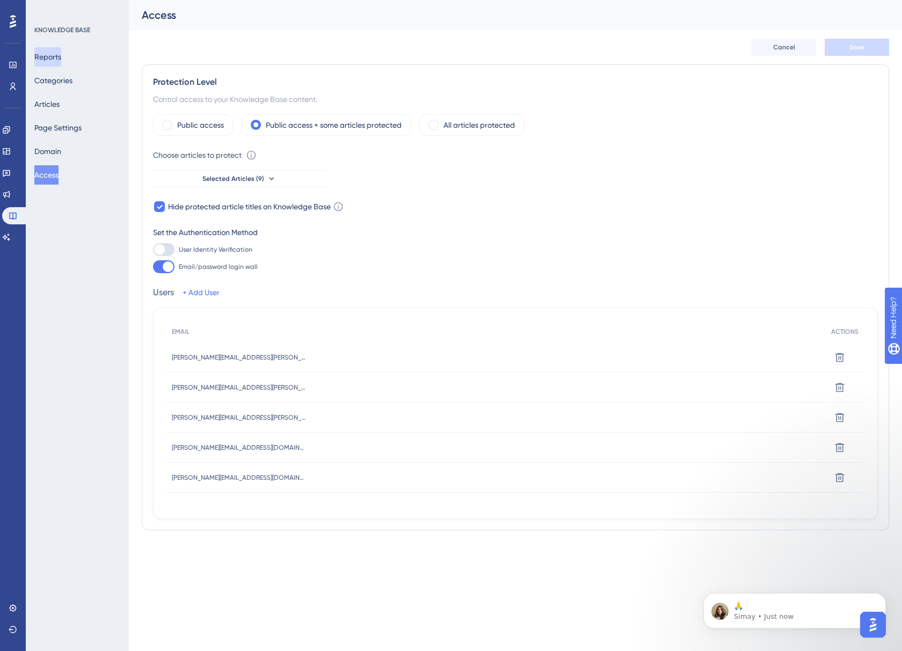
scroll to position [1203, 0]
click at [781, 354] on p "Simay • Just now" at bounding box center [803, 617] width 138 height 10
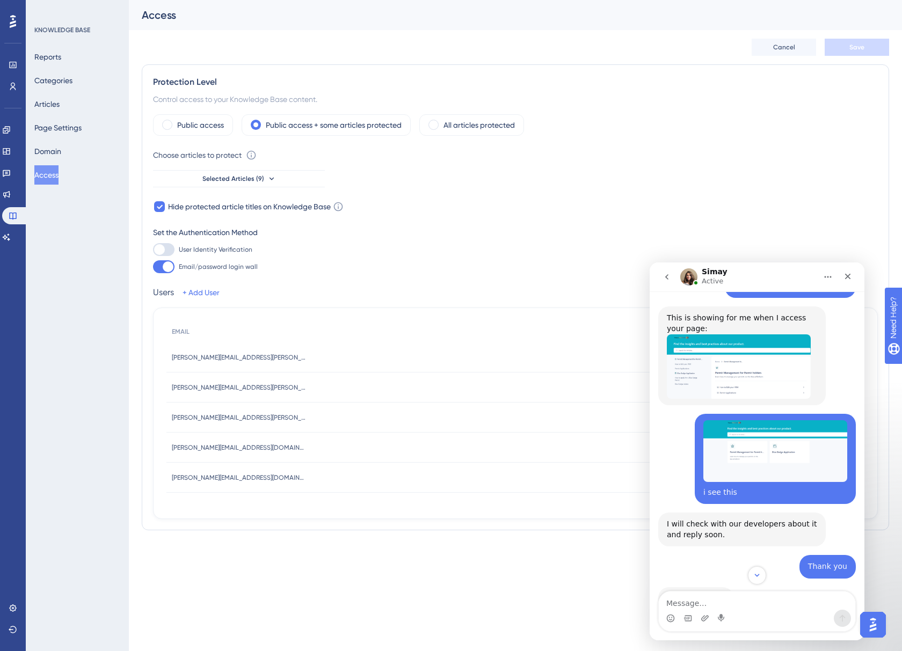
scroll to position [1221, 0]
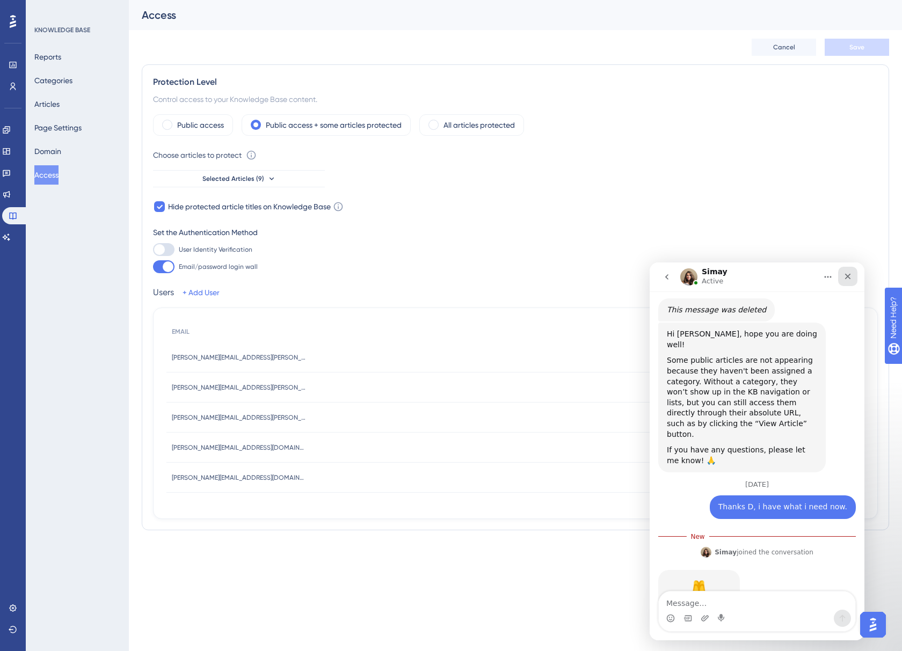
drag, startPoint x: 852, startPoint y: 279, endPoint x: 1490, endPoint y: 547, distance: 692.2
click at [837, 279] on div "Close" at bounding box center [847, 276] width 19 height 19
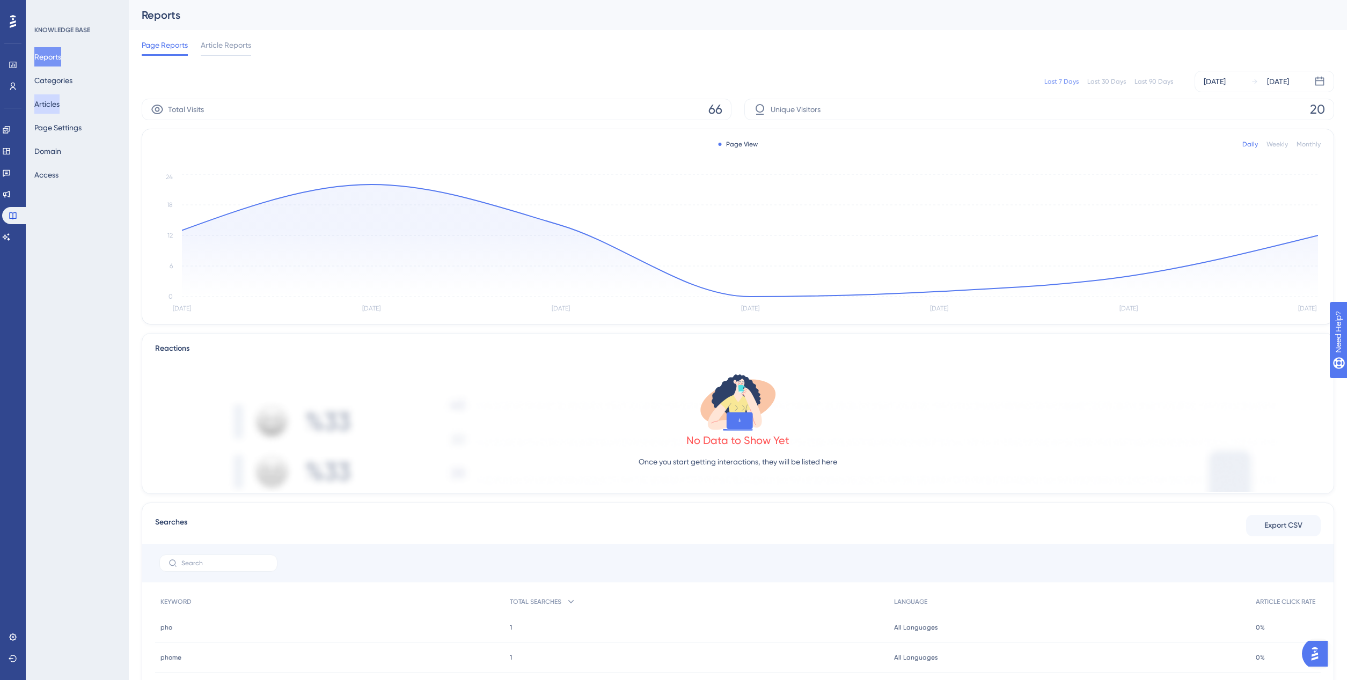
click at [54, 107] on button "Articles" at bounding box center [46, 103] width 25 height 19
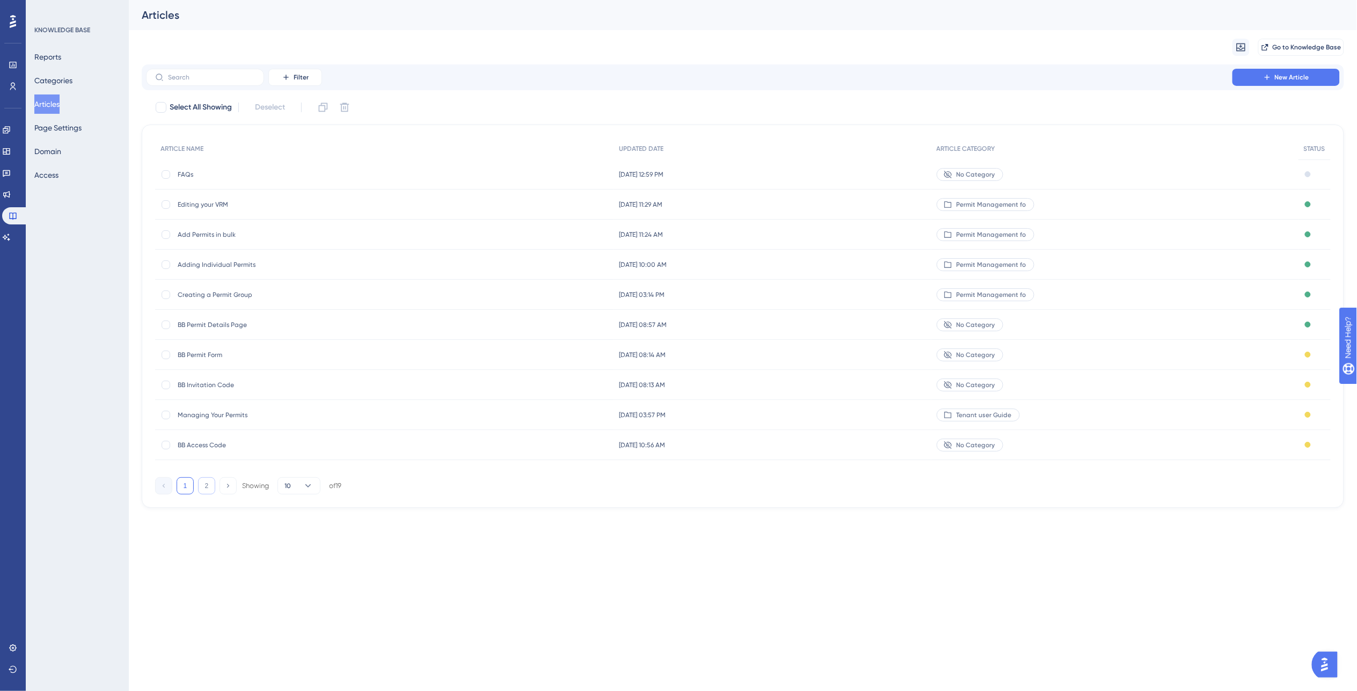
click at [204, 486] on button "2" at bounding box center [206, 485] width 17 height 17
click at [263, 234] on span "Permit Application Form Builder" at bounding box center [264, 234] width 172 height 9
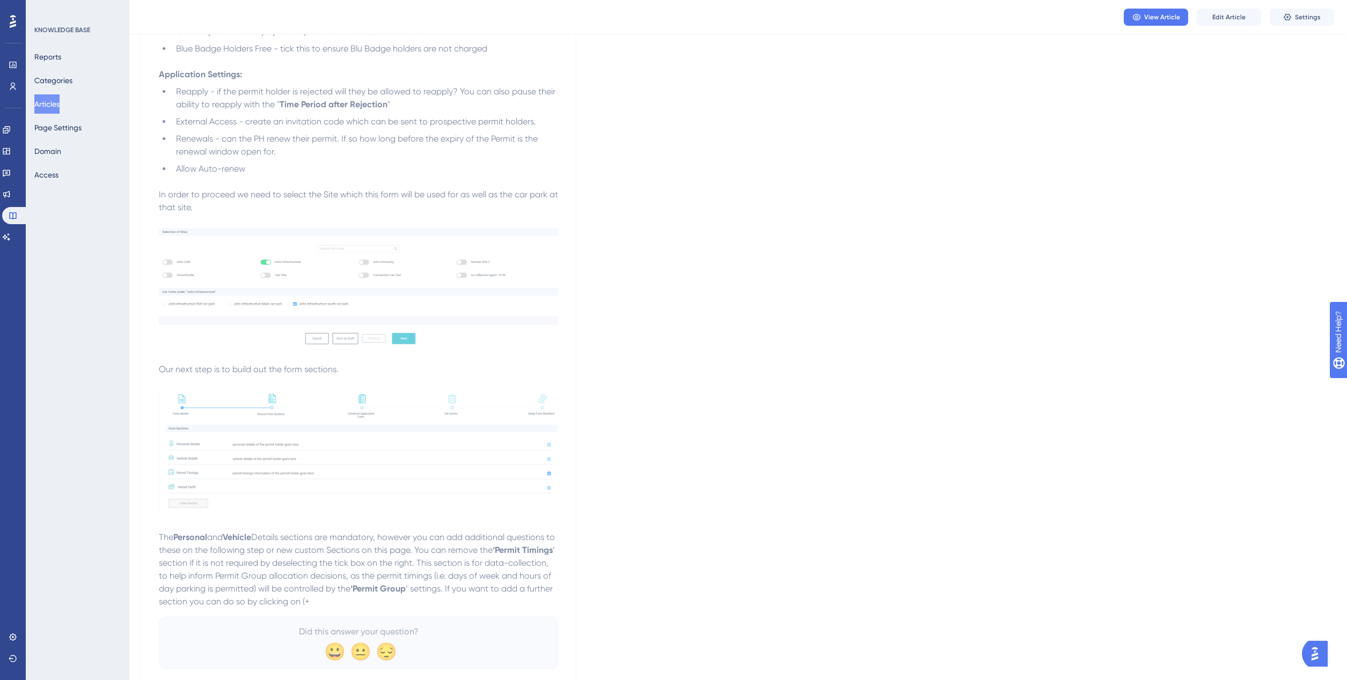
scroll to position [1076, 0]
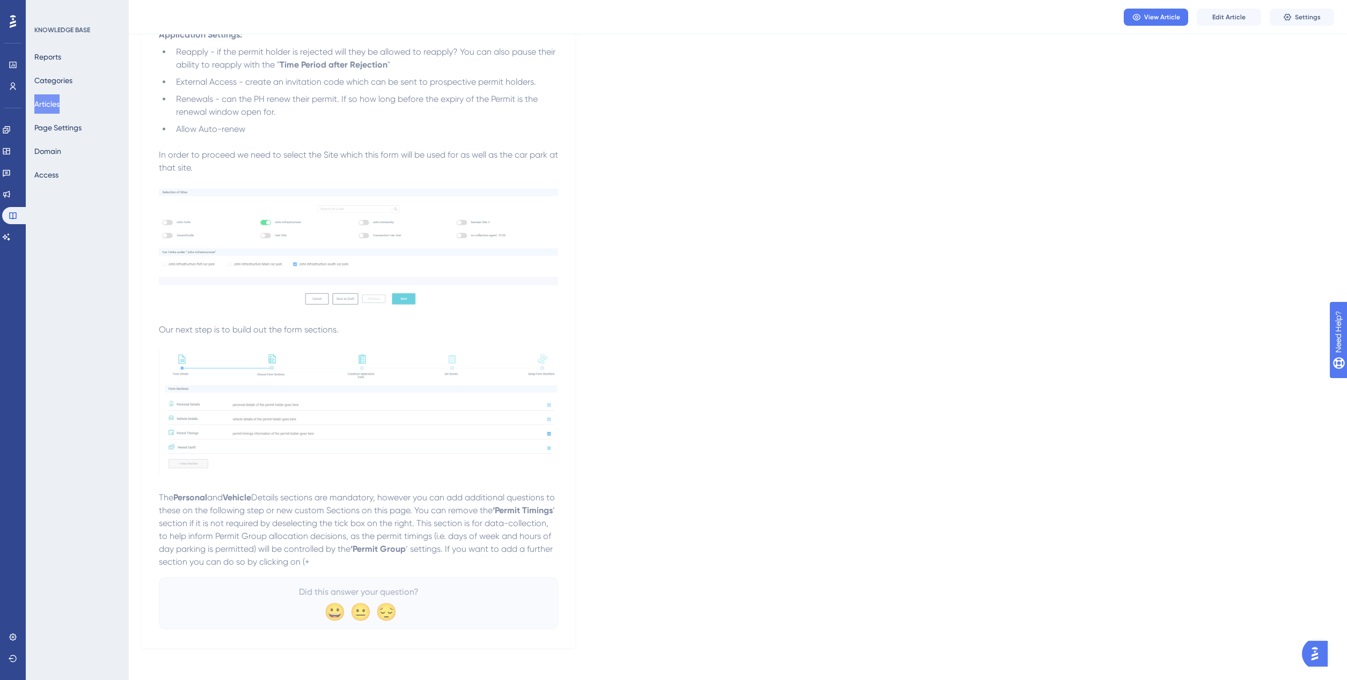
click at [508, 546] on span "’ settings. If you want to add a further section you can do so by clicking on (+" at bounding box center [357, 555] width 396 height 23
click at [1218, 25] on button "Edit Article" at bounding box center [1229, 17] width 64 height 17
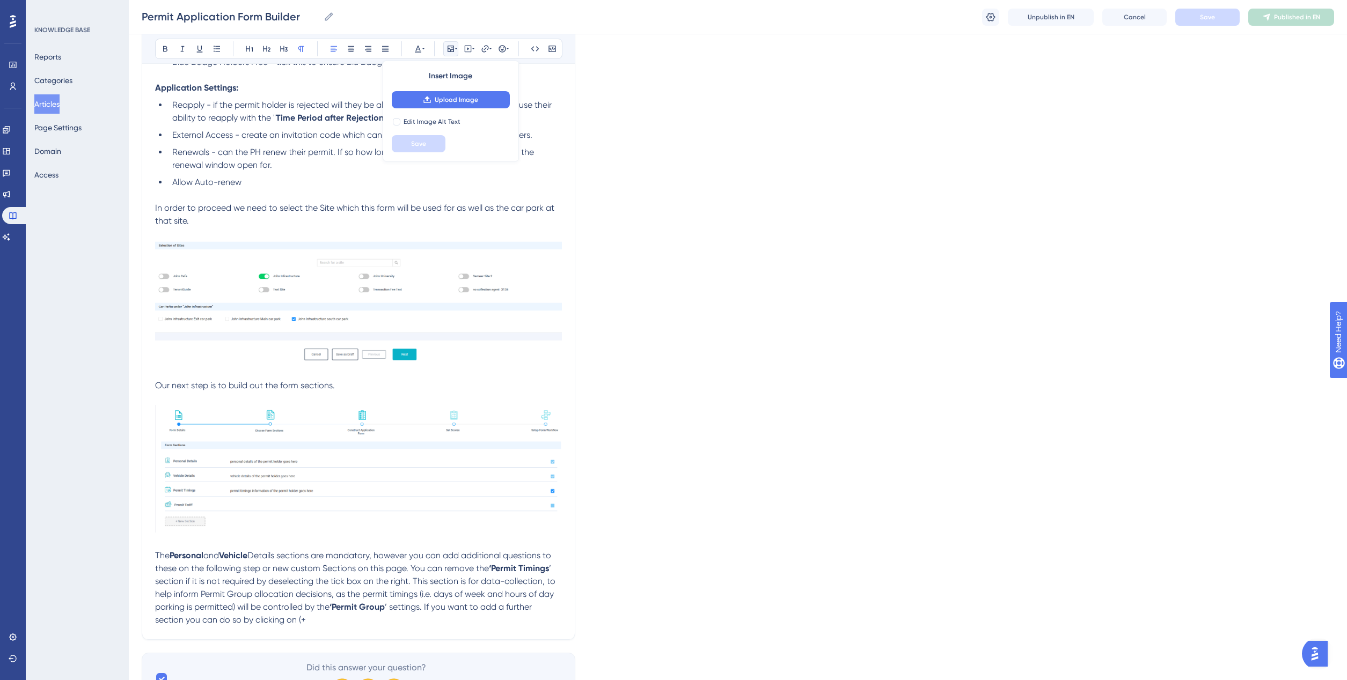
scroll to position [258, 0]
